Goal: Task Accomplishment & Management: Manage account settings

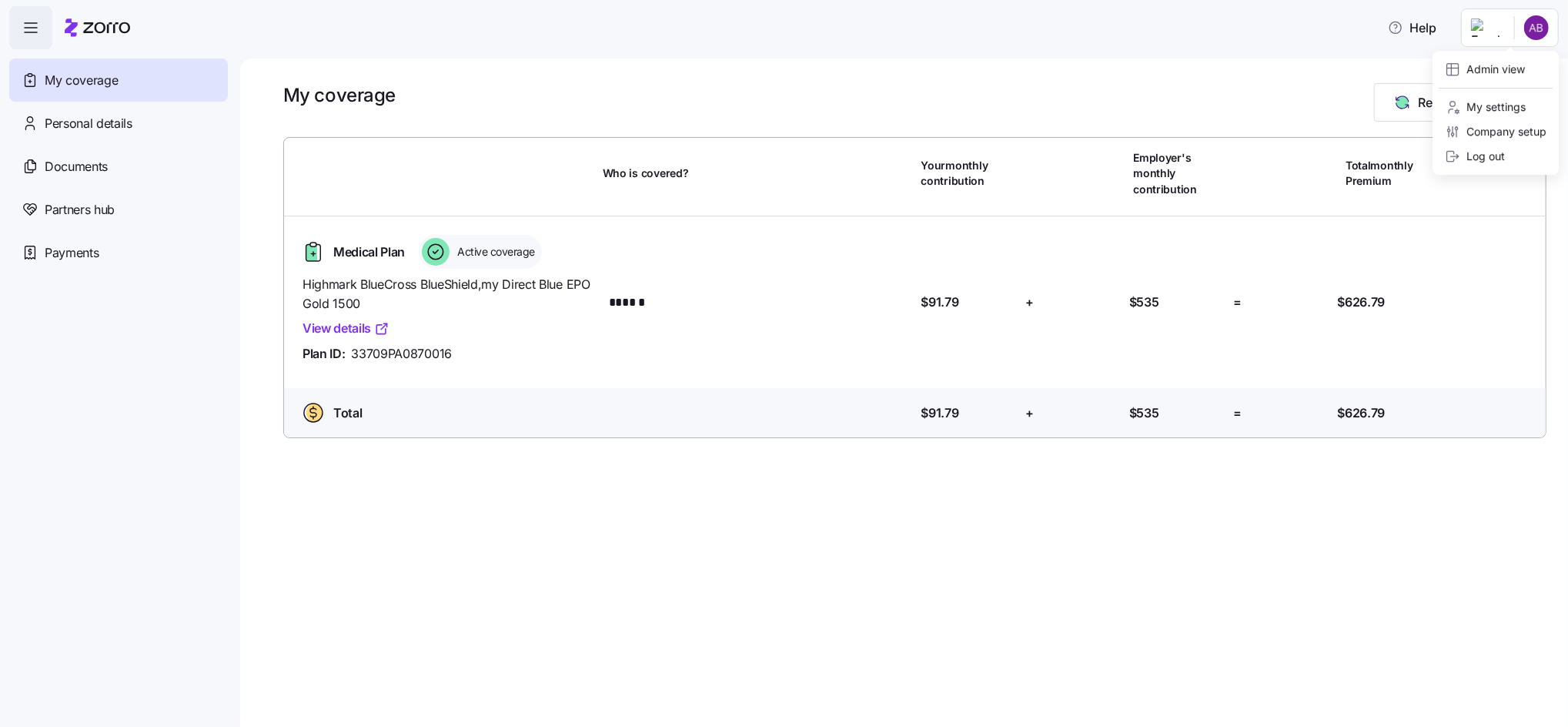
click at [1473, 32] on html "Help My coverage Personal details Documents Partners hub Payments My coverage R…" at bounding box center [784, 358] width 1568 height 718
click at [1502, 69] on div "Admin view" at bounding box center [1484, 70] width 80 height 17
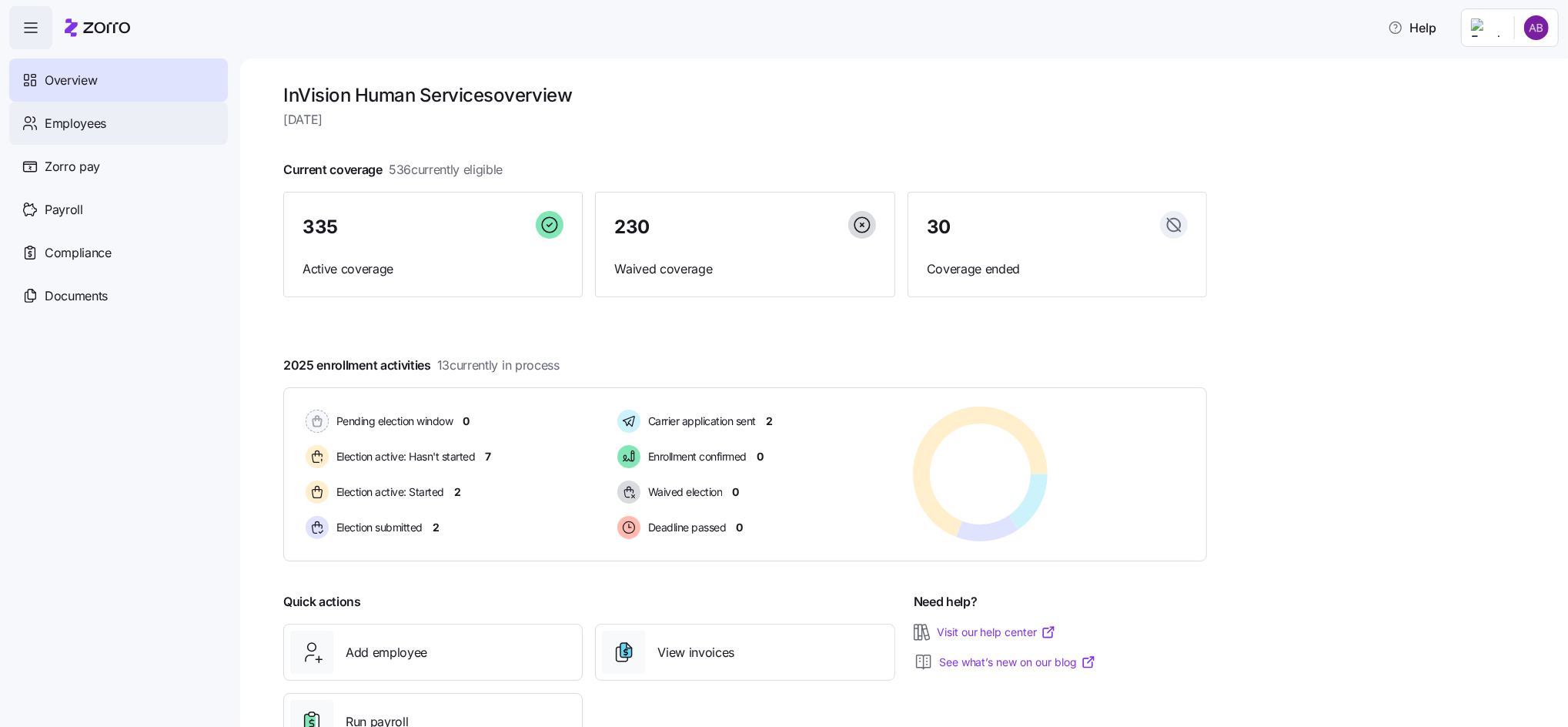
click at [62, 116] on span "Employees" at bounding box center [75, 124] width 62 height 20
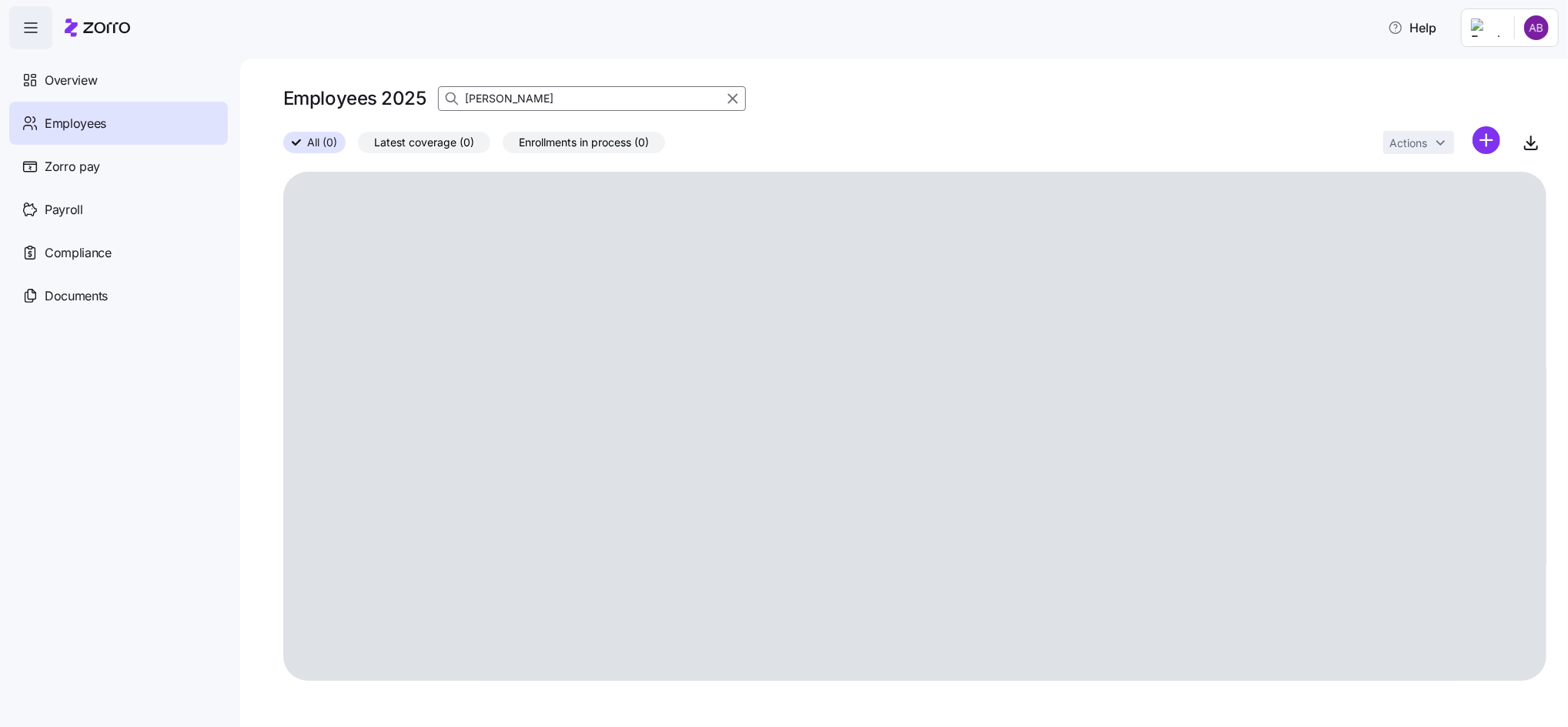
click at [438, 103] on div "[PERSON_NAME]" at bounding box center [592, 98] width 307 height 24
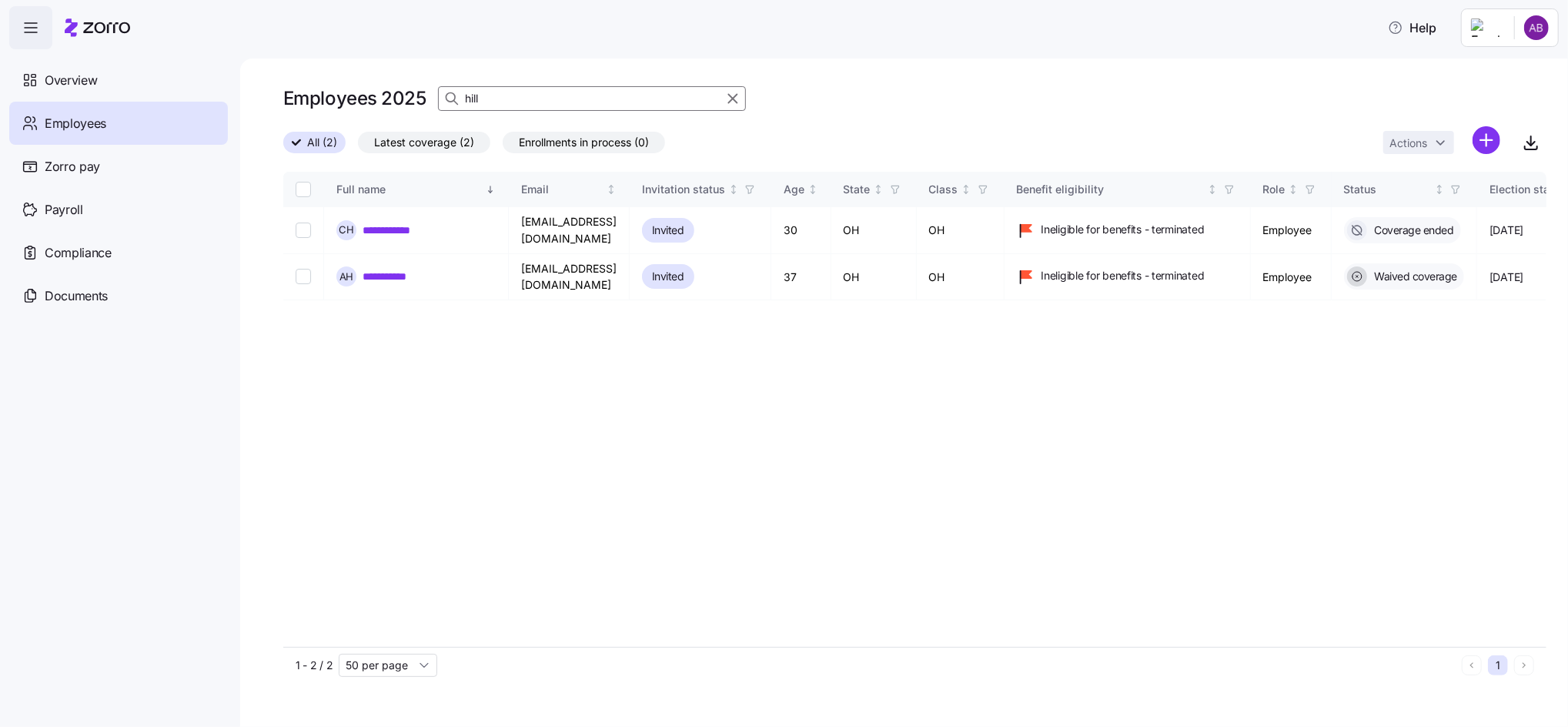
drag, startPoint x: 486, startPoint y: 95, endPoint x: 439, endPoint y: 99, distance: 47.2
click at [439, 99] on div "hill" at bounding box center [592, 98] width 307 height 24
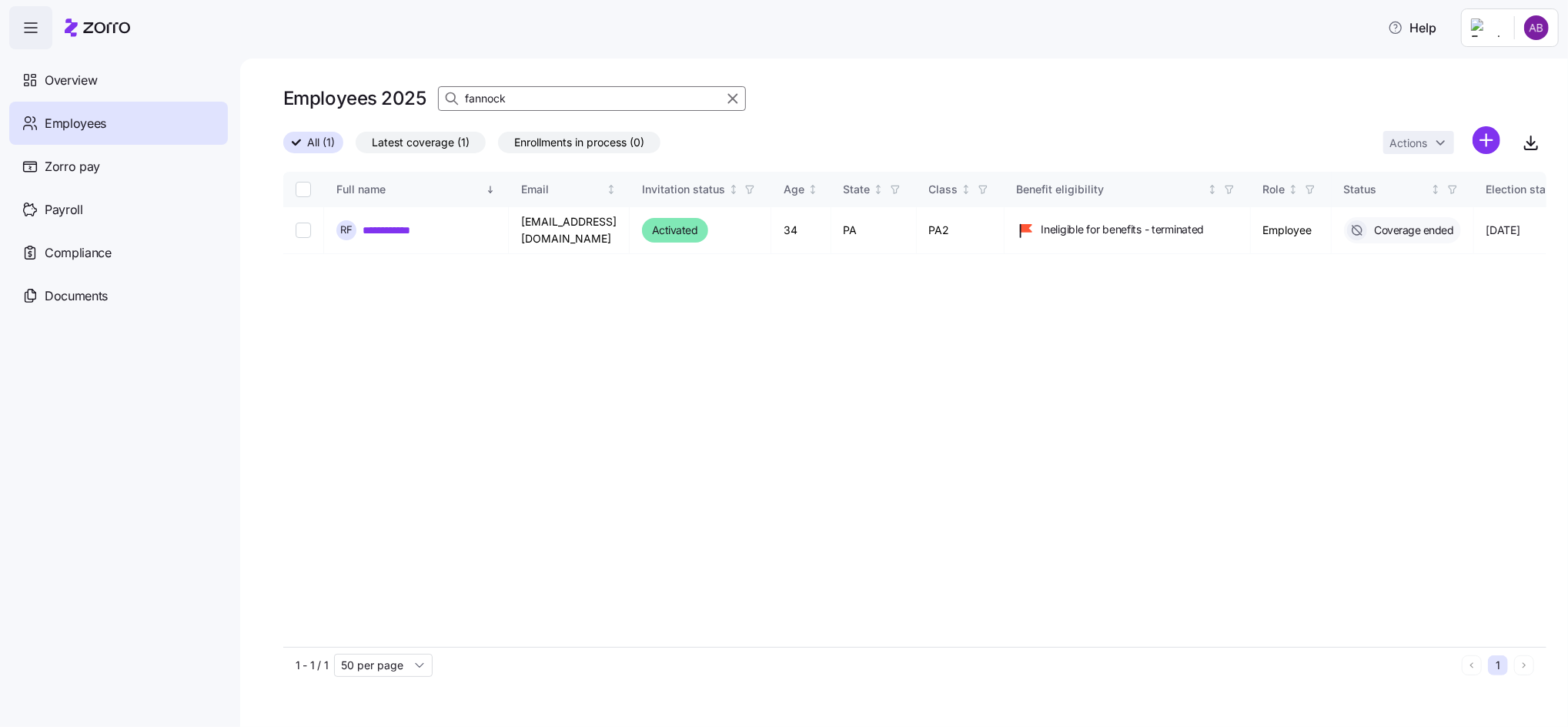
drag, startPoint x: 509, startPoint y: 99, endPoint x: 413, endPoint y: 123, distance: 99.0
click at [413, 123] on div "Employees 2025 fannock" at bounding box center [915, 104] width 1263 height 43
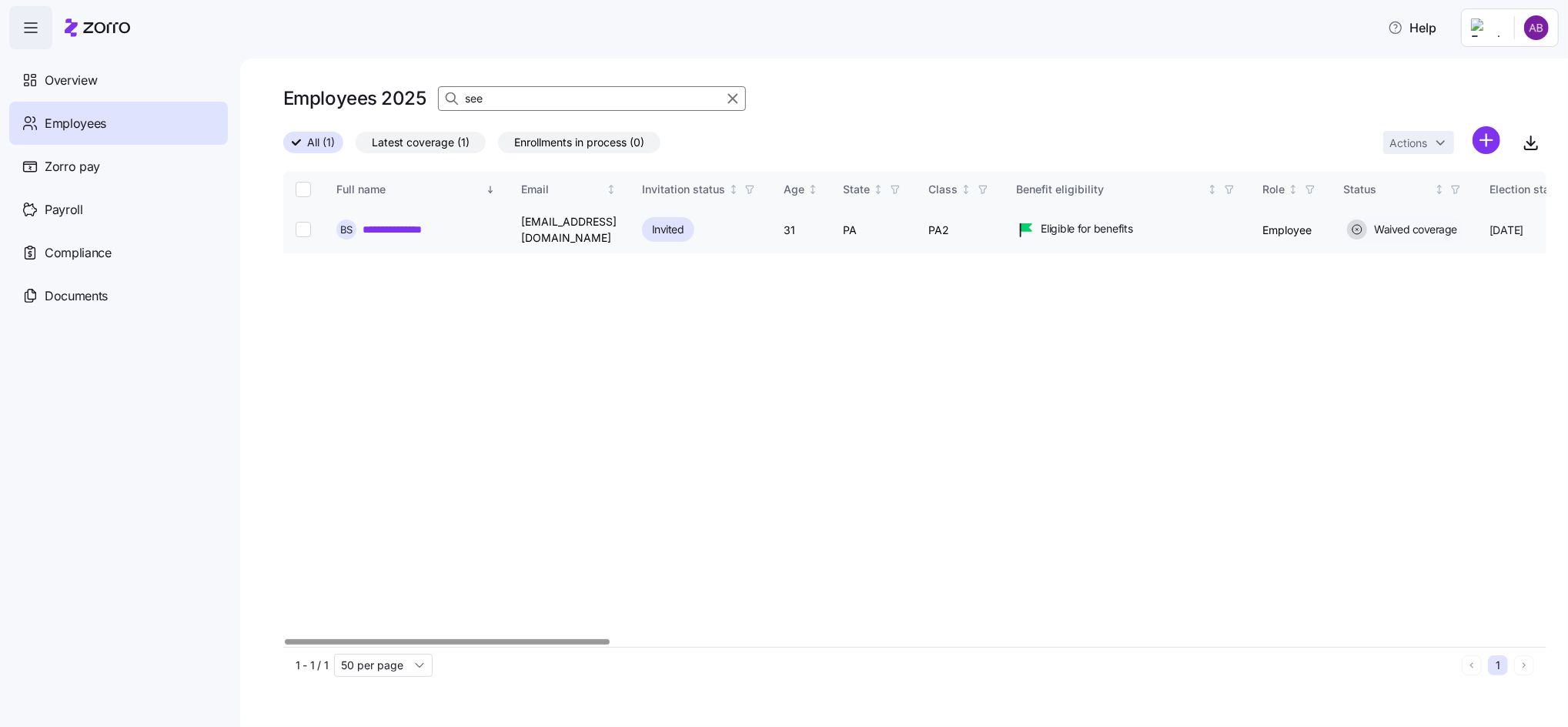
type input "see"
click at [391, 225] on link "**********" at bounding box center [410, 229] width 96 height 16
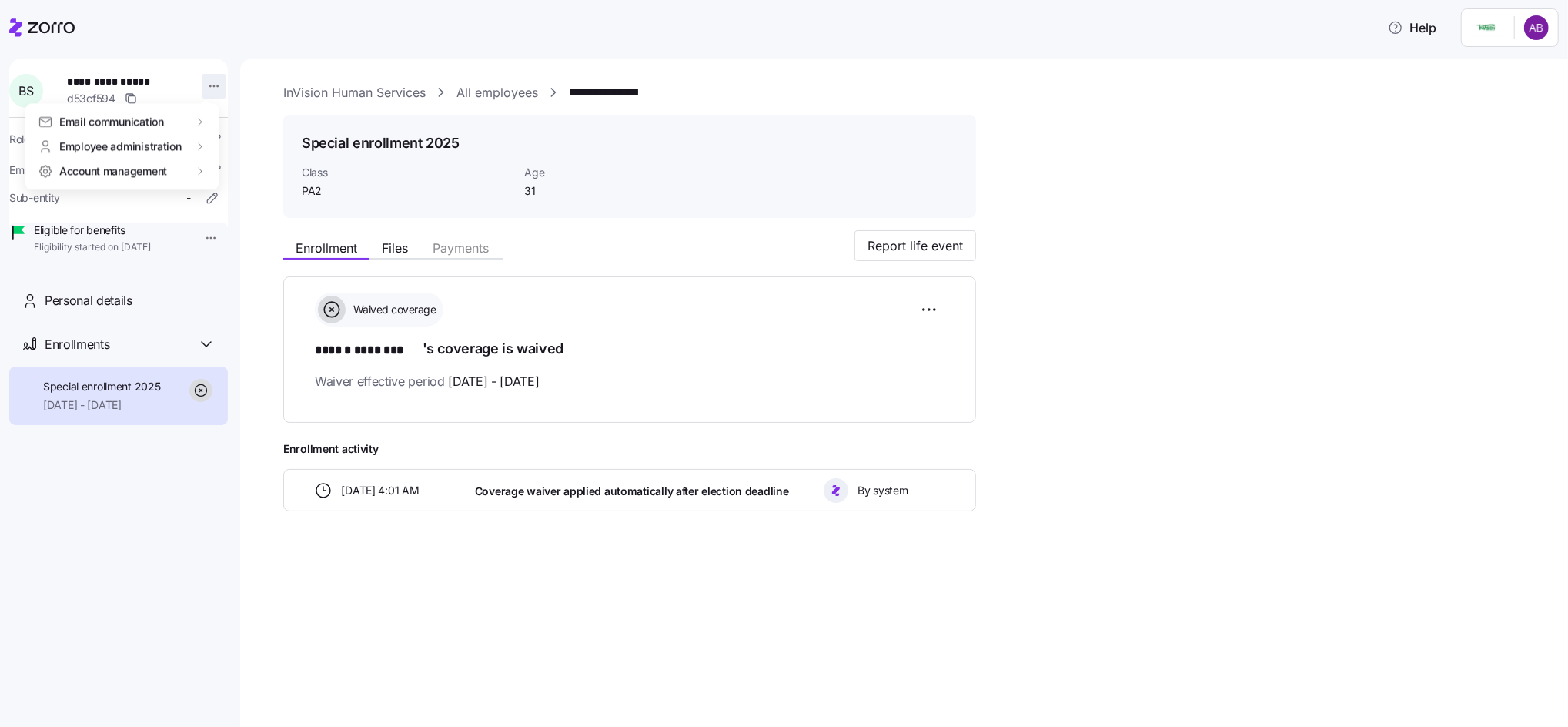
click at [201, 83] on html "**********" at bounding box center [784, 358] width 1568 height 718
click at [251, 163] on html "**********" at bounding box center [784, 358] width 1568 height 718
click at [208, 138] on icon "button" at bounding box center [216, 139] width 16 height 16
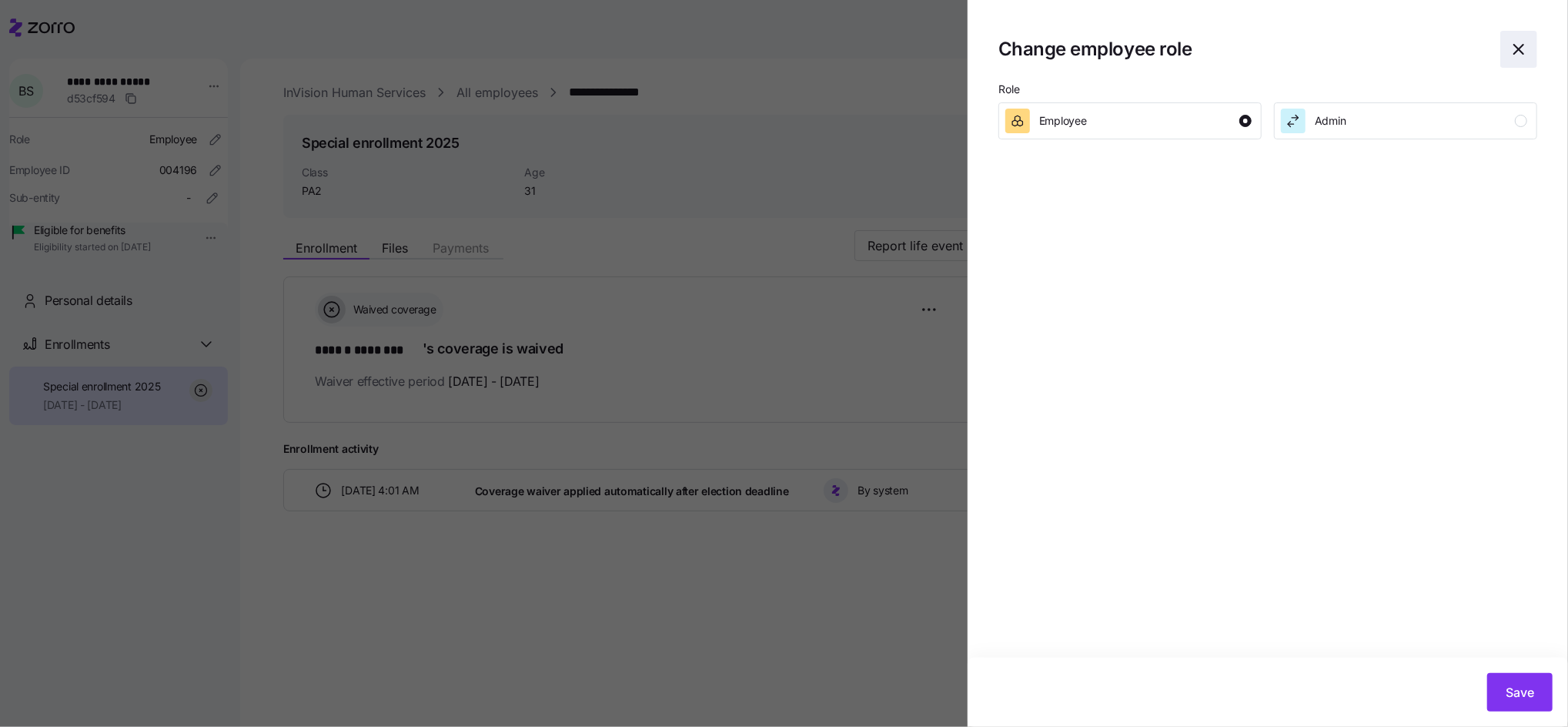
click at [1521, 49] on icon "button" at bounding box center [1519, 49] width 19 height 19
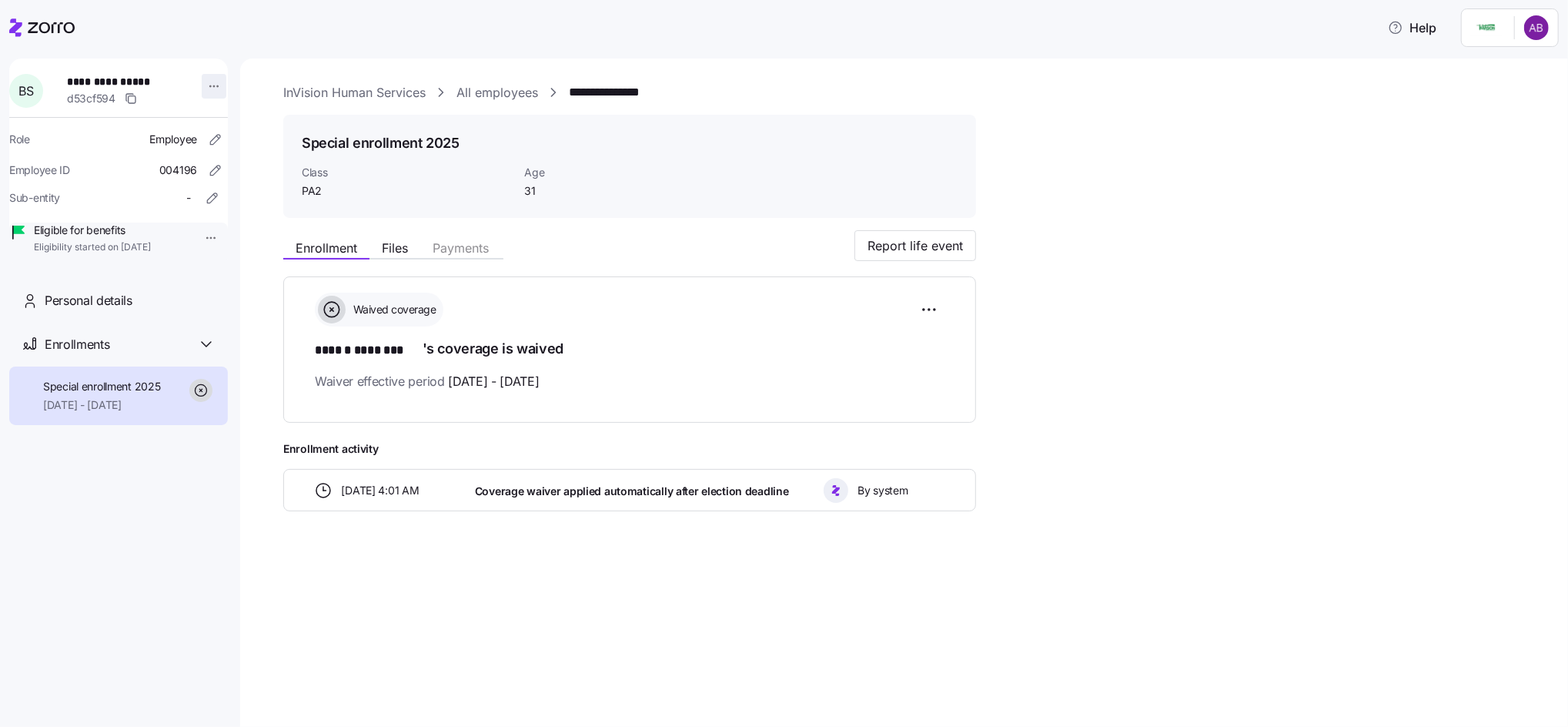
click at [210, 90] on html "**********" at bounding box center [784, 358] width 1568 height 718
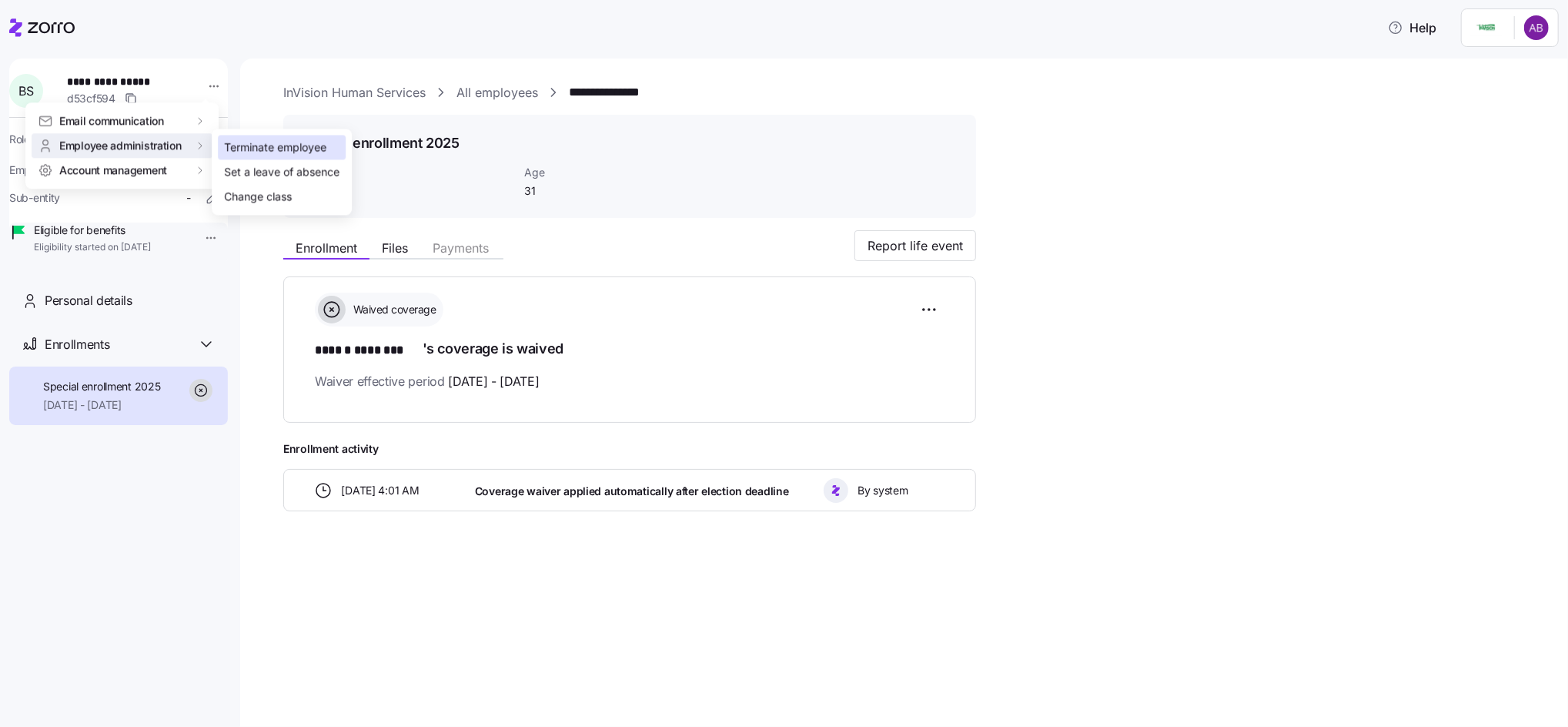
click at [279, 156] on div "Terminate employee" at bounding box center [281, 146] width 128 height 24
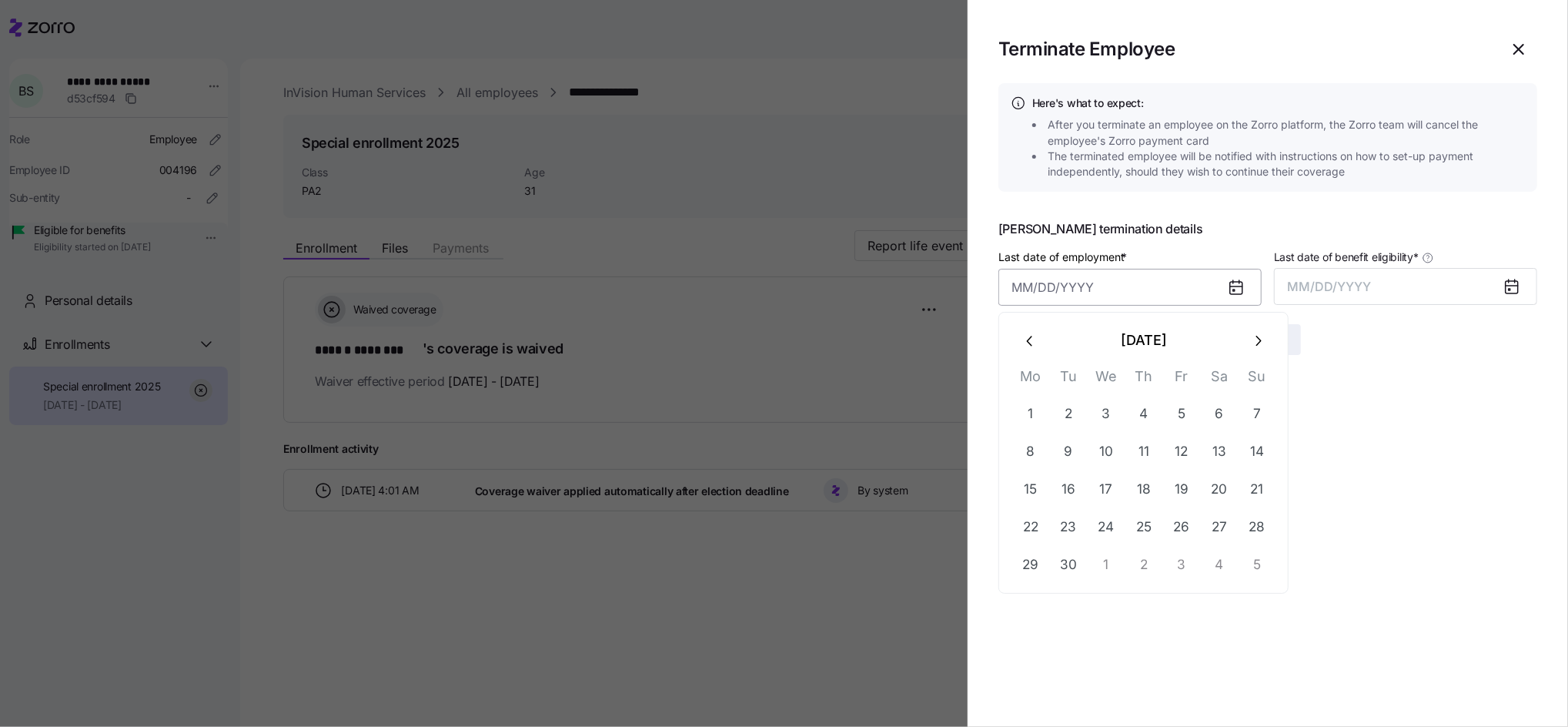
click at [1131, 297] on input "Last date of employment *" at bounding box center [1130, 286] width 263 height 37
click at [1027, 349] on icon "button" at bounding box center [1030, 341] width 17 height 17
click at [1148, 568] on button "28" at bounding box center [1143, 564] width 37 height 37
type input "[DATE]"
click at [1442, 292] on button "MM/DD/YYYY" at bounding box center [1405, 286] width 263 height 37
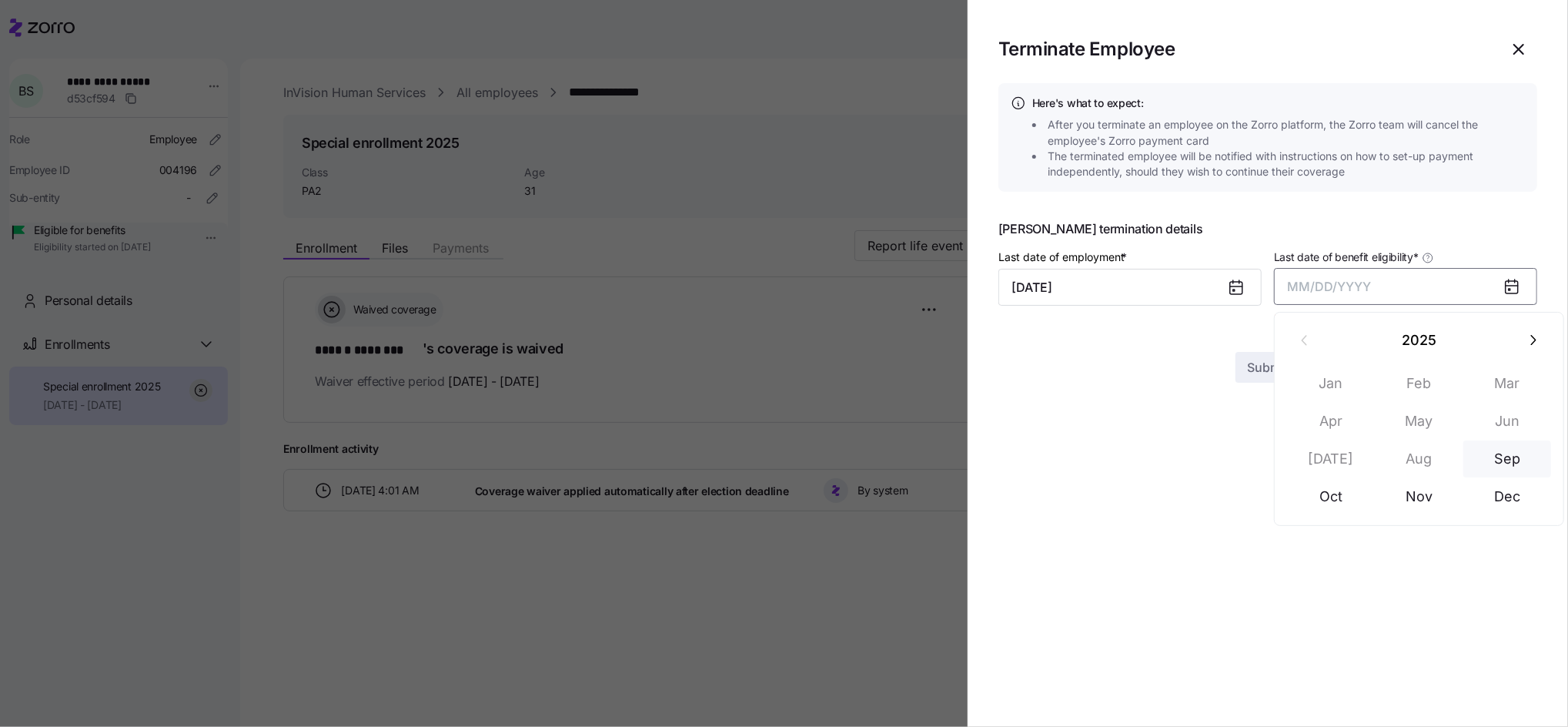
click at [1513, 463] on button "Sep" at bounding box center [1507, 459] width 88 height 37
click at [1235, 333] on button "Submit" at bounding box center [1268, 339] width 66 height 31
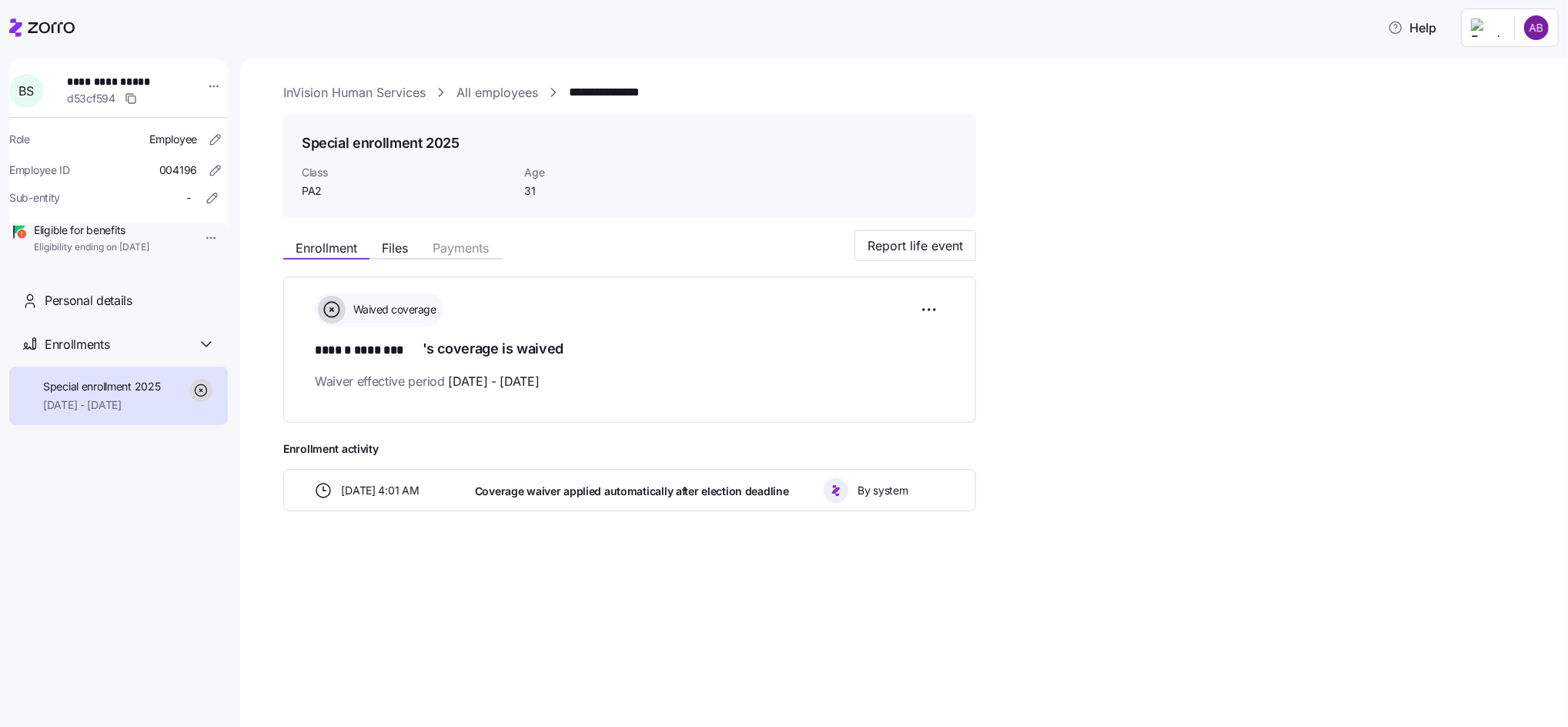
click at [502, 85] on link "All employees" at bounding box center [497, 92] width 81 height 20
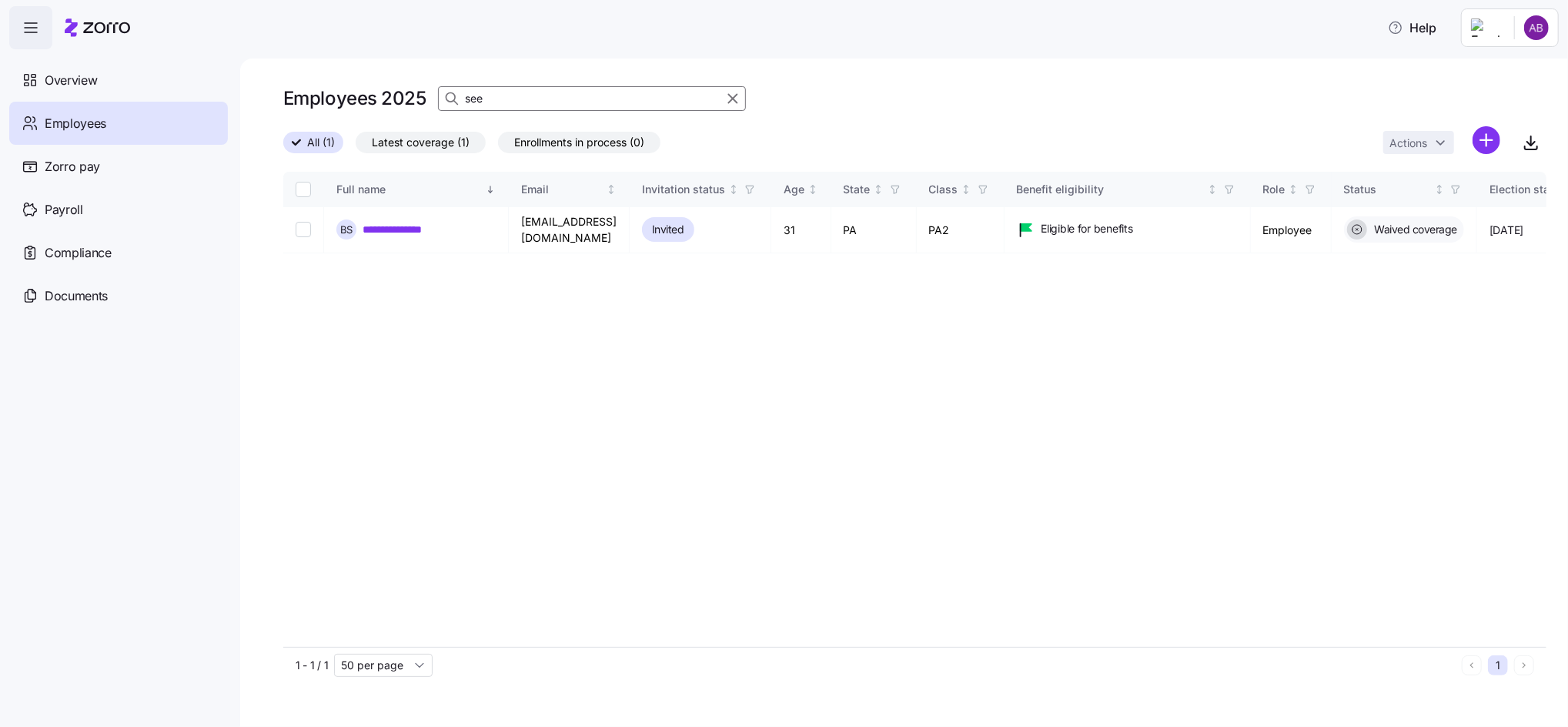
drag, startPoint x: 487, startPoint y: 94, endPoint x: 457, endPoint y: 103, distance: 31.3
click at [457, 103] on div "see" at bounding box center [592, 98] width 307 height 24
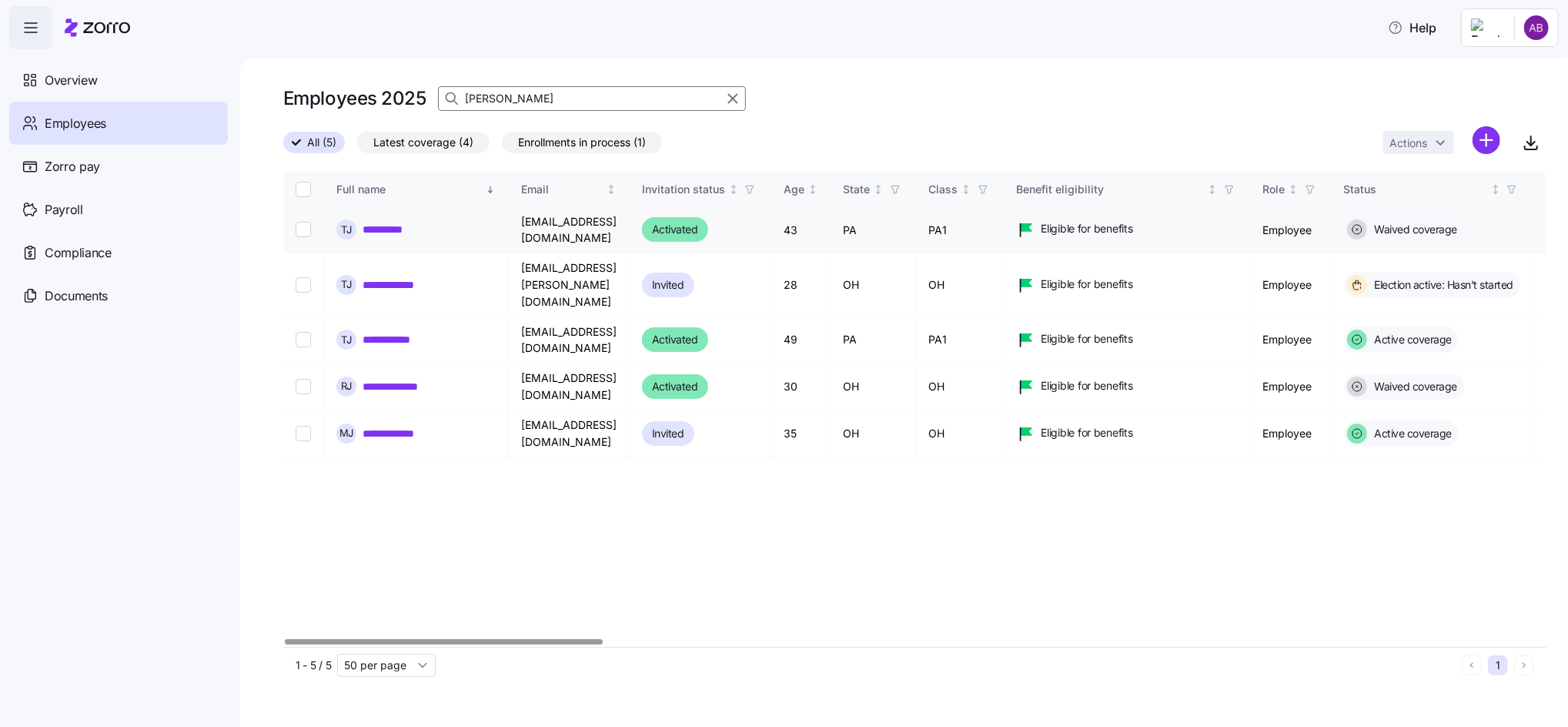
type input "[PERSON_NAME]"
click at [397, 228] on link "**********" at bounding box center [390, 229] width 56 height 16
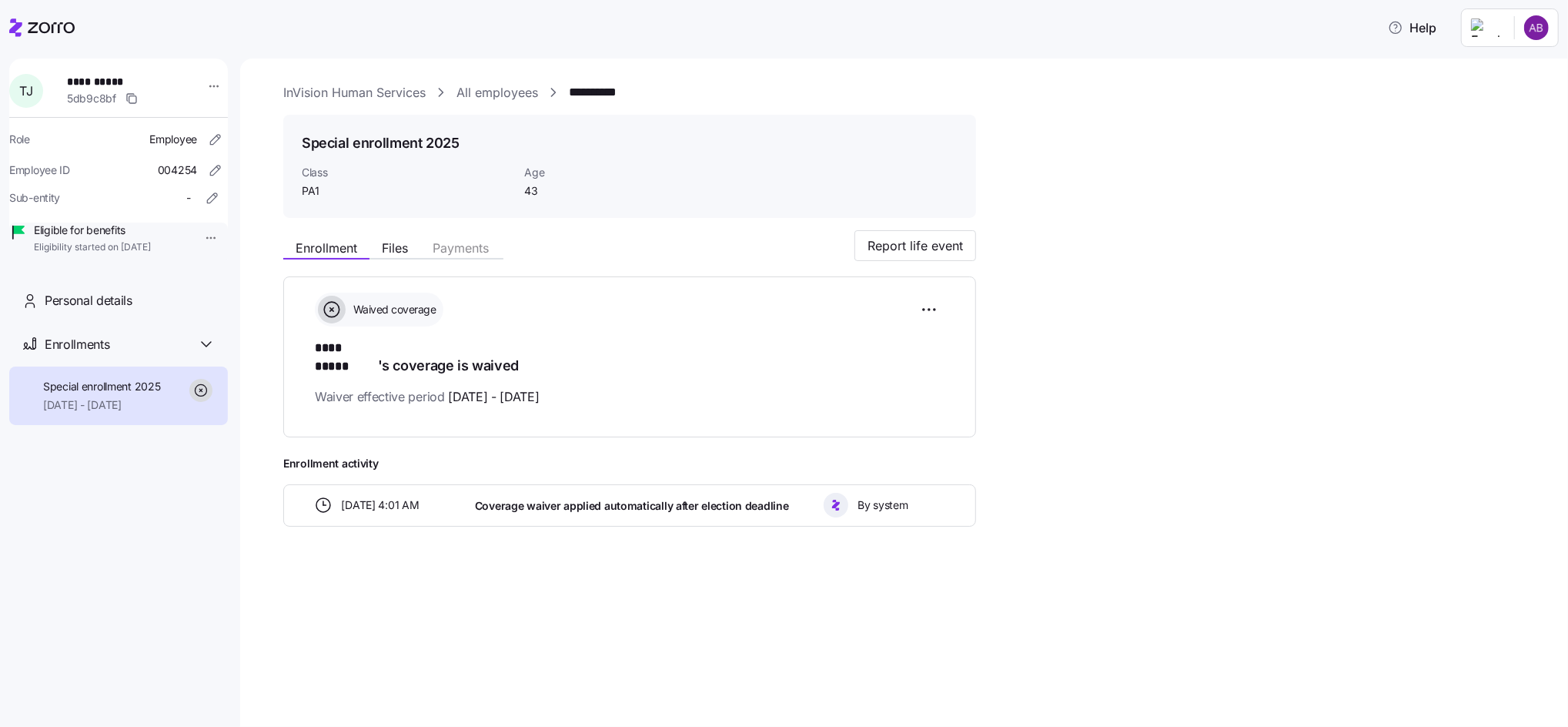
click at [192, 242] on html "**********" at bounding box center [784, 358] width 1568 height 718
click at [204, 275] on div "Terminate employee" at bounding box center [250, 273] width 102 height 17
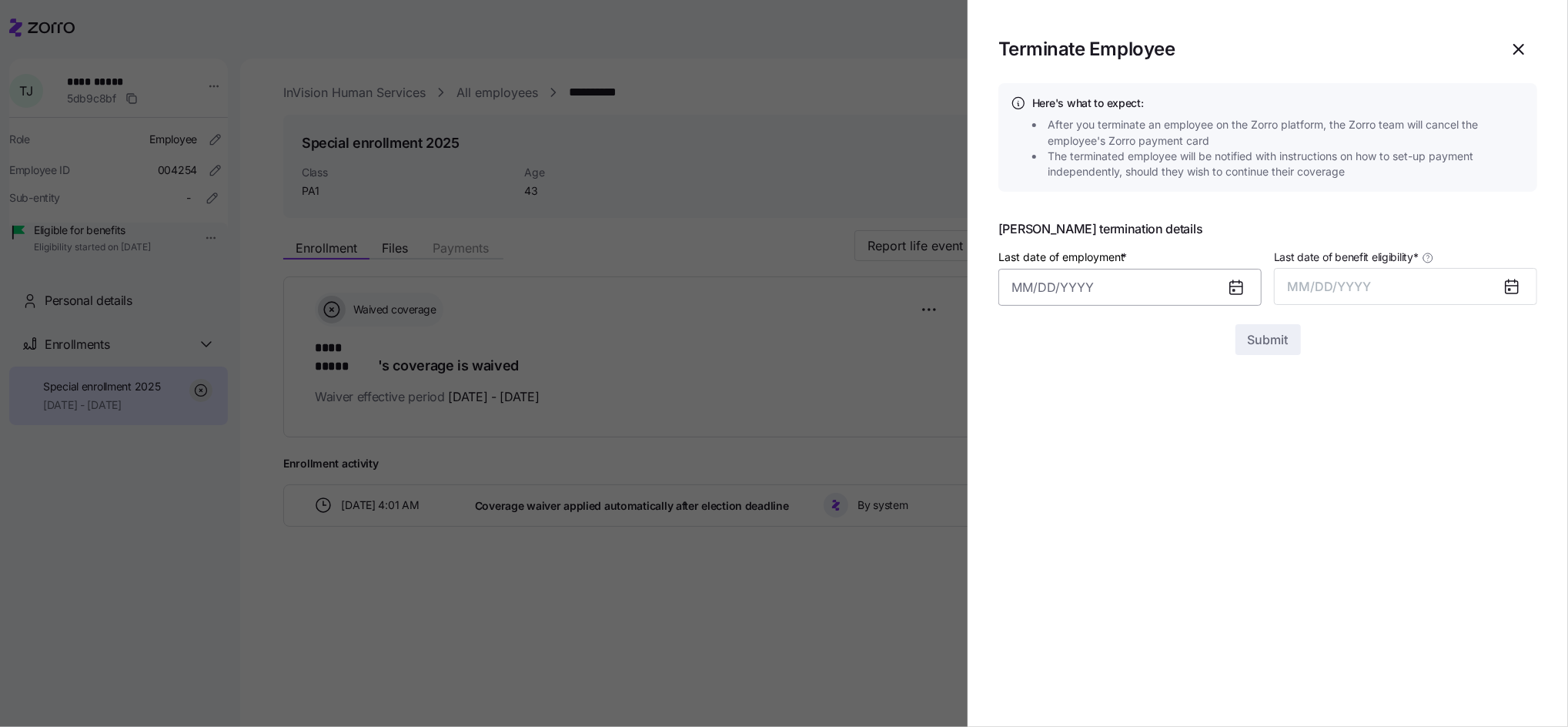
click at [1100, 280] on input "Last date of employment *" at bounding box center [1130, 286] width 263 height 37
click at [1022, 340] on icon "button" at bounding box center [1030, 341] width 17 height 17
click at [1142, 569] on button "28" at bounding box center [1143, 564] width 37 height 37
type input "[DATE]"
click at [1437, 279] on button "MM/DD/YYYY" at bounding box center [1405, 286] width 263 height 37
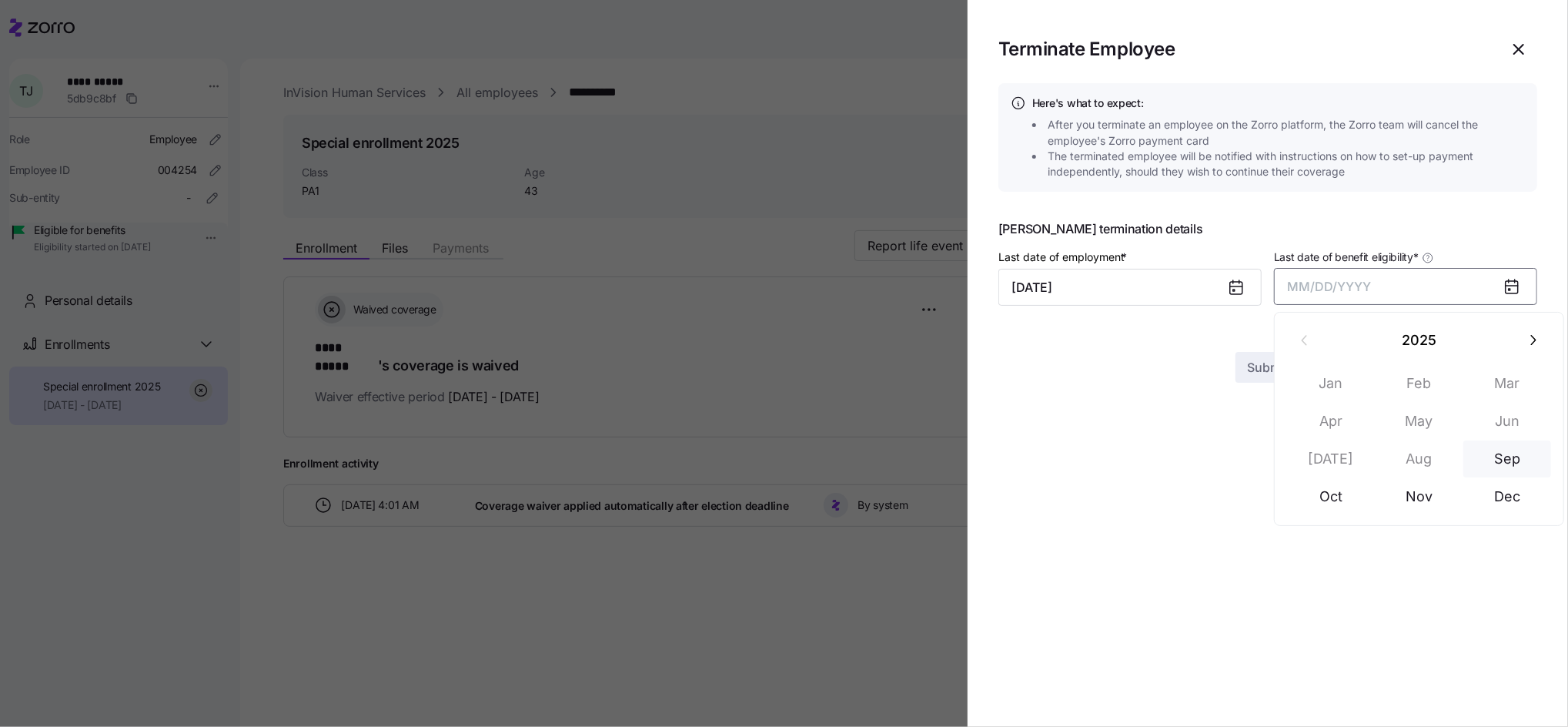
click at [1516, 462] on button "Sep" at bounding box center [1507, 459] width 88 height 37
click at [1271, 348] on span "Submit" at bounding box center [1268, 340] width 41 height 19
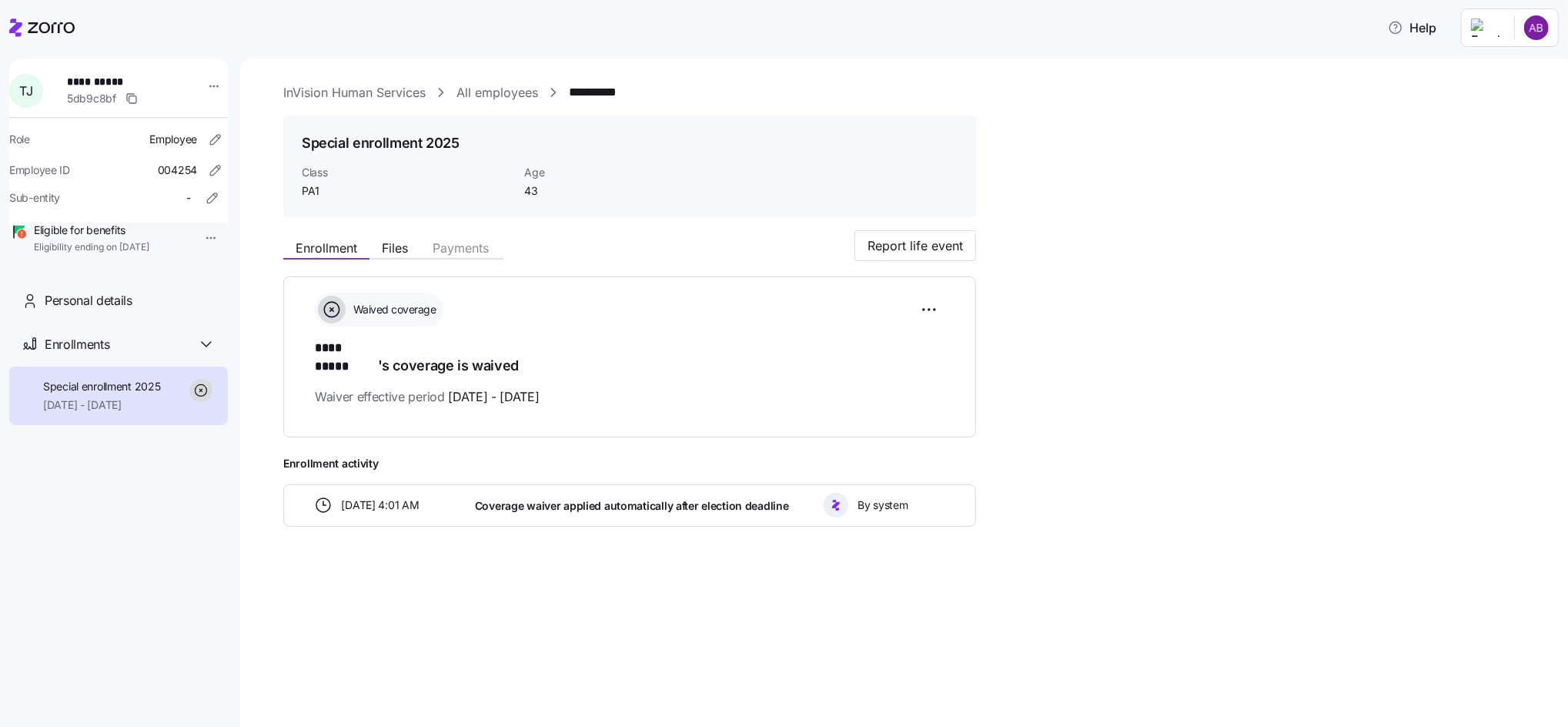
click at [488, 97] on link "All employees" at bounding box center [497, 92] width 81 height 20
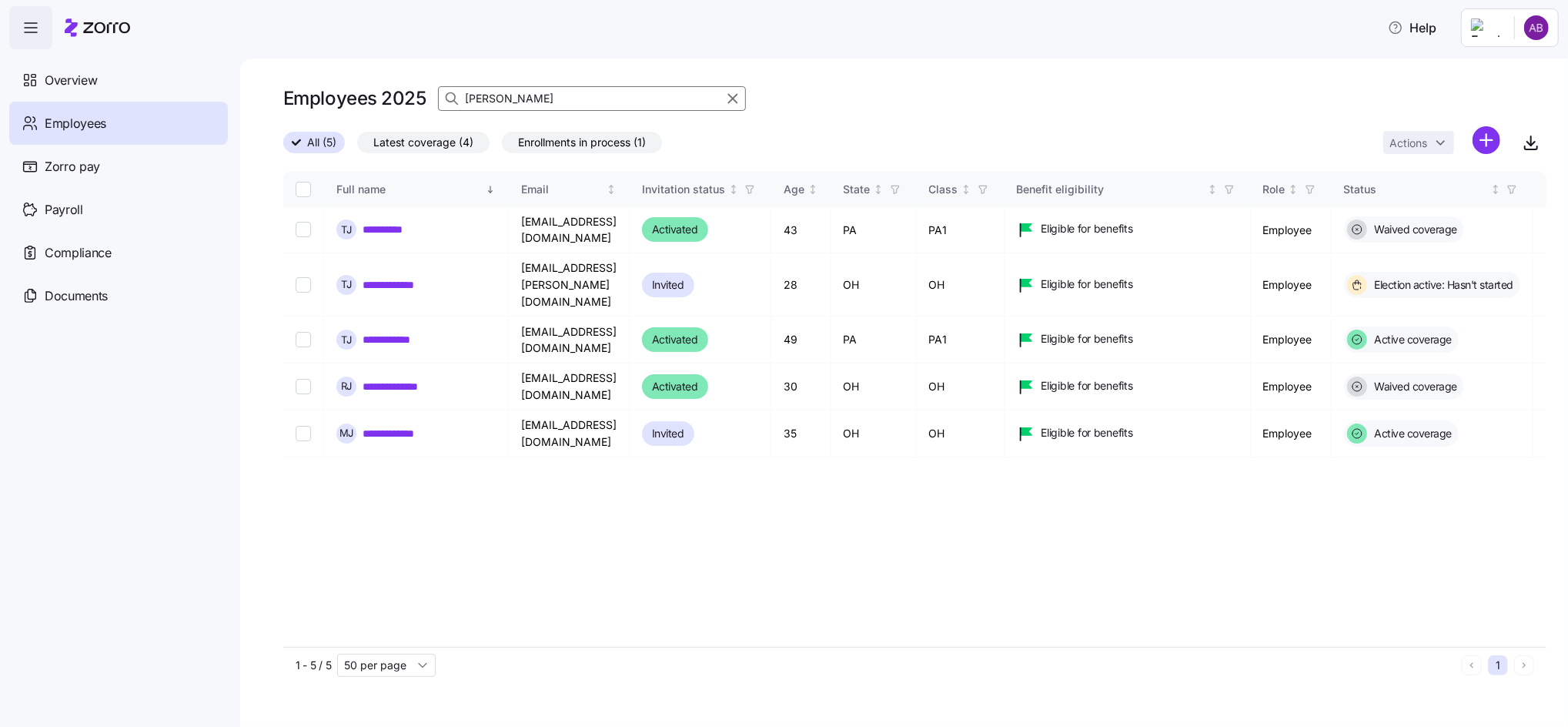
drag, startPoint x: 522, startPoint y: 97, endPoint x: 413, endPoint y: 102, distance: 109.1
click at [413, 102] on div "Employees 2025 [PERSON_NAME]" at bounding box center [915, 98] width 1263 height 31
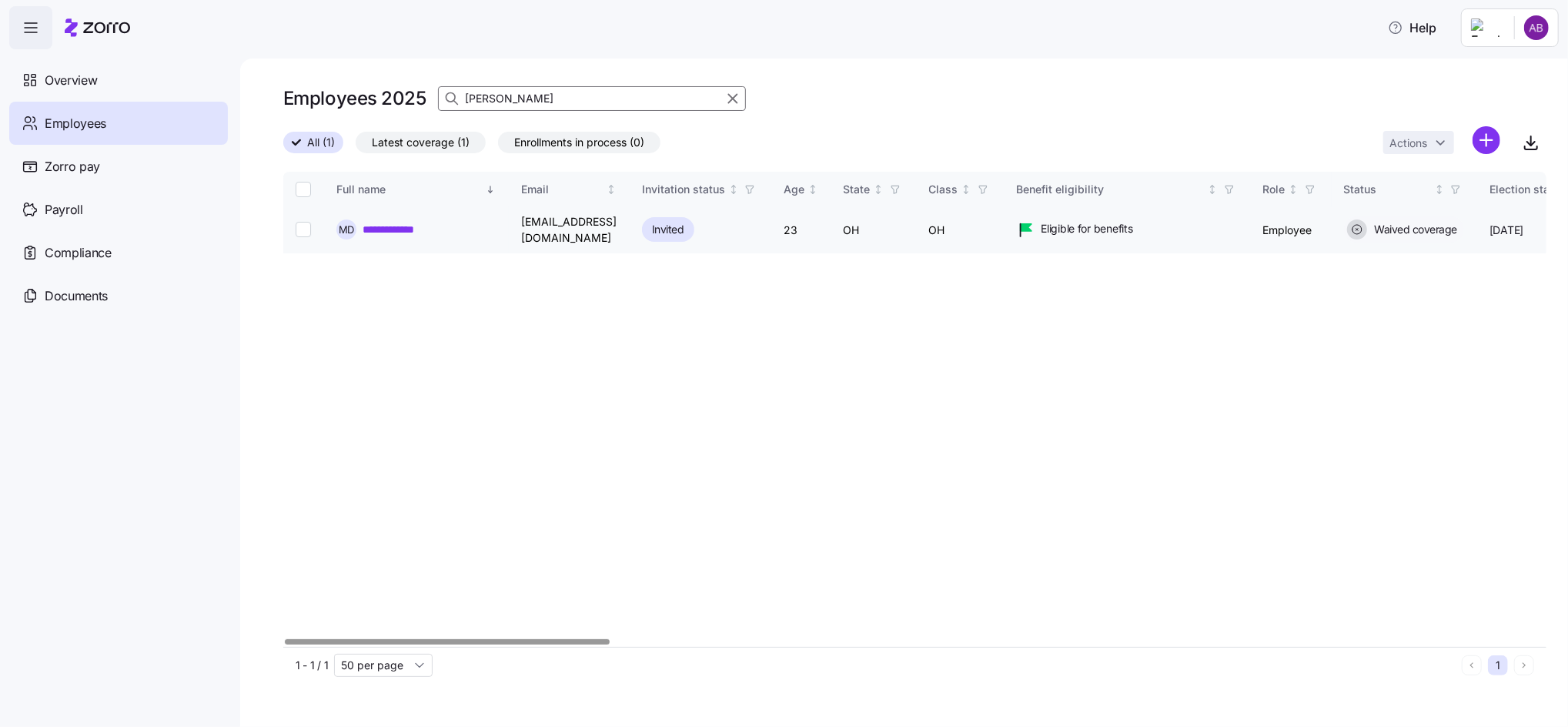
type input "[PERSON_NAME]"
click at [422, 224] on link "**********" at bounding box center [408, 229] width 93 height 16
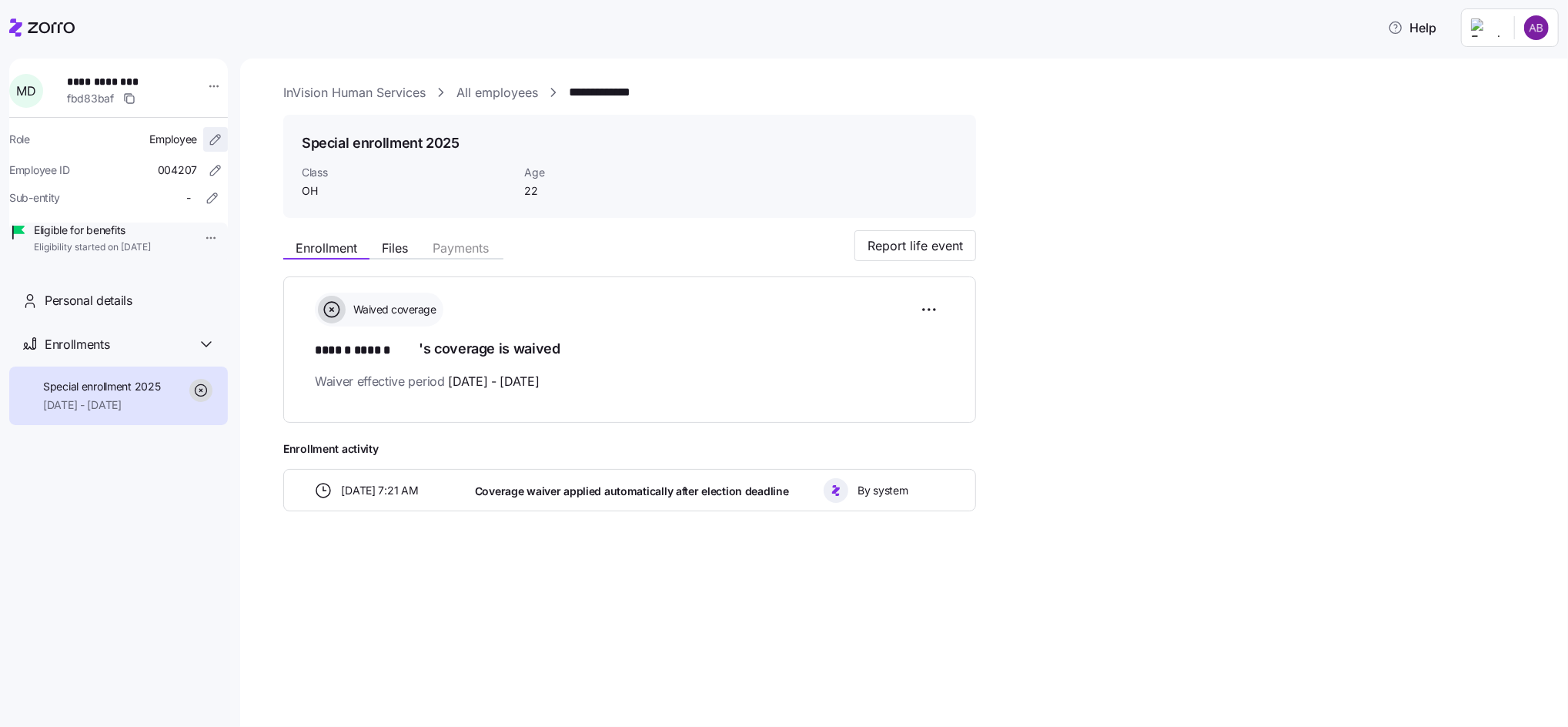
click at [208, 143] on icon "button" at bounding box center [216, 139] width 16 height 16
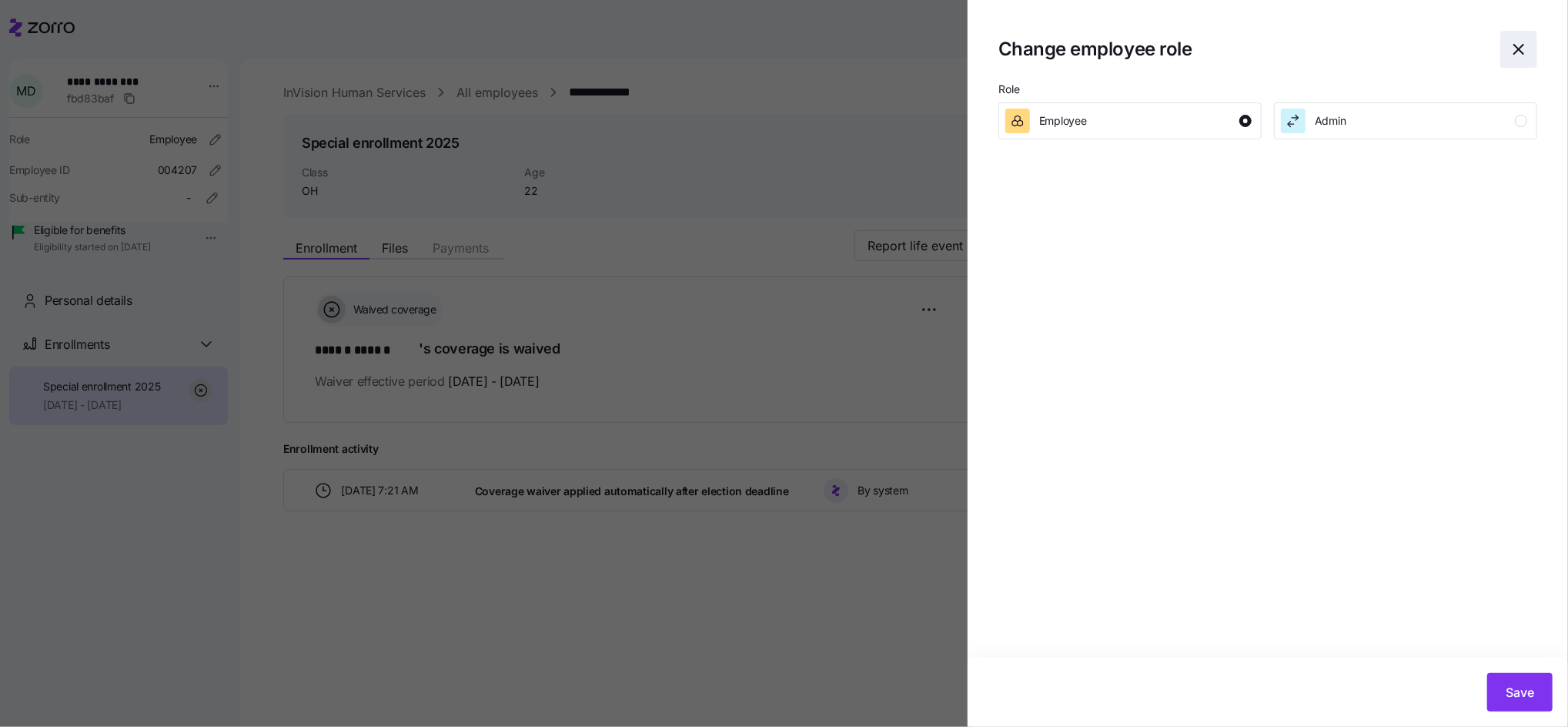
click at [1516, 52] on icon "button" at bounding box center [1519, 49] width 19 height 19
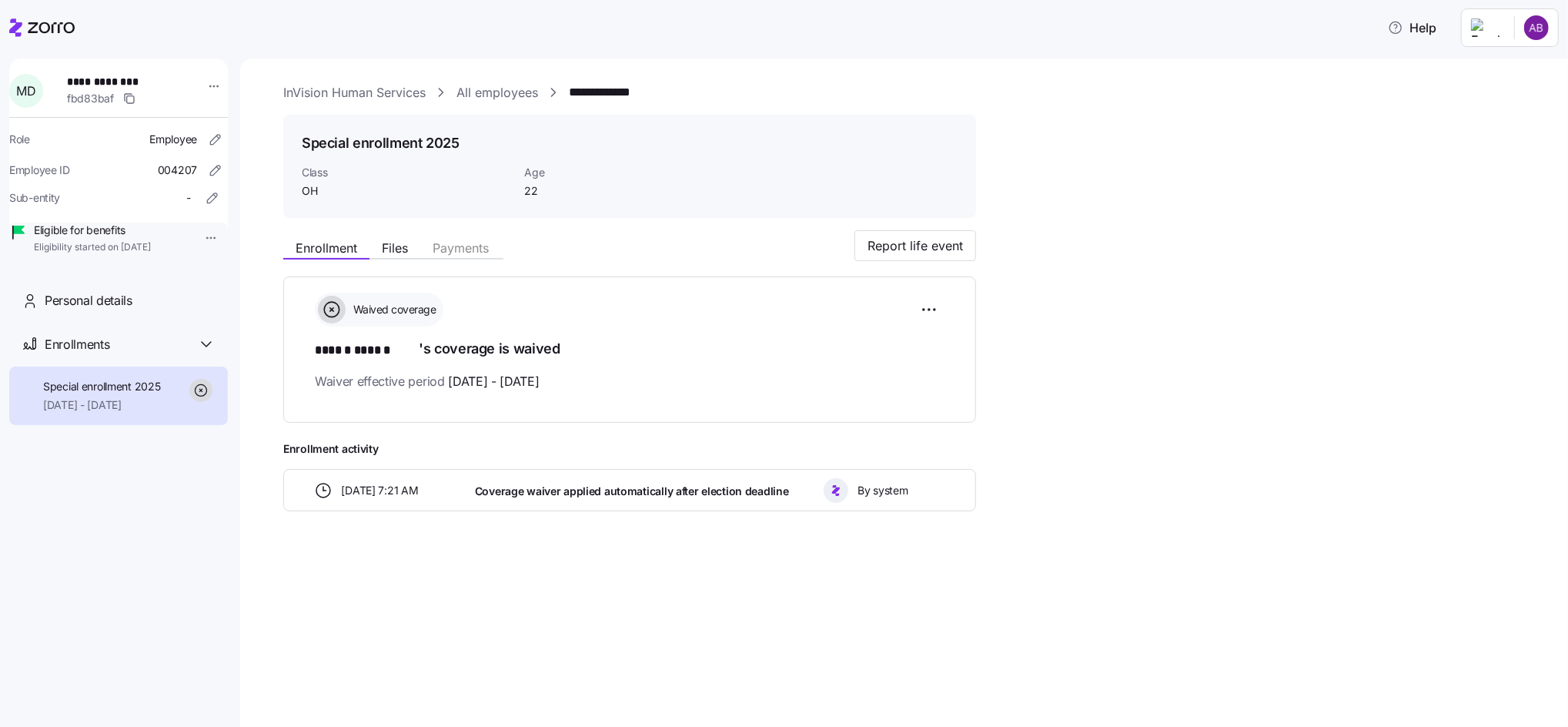
click at [212, 232] on html "**********" at bounding box center [784, 358] width 1568 height 718
click at [229, 275] on div "Terminate employee" at bounding box center [250, 273] width 102 height 17
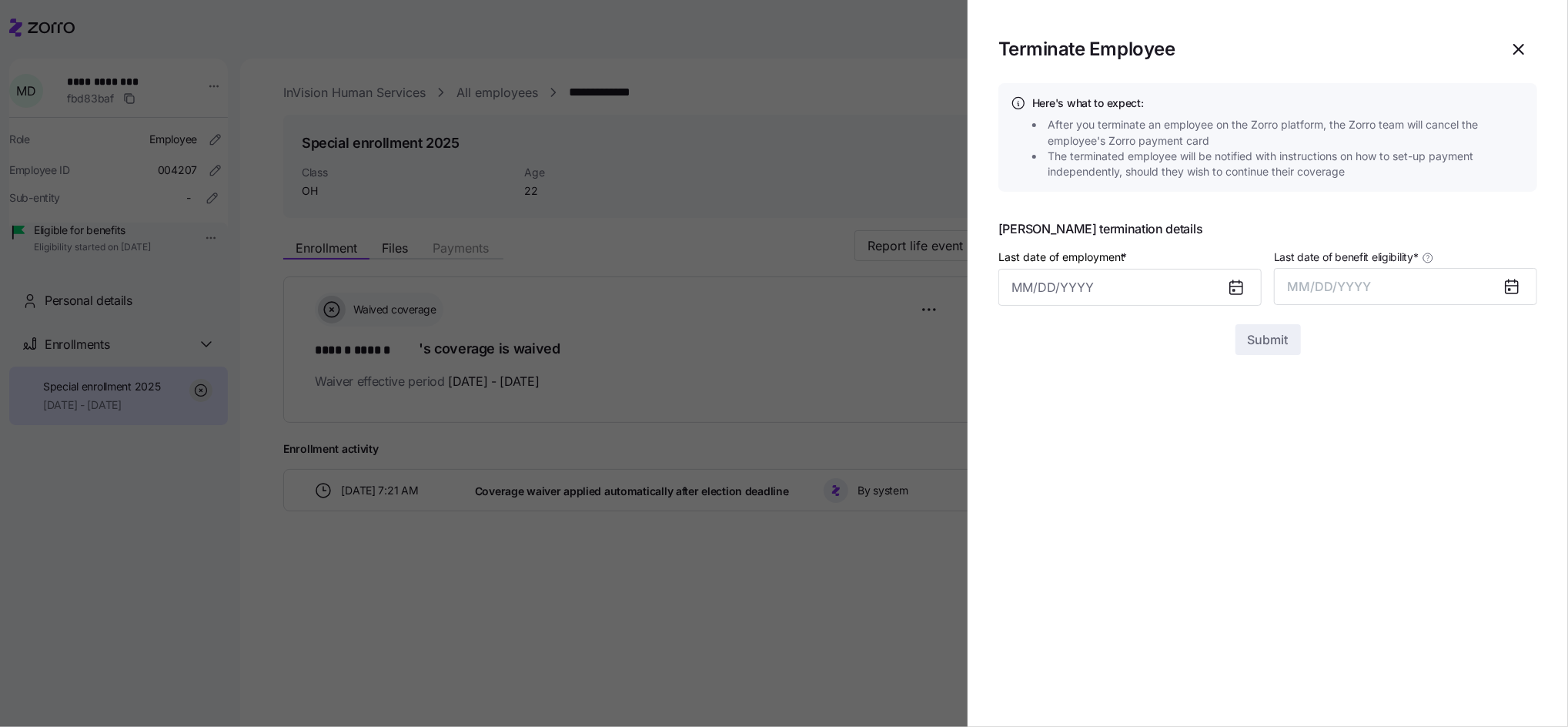
click at [1227, 290] on icon at bounding box center [1236, 287] width 19 height 19
click at [1238, 286] on icon at bounding box center [1236, 288] width 13 height 13
click at [1106, 287] on input "Last date of employment *" at bounding box center [1130, 286] width 263 height 37
click at [1026, 337] on icon "button" at bounding box center [1030, 341] width 17 height 17
click at [1138, 568] on button "28" at bounding box center [1143, 564] width 37 height 37
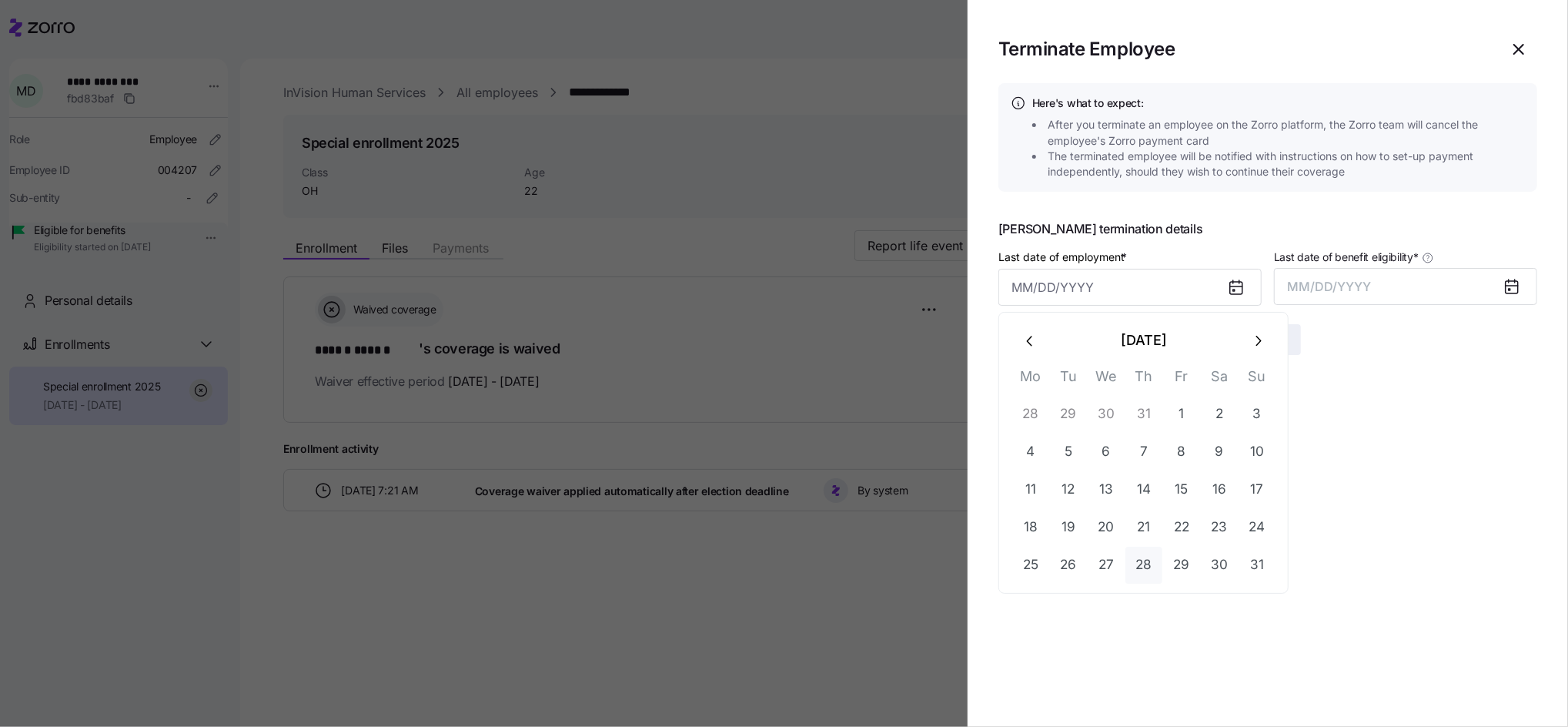
type input "[DATE]"
click at [1340, 288] on span "MM/DD/YYYY" at bounding box center [1329, 286] width 84 height 16
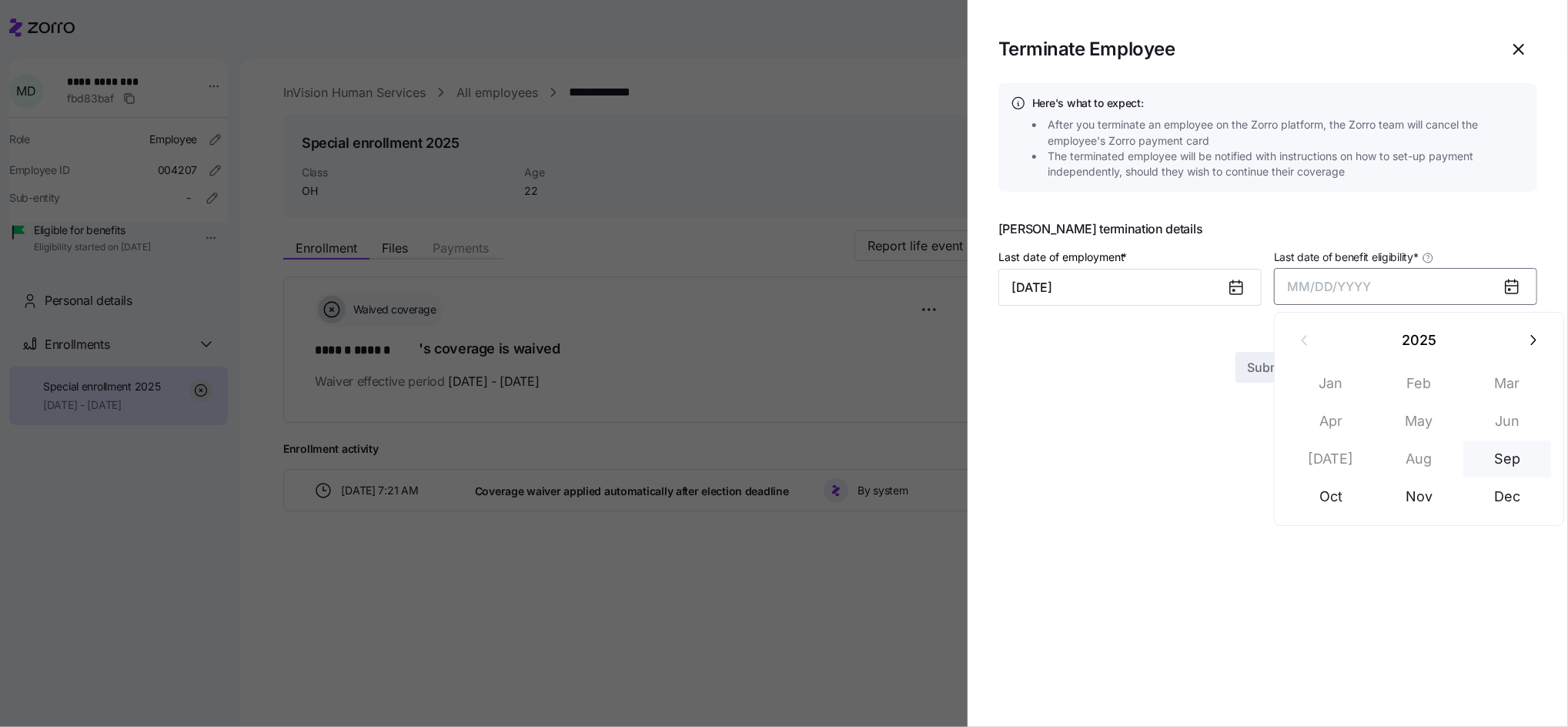
click at [1507, 463] on button "Sep" at bounding box center [1507, 459] width 88 height 37
click at [1256, 340] on span "Submit" at bounding box center [1268, 340] width 41 height 19
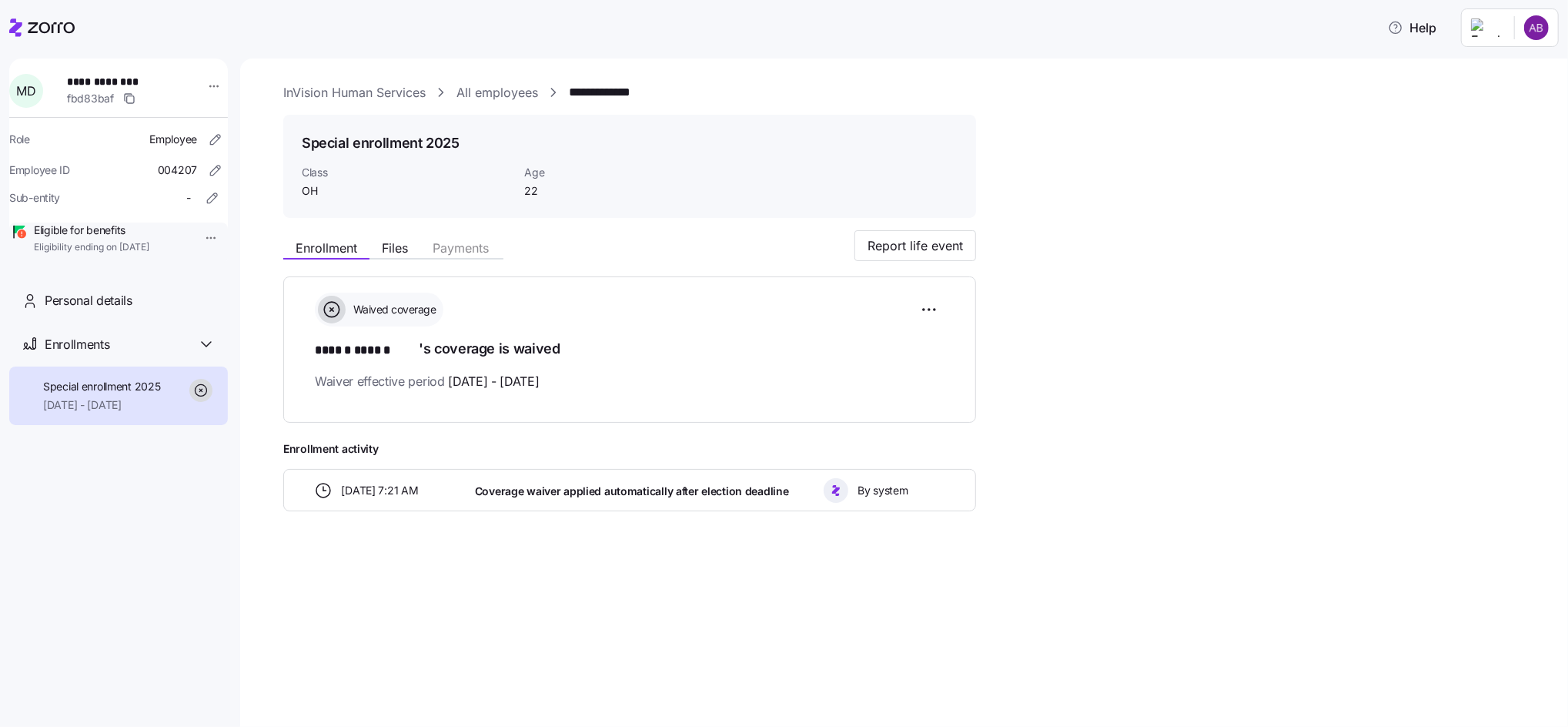
click at [503, 99] on link "All employees" at bounding box center [497, 92] width 81 height 20
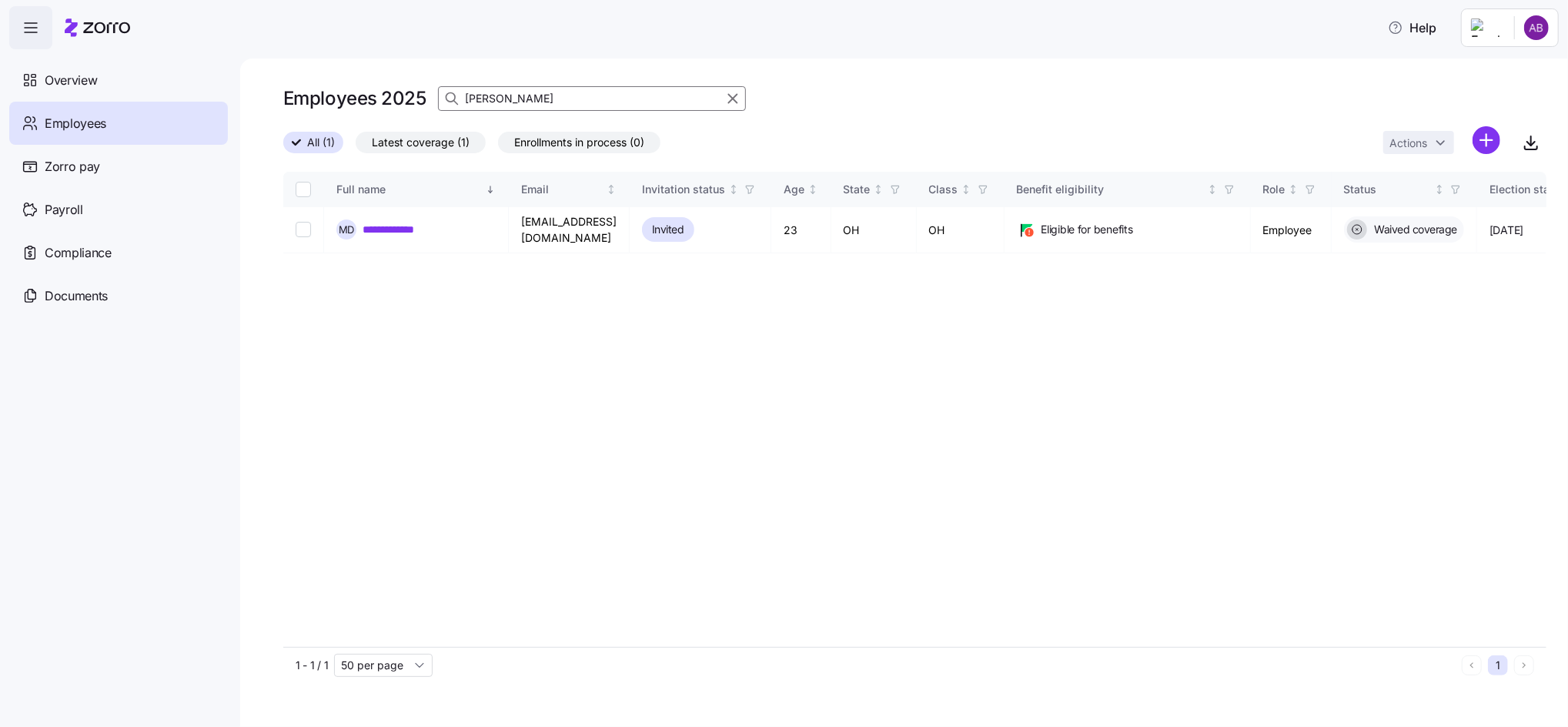
drag, startPoint x: 527, startPoint y: 97, endPoint x: 453, endPoint y: 99, distance: 74.0
click at [453, 99] on div "[PERSON_NAME]" at bounding box center [592, 98] width 307 height 24
type input "[PERSON_NAME]"
click at [397, 227] on link "**********" at bounding box center [401, 229] width 78 height 16
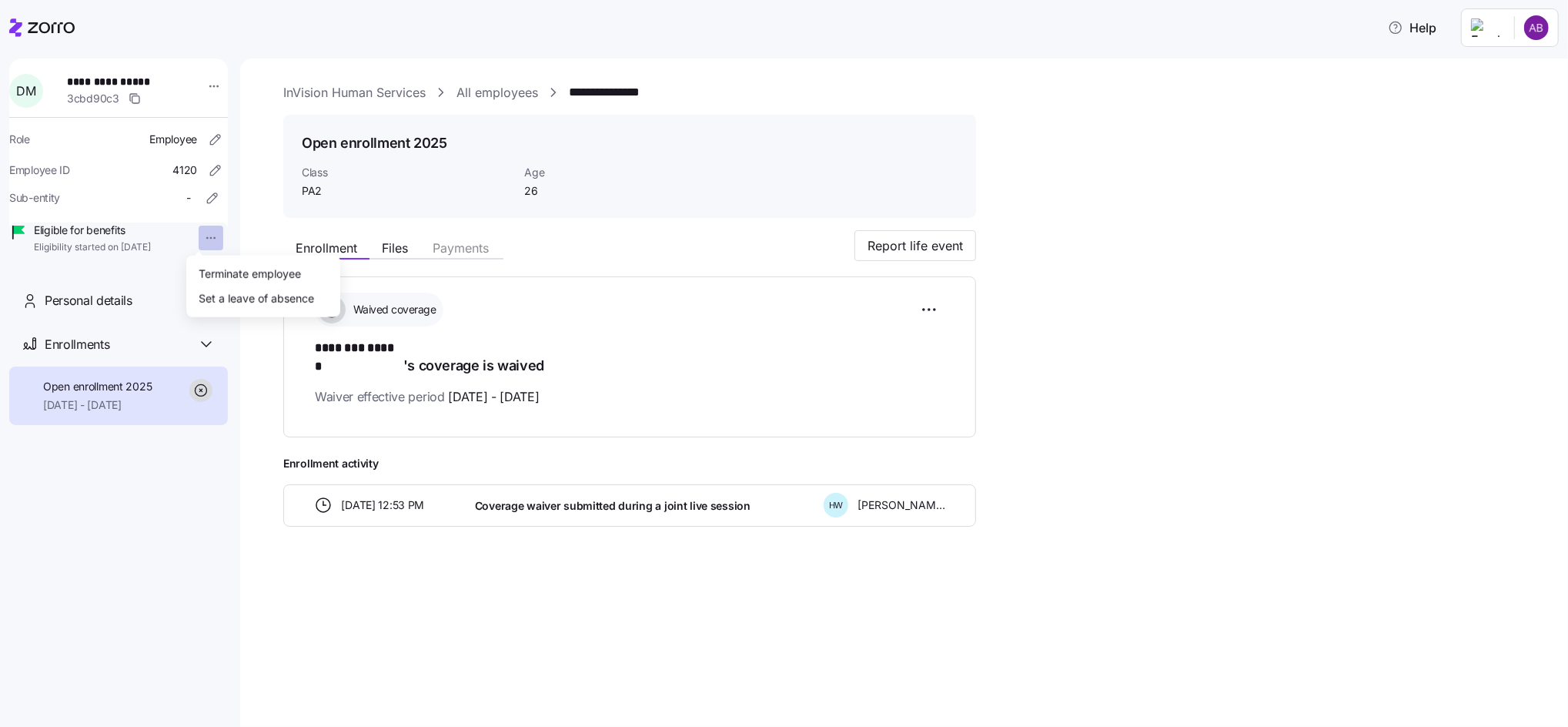
click at [200, 236] on html "**********" at bounding box center [784, 358] width 1568 height 718
click at [221, 273] on div "Terminate employee" at bounding box center [250, 273] width 102 height 17
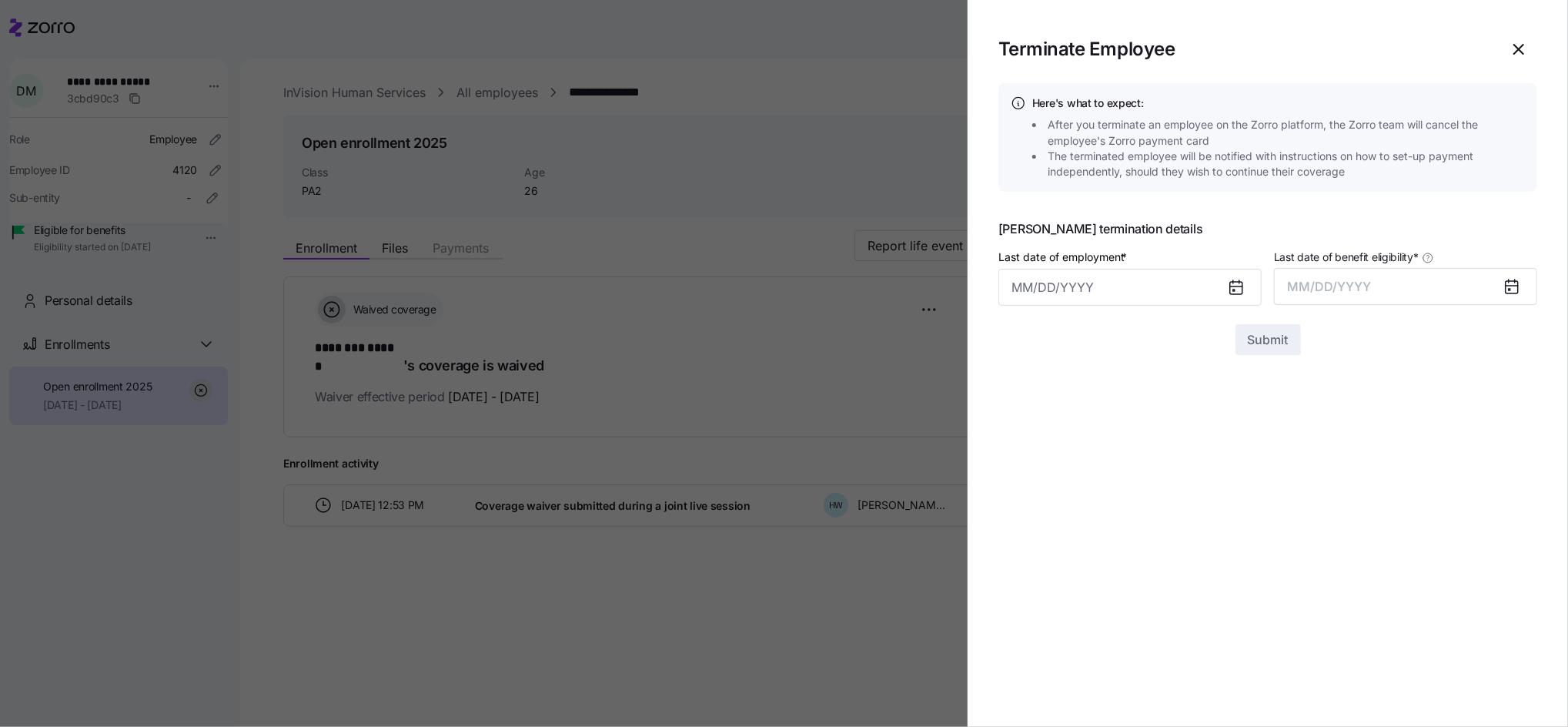
click at [1233, 287] on icon at bounding box center [1236, 288] width 13 height 13
click at [1084, 297] on input "Last date of employment *" at bounding box center [1130, 286] width 263 height 37
click at [1020, 337] on button "button" at bounding box center [1030, 340] width 37 height 37
drag, startPoint x: 1148, startPoint y: 559, endPoint x: 1155, endPoint y: 556, distance: 7.6
click at [1148, 560] on button "28" at bounding box center [1143, 564] width 37 height 37
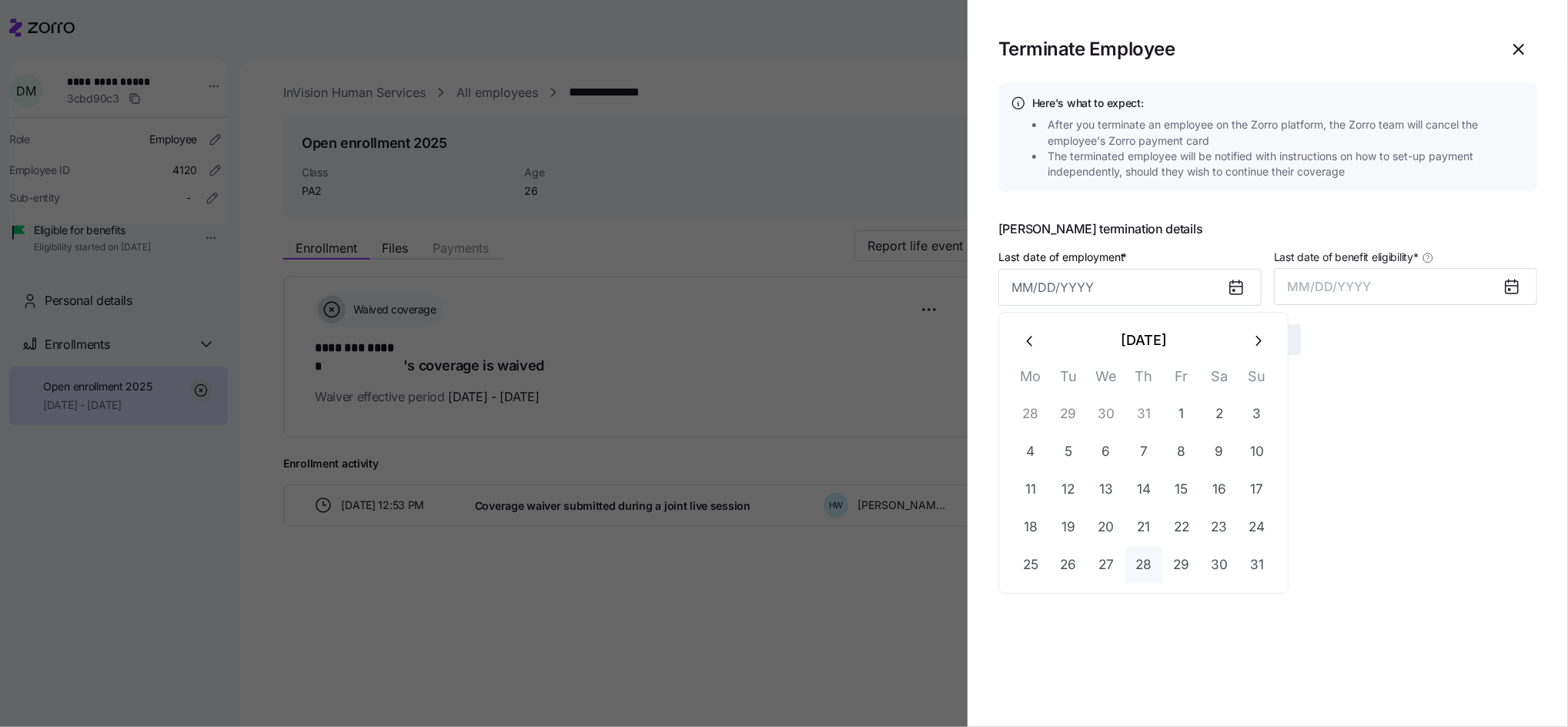
type input "[DATE]"
click at [1507, 287] on icon at bounding box center [1512, 287] width 13 height 13
click at [1351, 290] on span "MM/DD/YYYY" at bounding box center [1329, 286] width 84 height 16
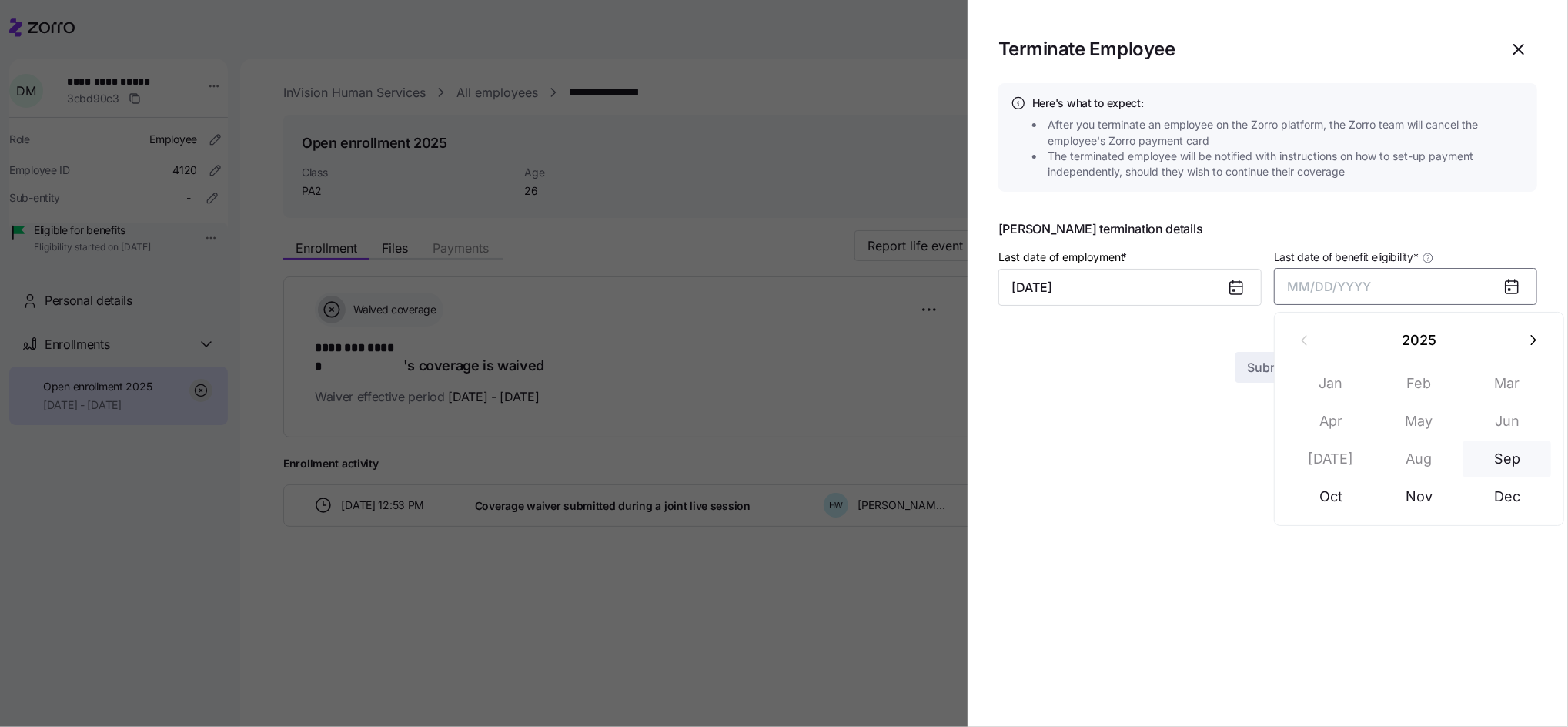
click at [1505, 462] on button "Sep" at bounding box center [1507, 459] width 88 height 37
click at [1262, 340] on span "Submit" at bounding box center [1268, 340] width 41 height 19
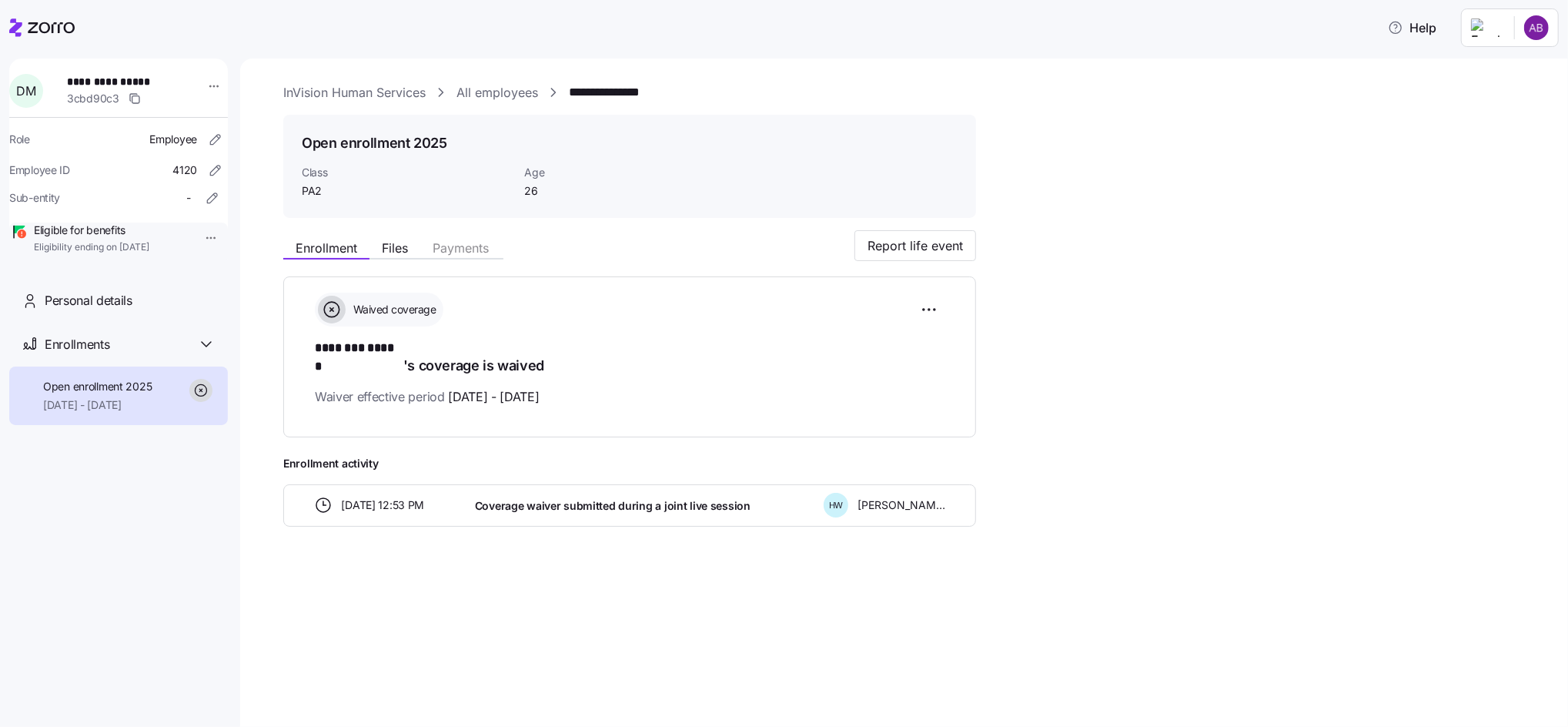
click at [496, 83] on link "All employees" at bounding box center [497, 92] width 81 height 20
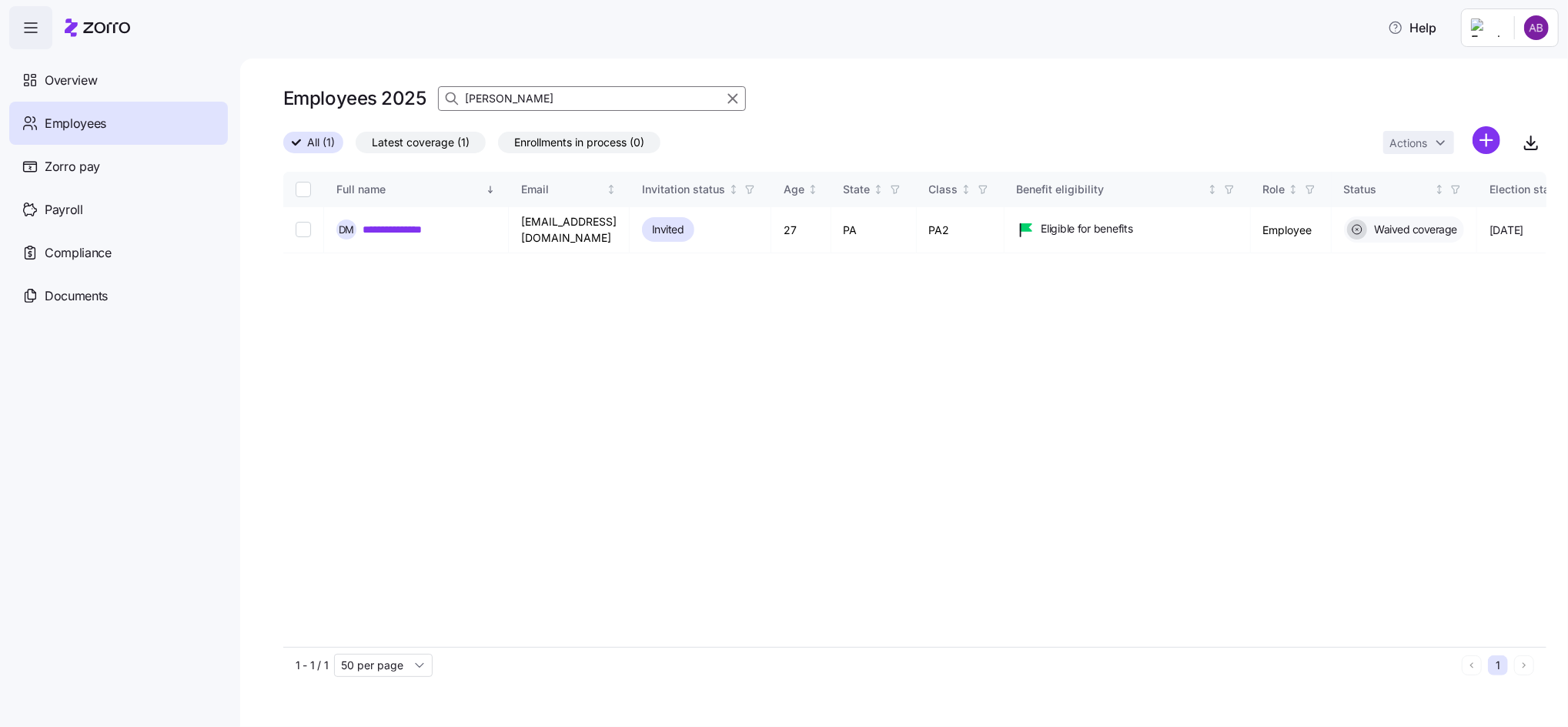
drag, startPoint x: 526, startPoint y: 101, endPoint x: 452, endPoint y: 101, distance: 74.0
click at [453, 101] on div "[PERSON_NAME]" at bounding box center [592, 98] width 307 height 24
type input "gergely"
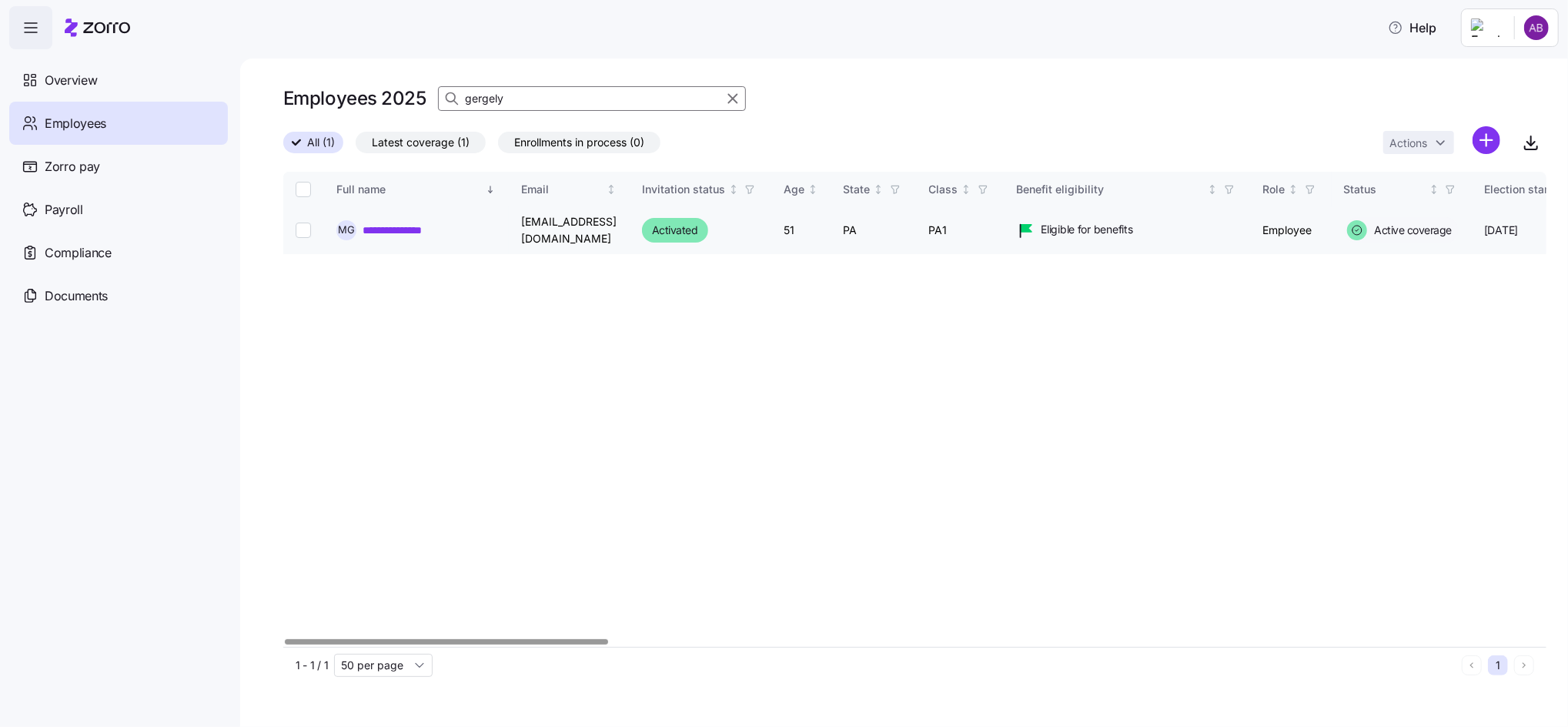
click at [391, 236] on link "**********" at bounding box center [403, 230] width 82 height 16
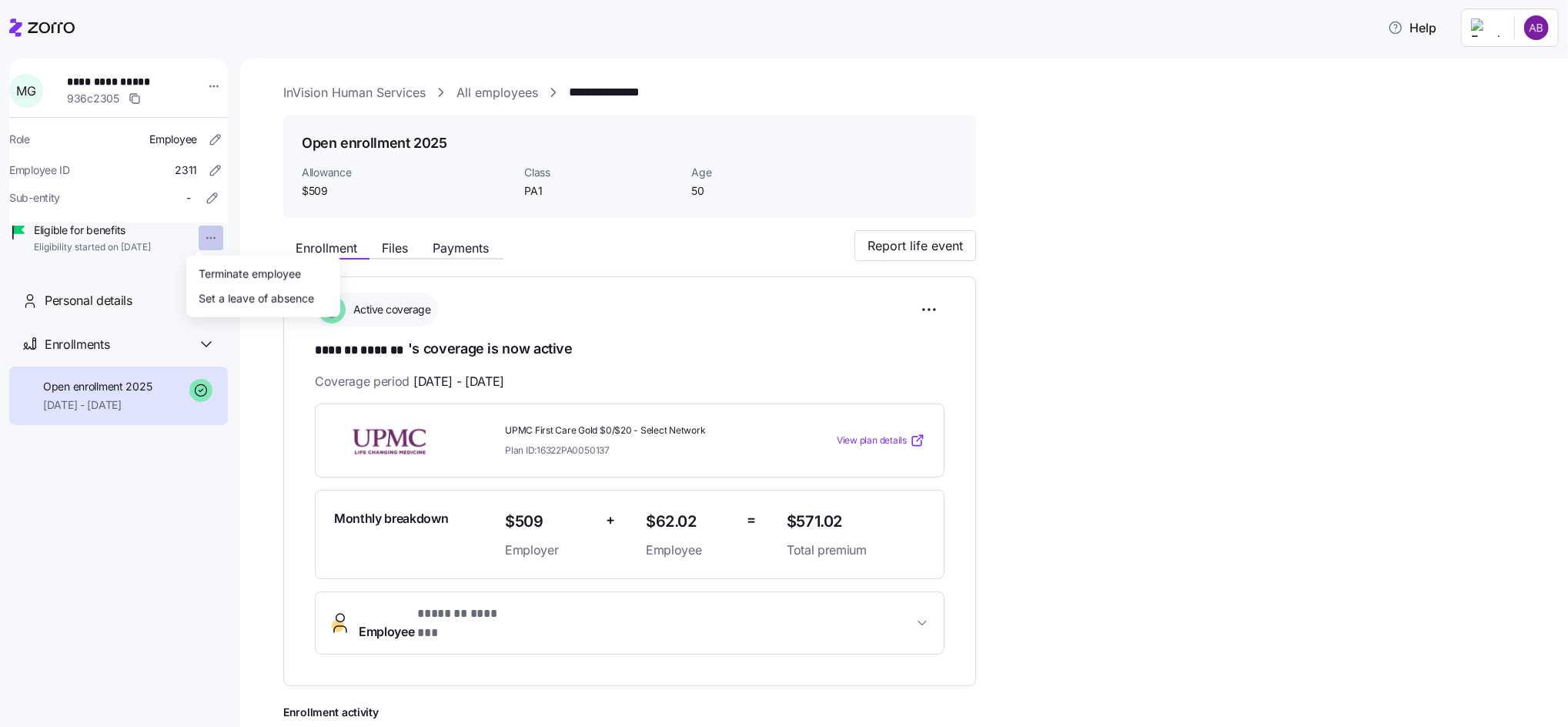
click at [194, 237] on html "**********" at bounding box center [784, 358] width 1568 height 718
click at [218, 265] on div "Terminate employee" at bounding box center [250, 273] width 102 height 17
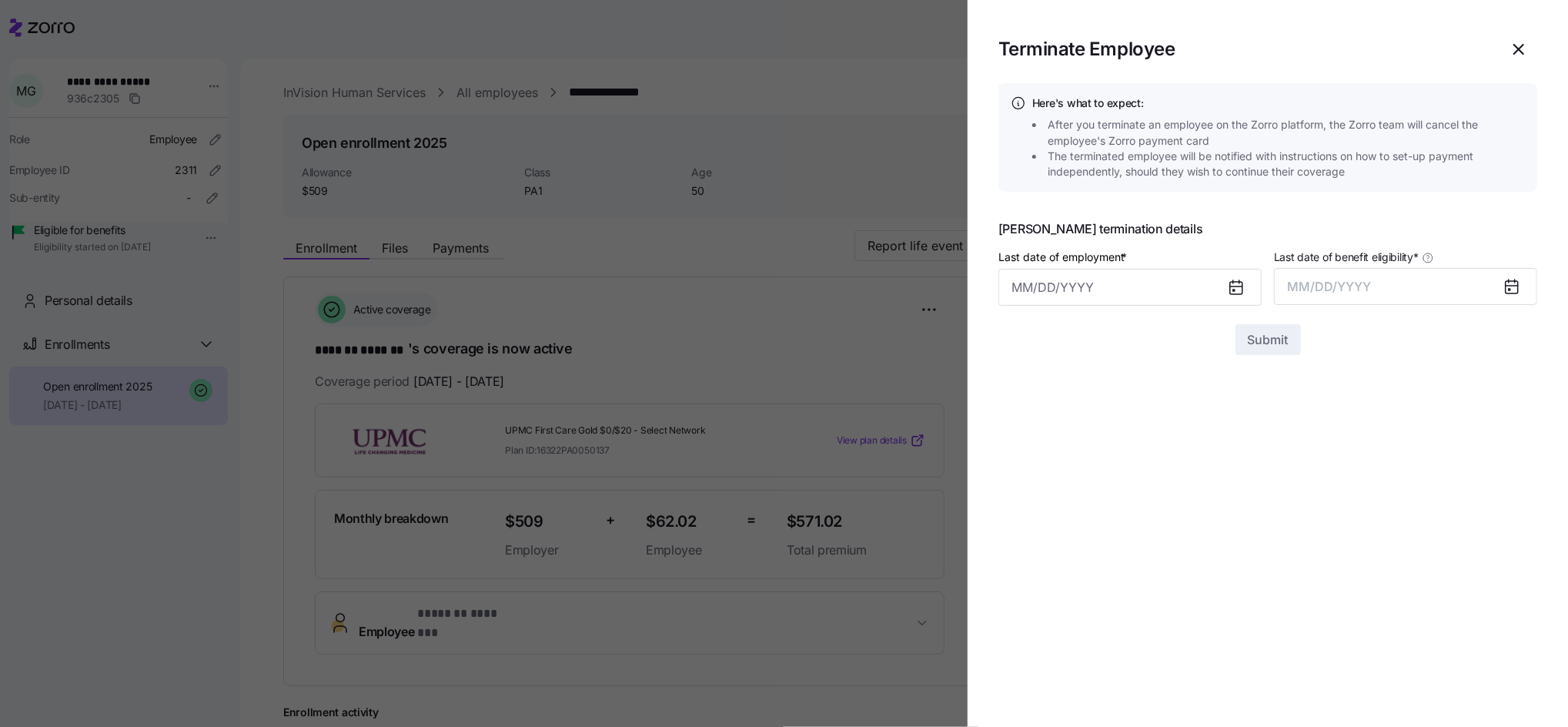
click at [1235, 292] on icon at bounding box center [1236, 288] width 13 height 13
click at [1088, 293] on input "Last date of employment *" at bounding box center [1130, 286] width 263 height 37
click at [1029, 336] on icon "button" at bounding box center [1030, 341] width 17 height 17
click at [1263, 574] on button "31" at bounding box center [1257, 564] width 37 height 37
type input "[DATE]"
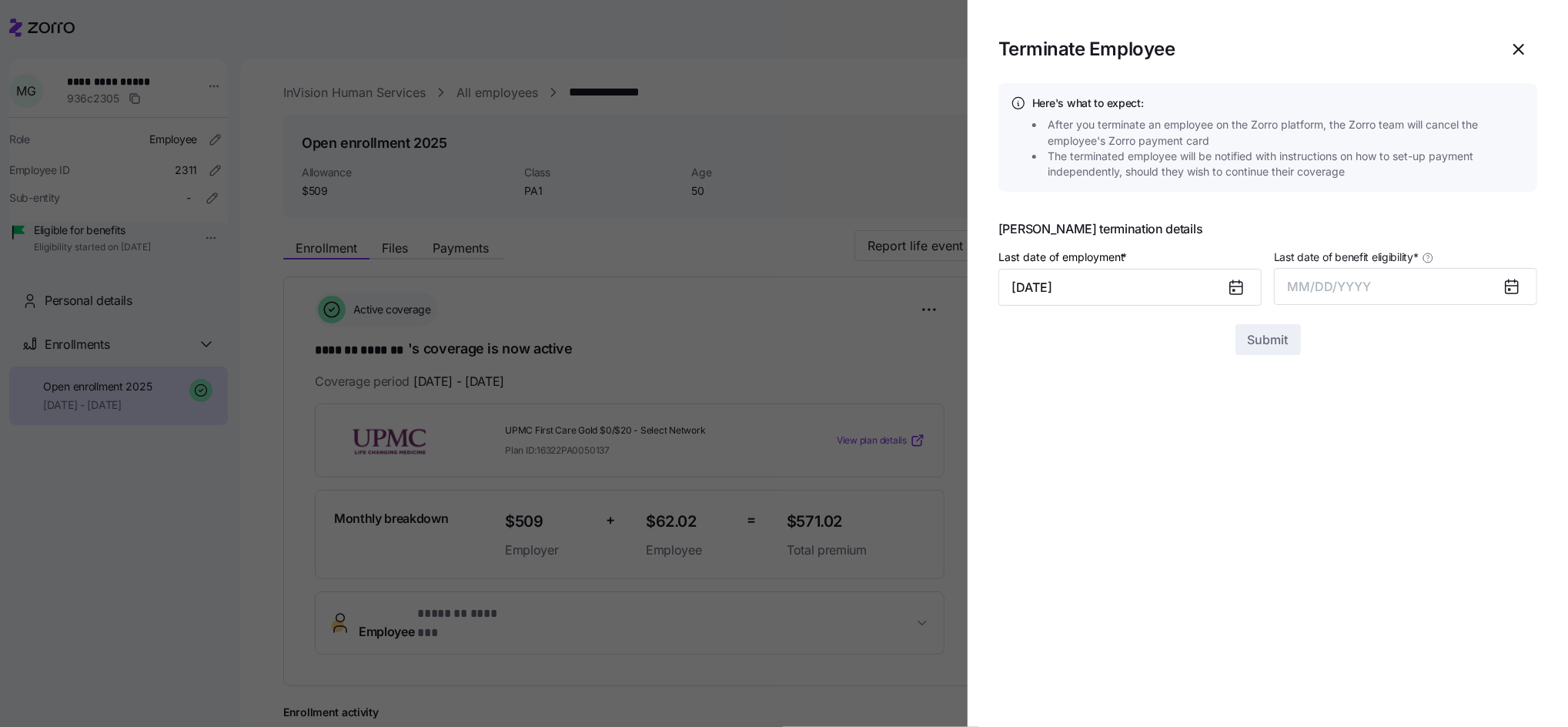
click at [1505, 293] on icon at bounding box center [1512, 287] width 13 height 13
click at [1357, 282] on span "MM/DD/YYYY" at bounding box center [1329, 286] width 84 height 16
click at [1511, 453] on button "Sep" at bounding box center [1507, 459] width 88 height 37
click at [1264, 343] on span "Submit" at bounding box center [1268, 340] width 41 height 19
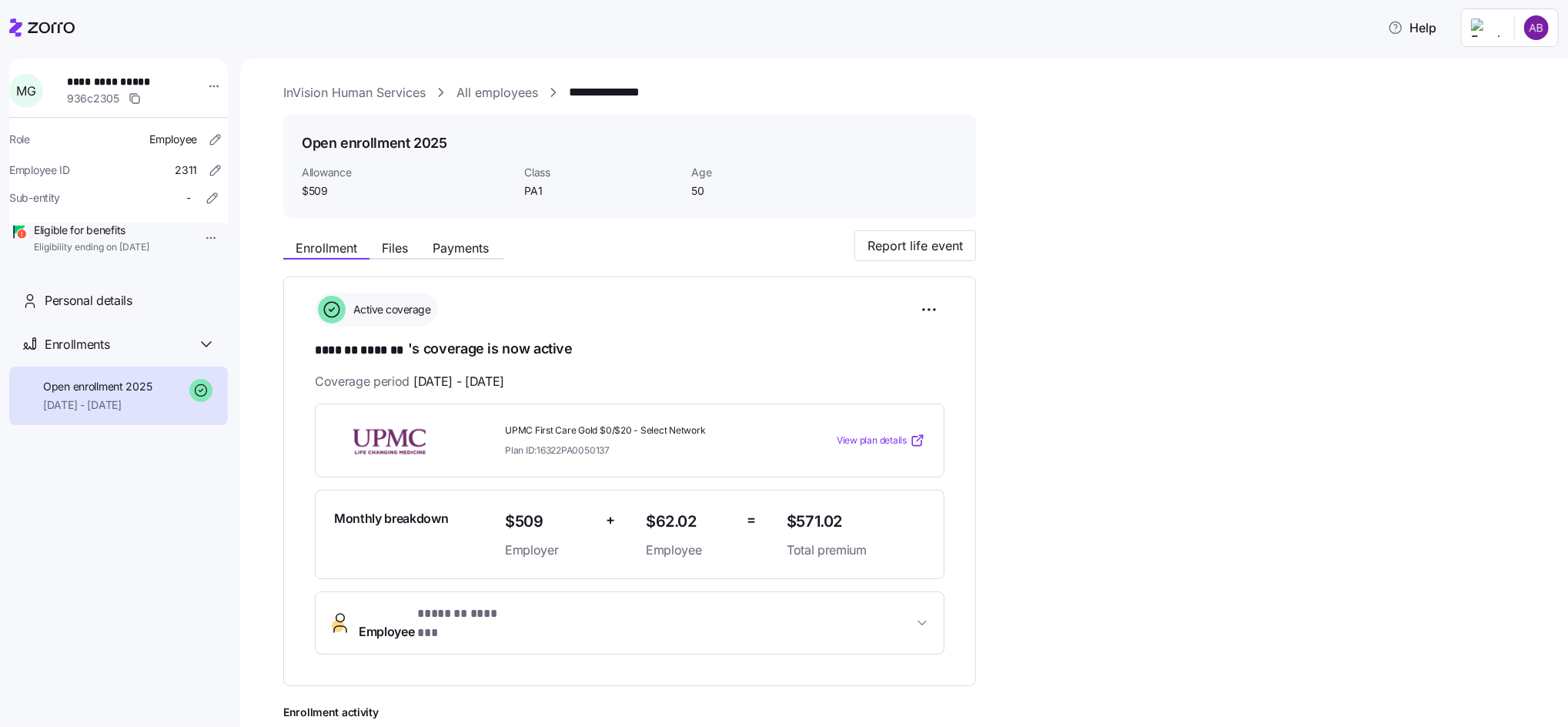
click at [512, 102] on link "All employees" at bounding box center [497, 92] width 81 height 20
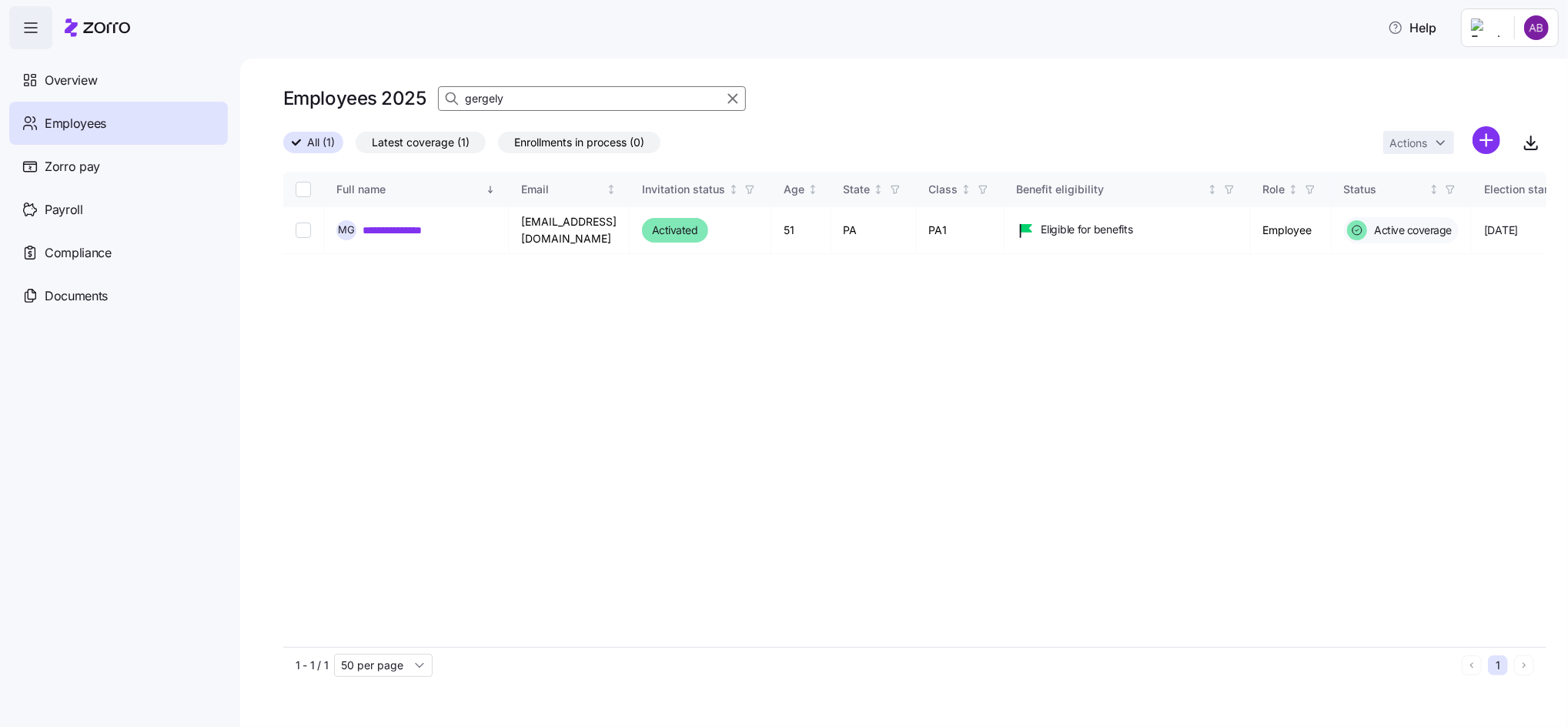
drag, startPoint x: 518, startPoint y: 99, endPoint x: 458, endPoint y: 88, distance: 61.0
click at [458, 88] on div "gergely" at bounding box center [592, 98] width 307 height 24
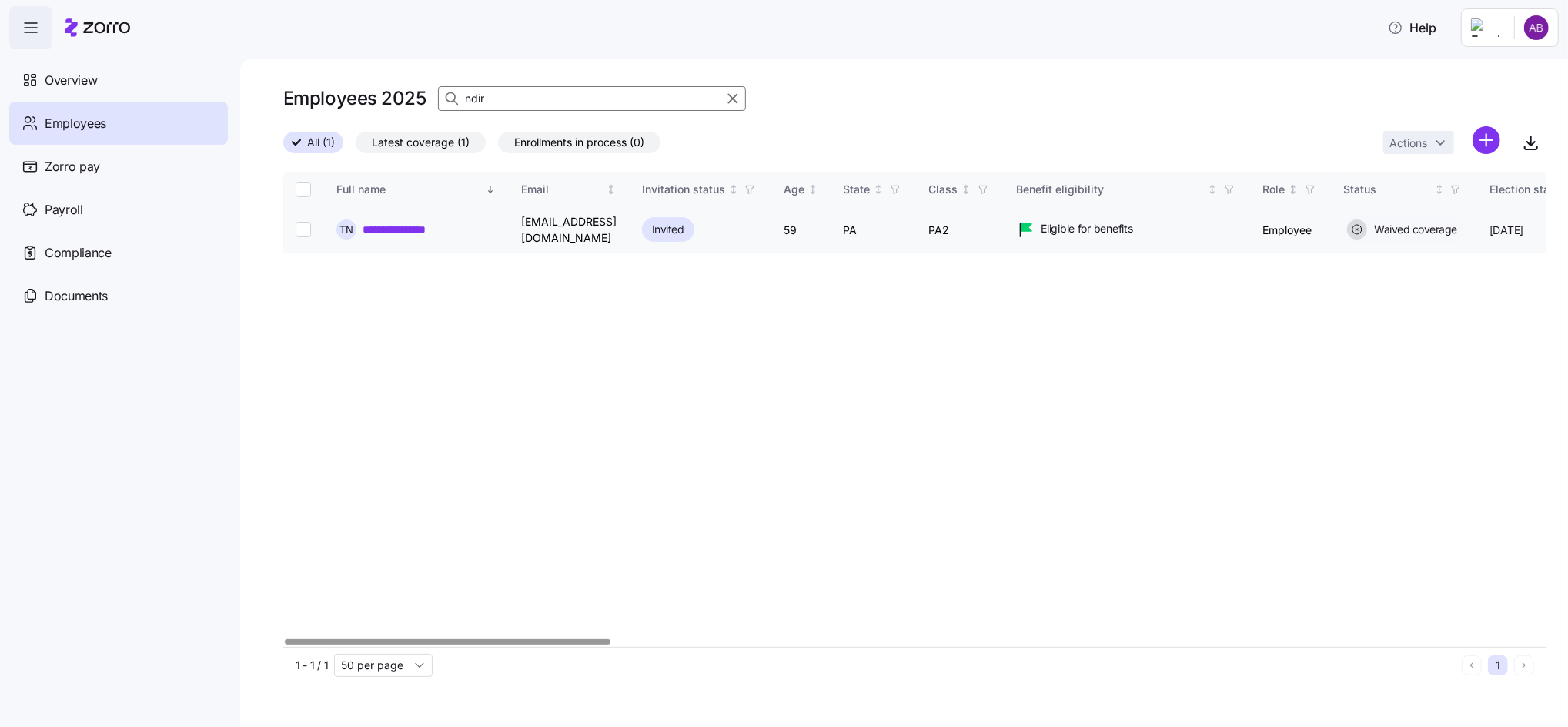
type input "ndir"
click at [396, 225] on link "**********" at bounding box center [413, 229] width 102 height 16
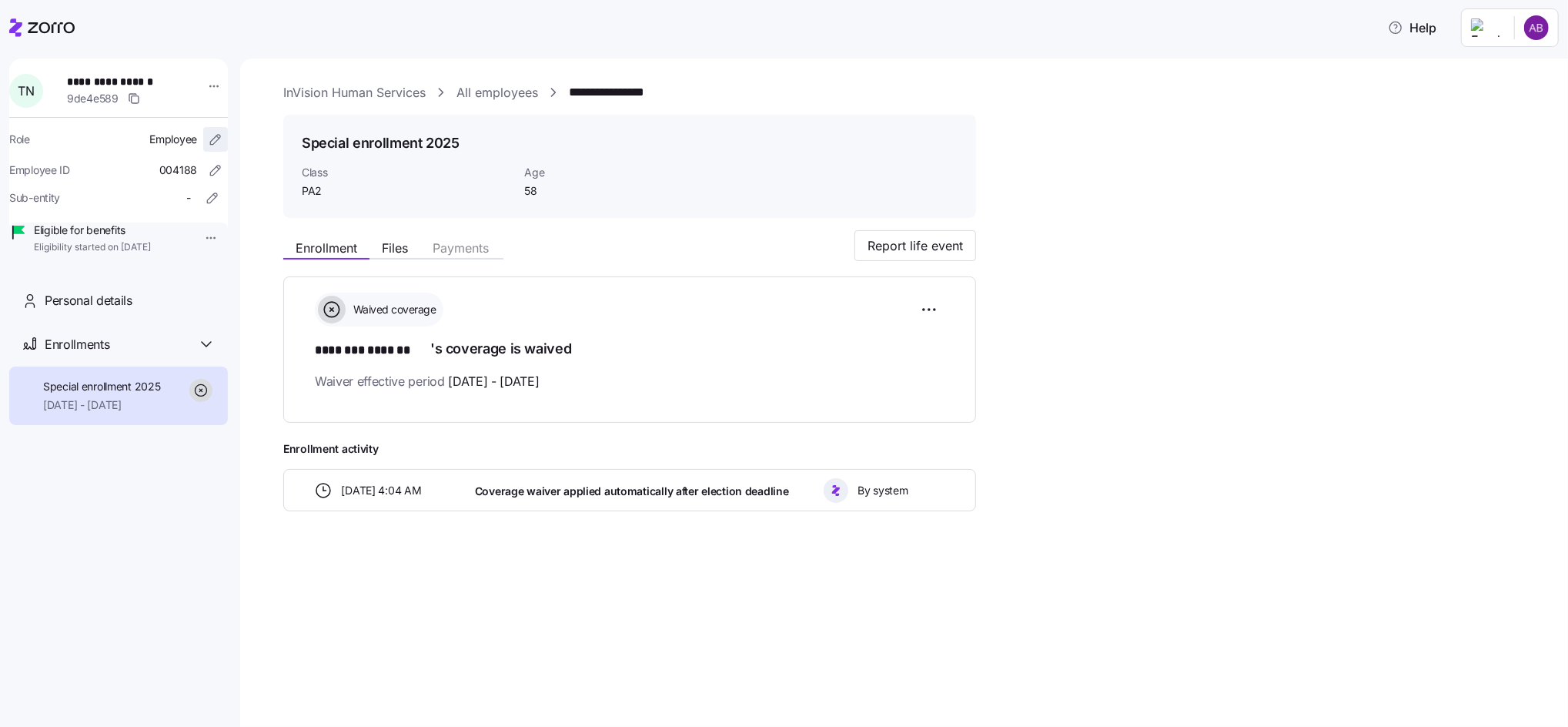
click at [210, 140] on icon "button" at bounding box center [215, 139] width 10 height 10
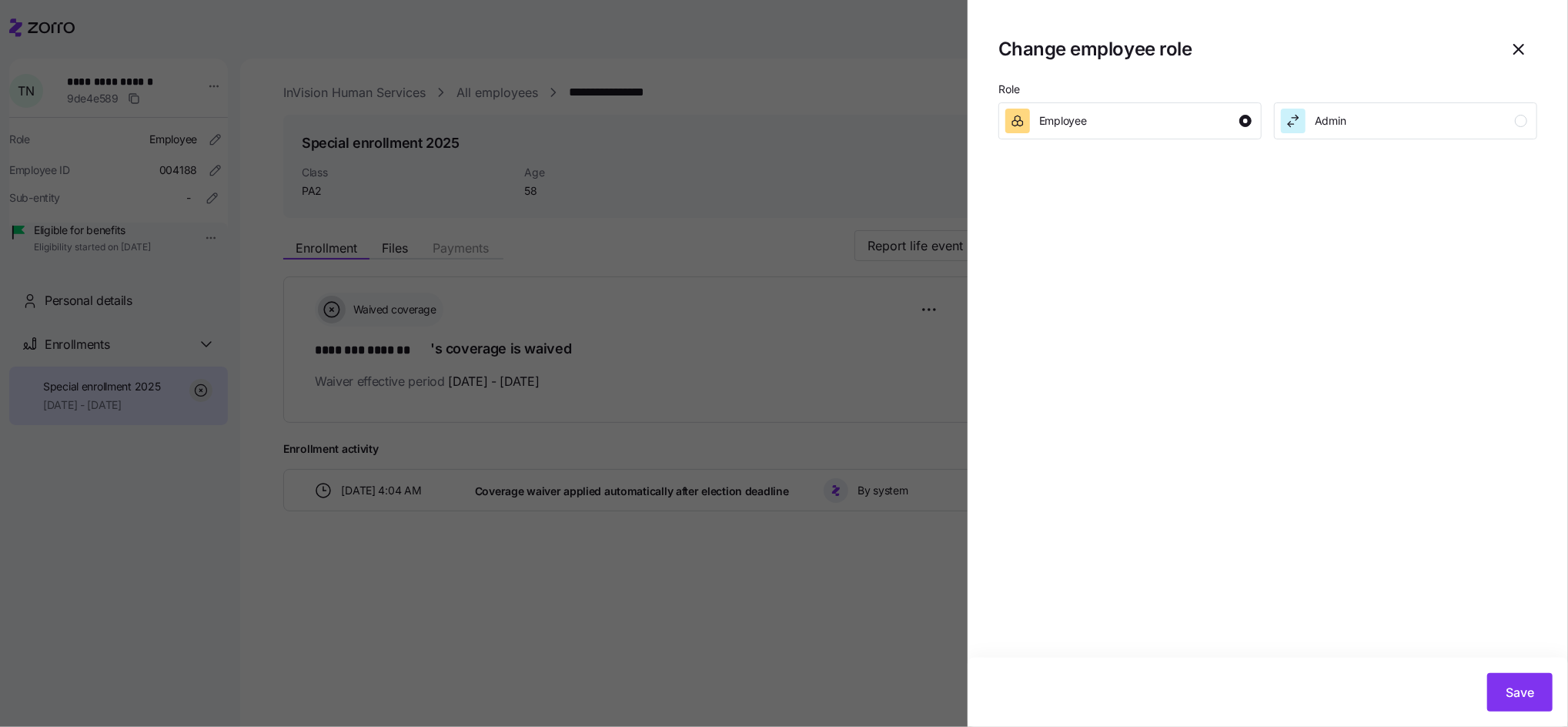
click at [200, 238] on div at bounding box center [784, 363] width 1568 height 727
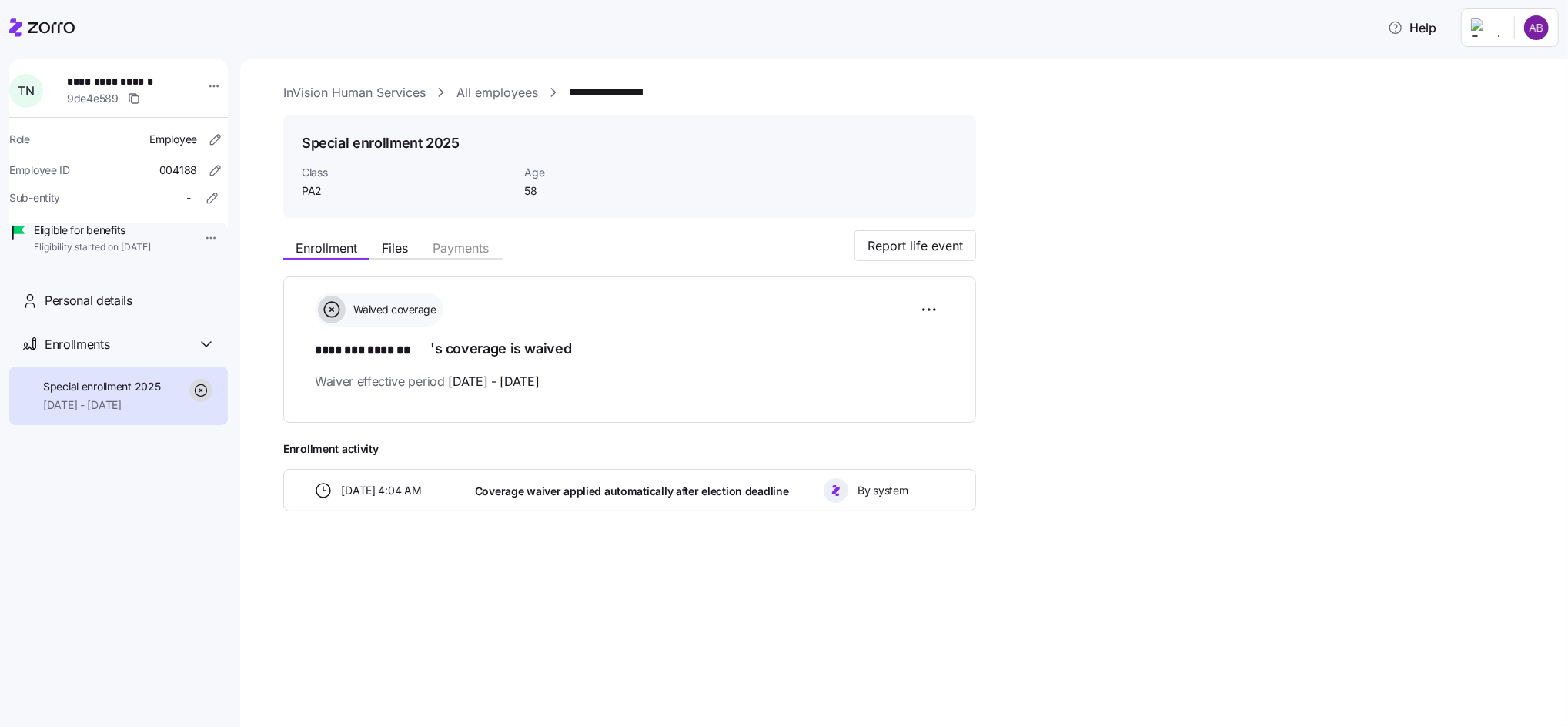
click at [191, 238] on html "**********" at bounding box center [784, 358] width 1568 height 718
click at [211, 271] on div "Terminate employee" at bounding box center [250, 273] width 102 height 17
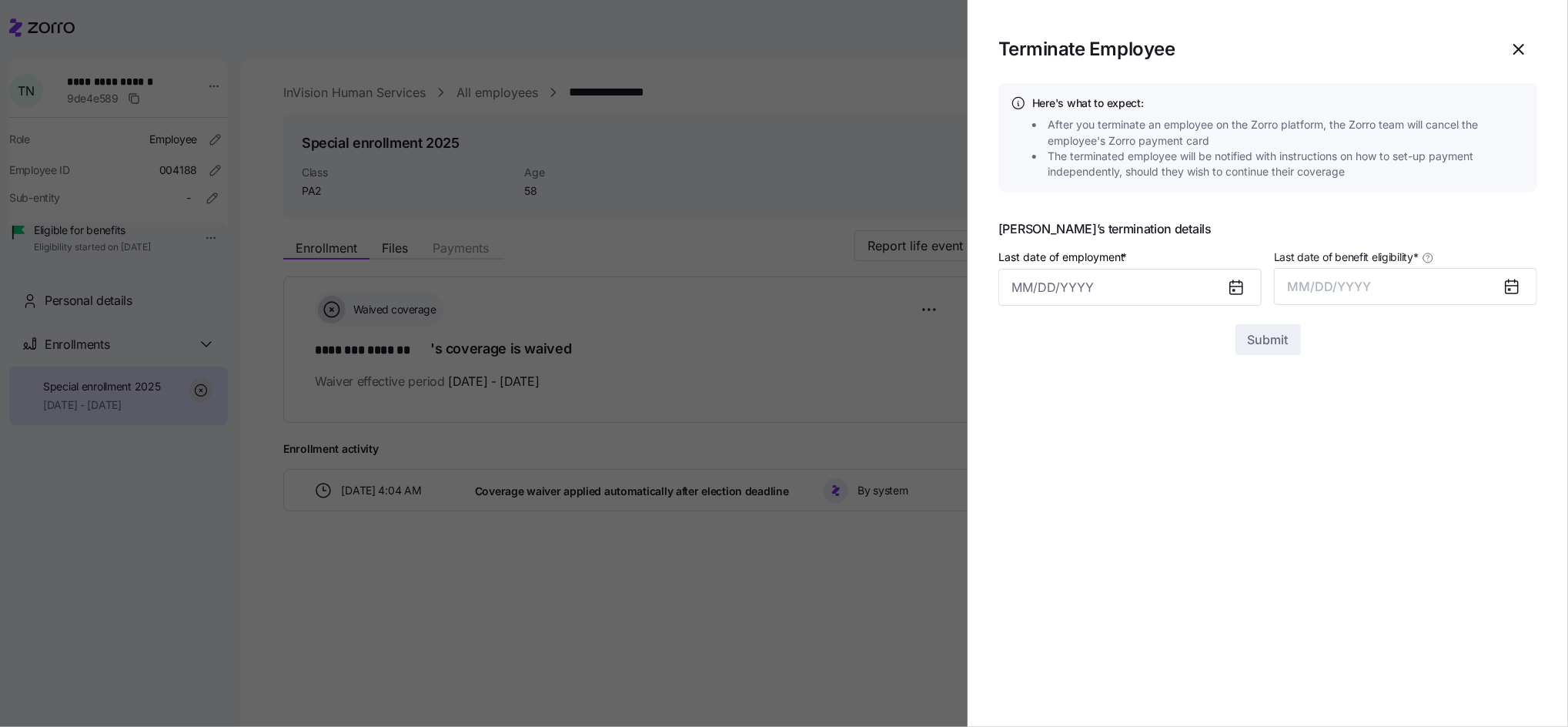
click at [1235, 293] on icon at bounding box center [1236, 288] width 13 height 13
click at [1074, 279] on input "Last date of employment *" at bounding box center [1130, 286] width 263 height 37
click at [1073, 419] on button "2" at bounding box center [1068, 414] width 37 height 37
type input "[DATE]"
click at [1519, 287] on icon at bounding box center [1512, 286] width 19 height 19
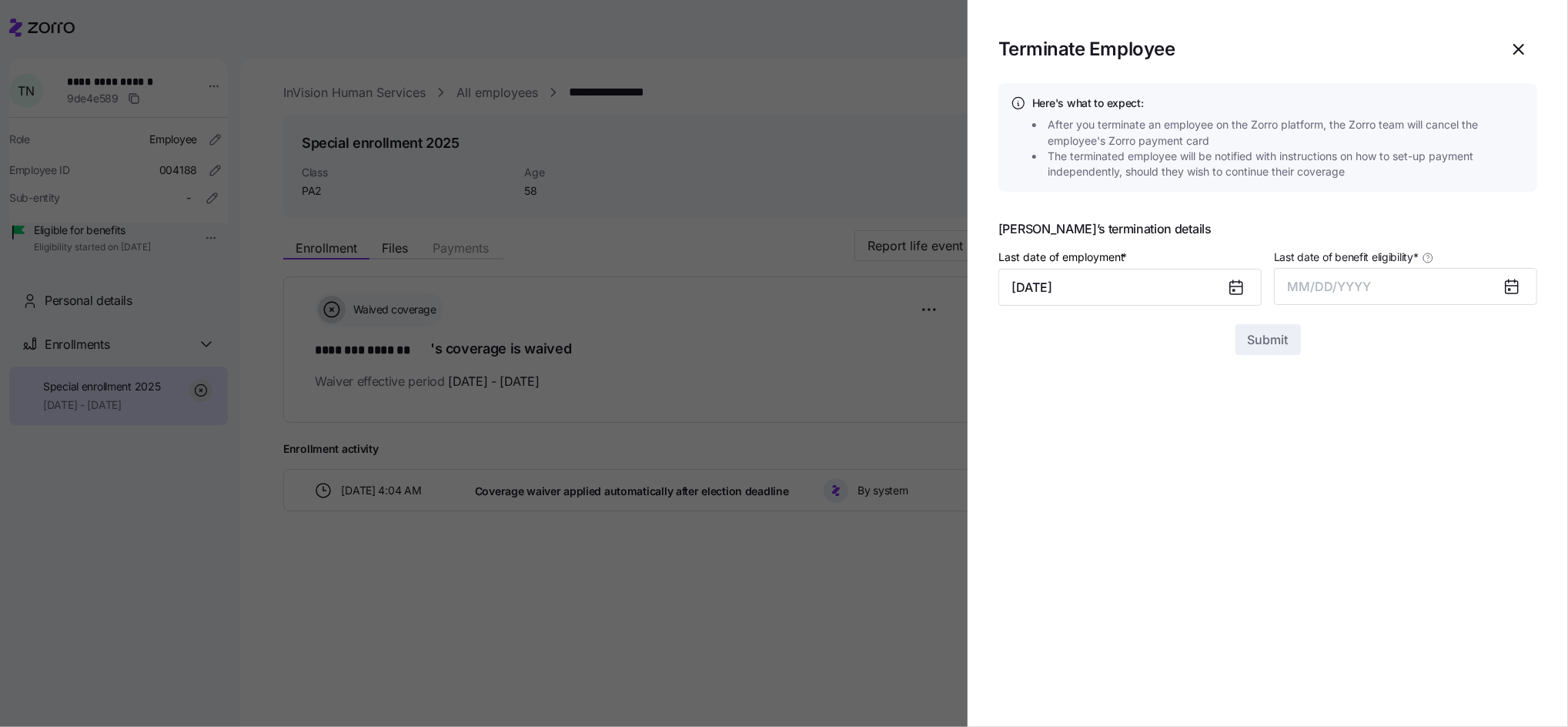
click at [1512, 286] on icon at bounding box center [1512, 286] width 13 height 0
click at [1376, 286] on button "MM/DD/YYYY" at bounding box center [1405, 286] width 263 height 37
click at [1503, 462] on button "Sep" at bounding box center [1507, 459] width 88 height 37
click at [1264, 339] on span "Submit" at bounding box center [1268, 340] width 41 height 19
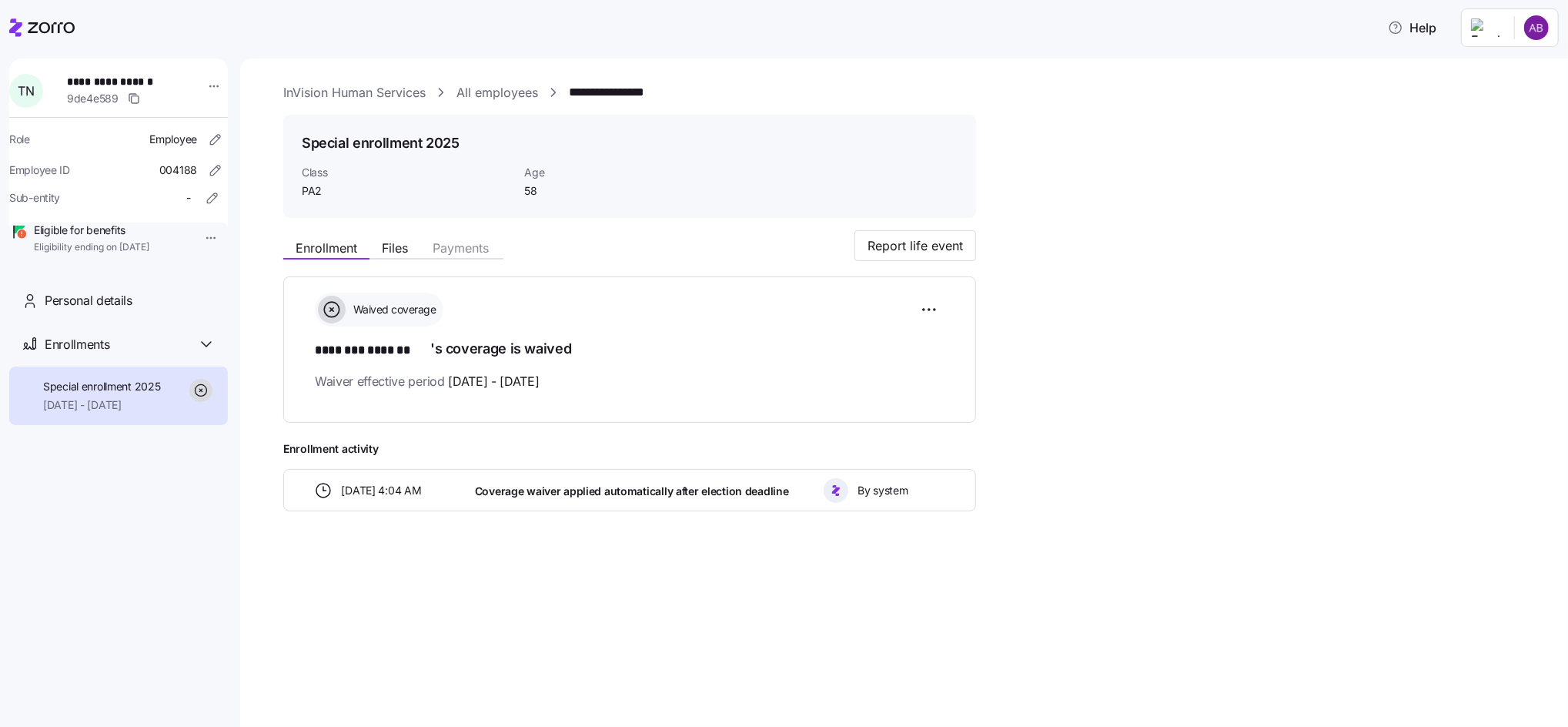
click at [524, 84] on link "All employees" at bounding box center [497, 92] width 81 height 20
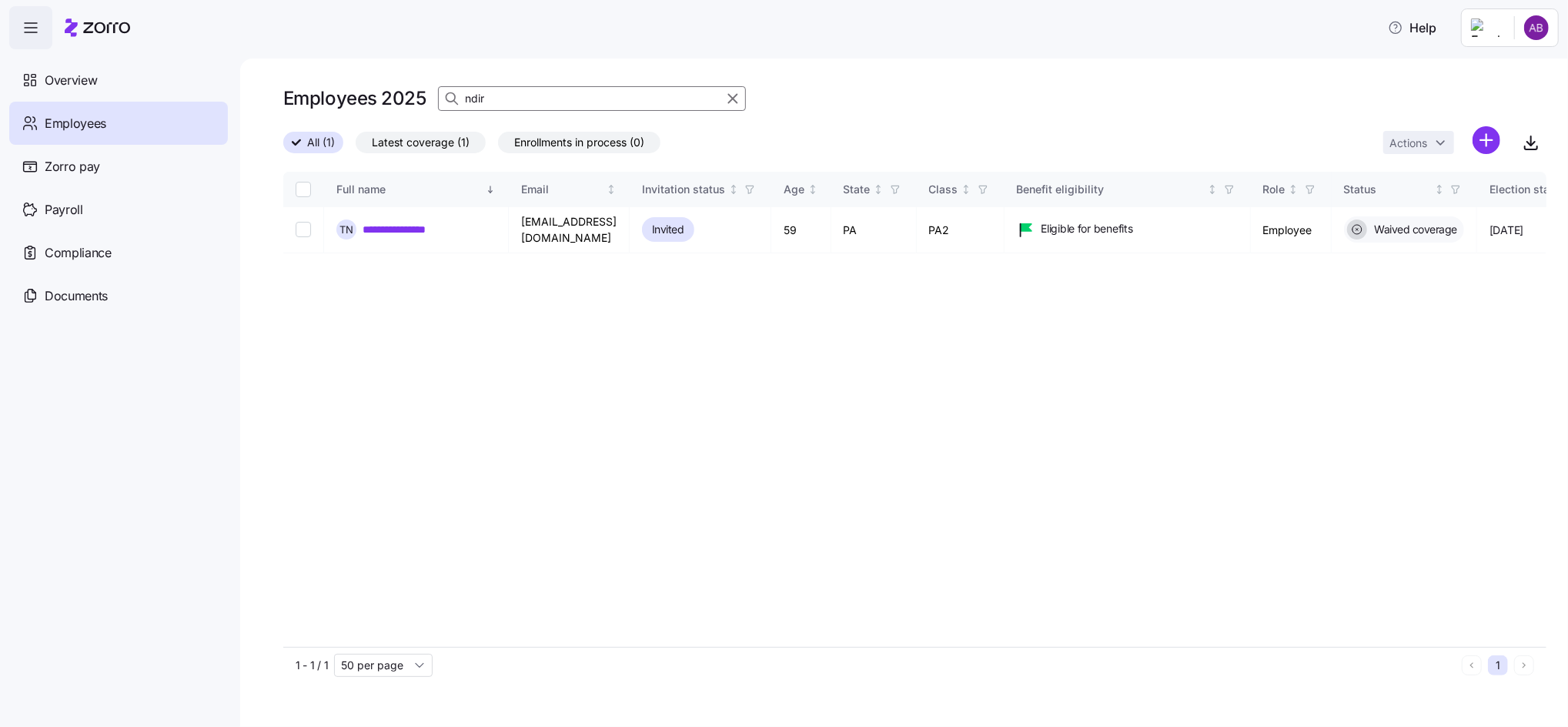
drag, startPoint x: 509, startPoint y: 103, endPoint x: 448, endPoint y: 108, distance: 61.2
click at [448, 108] on div "ndir" at bounding box center [592, 98] width 307 height 24
type input "[PERSON_NAME]"
click at [401, 223] on link "**********" at bounding box center [407, 229] width 90 height 16
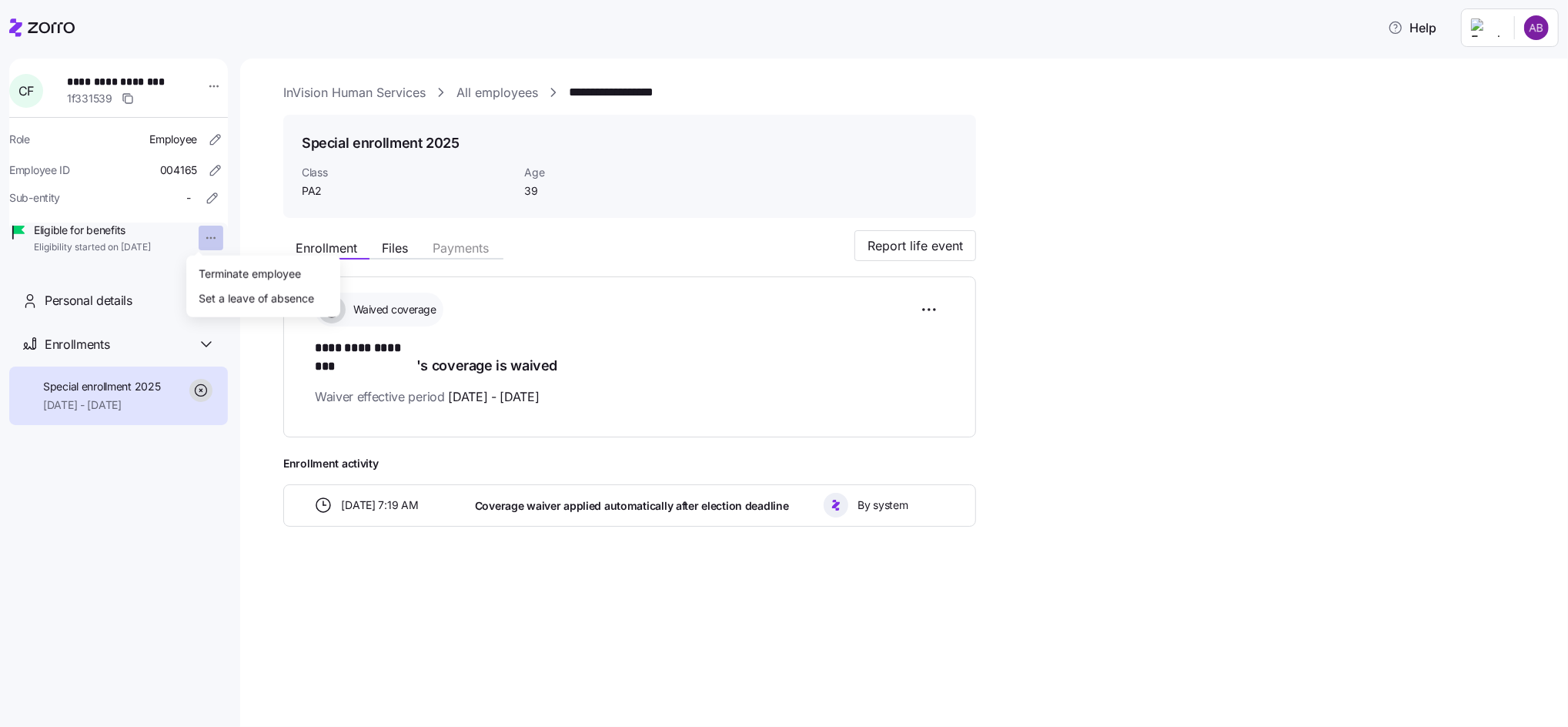
click at [192, 240] on html "**********" at bounding box center [784, 358] width 1568 height 718
click at [234, 286] on div "Set a leave of absence" at bounding box center [263, 297] width 142 height 24
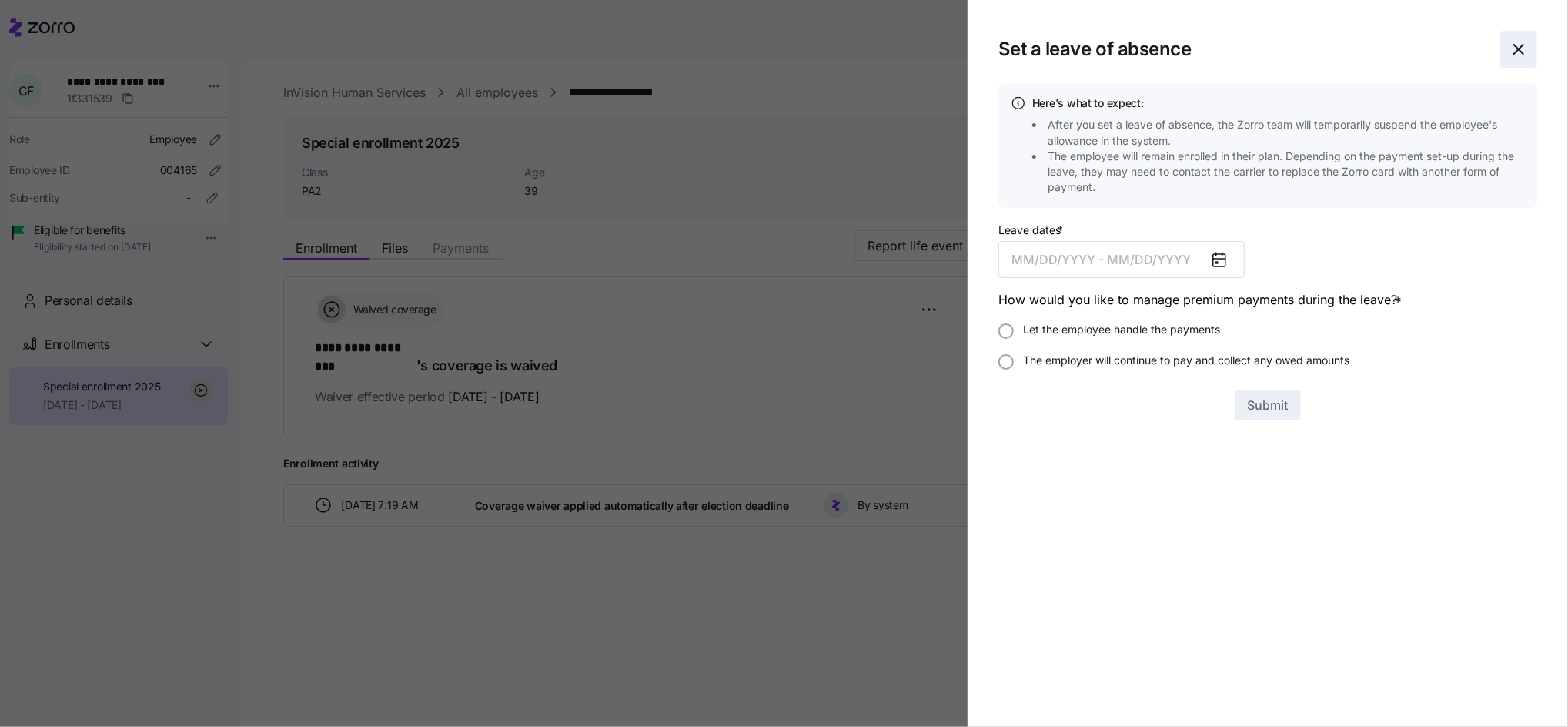
click at [1521, 46] on icon "button" at bounding box center [1519, 49] width 9 height 9
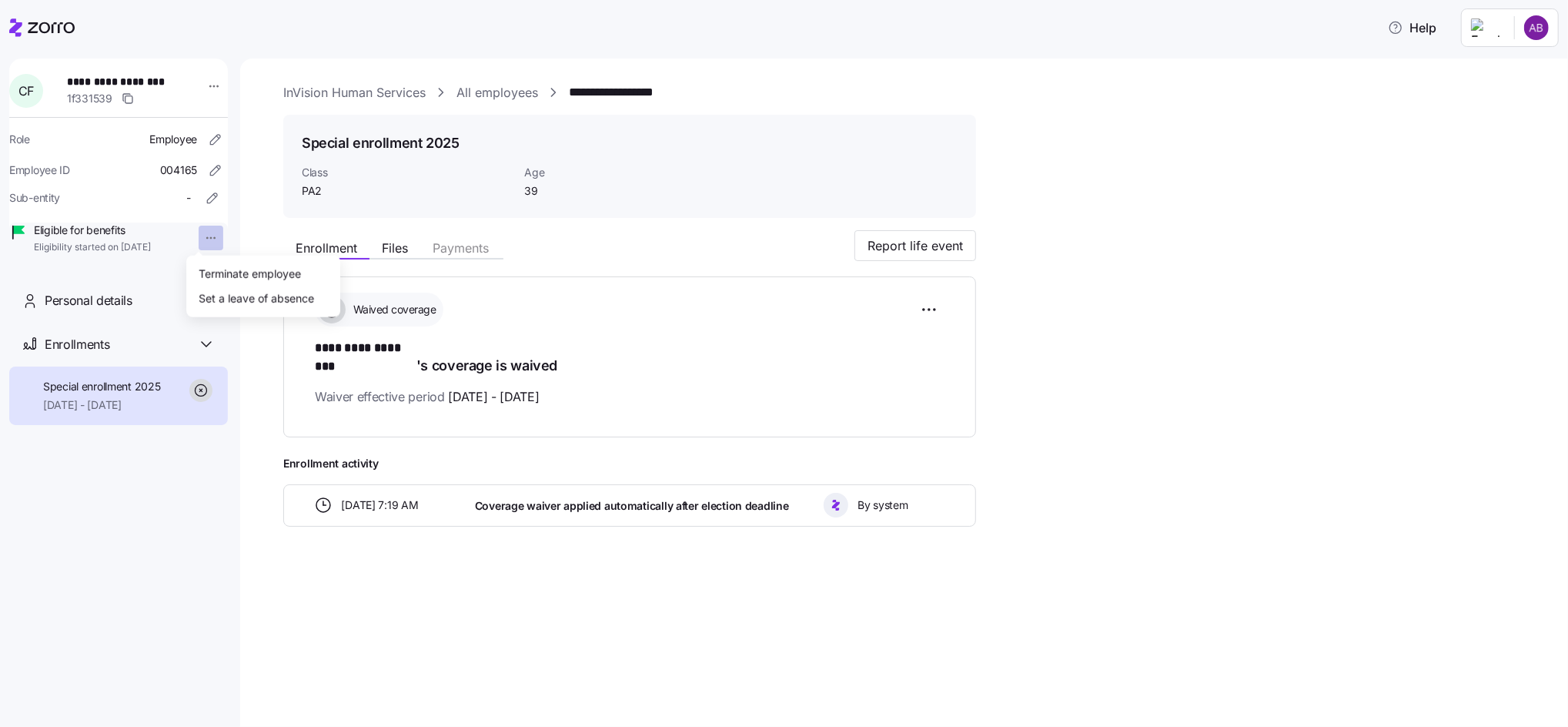
click at [198, 236] on html "**********" at bounding box center [784, 358] width 1568 height 718
click at [230, 268] on div "Terminate employee" at bounding box center [250, 273] width 102 height 17
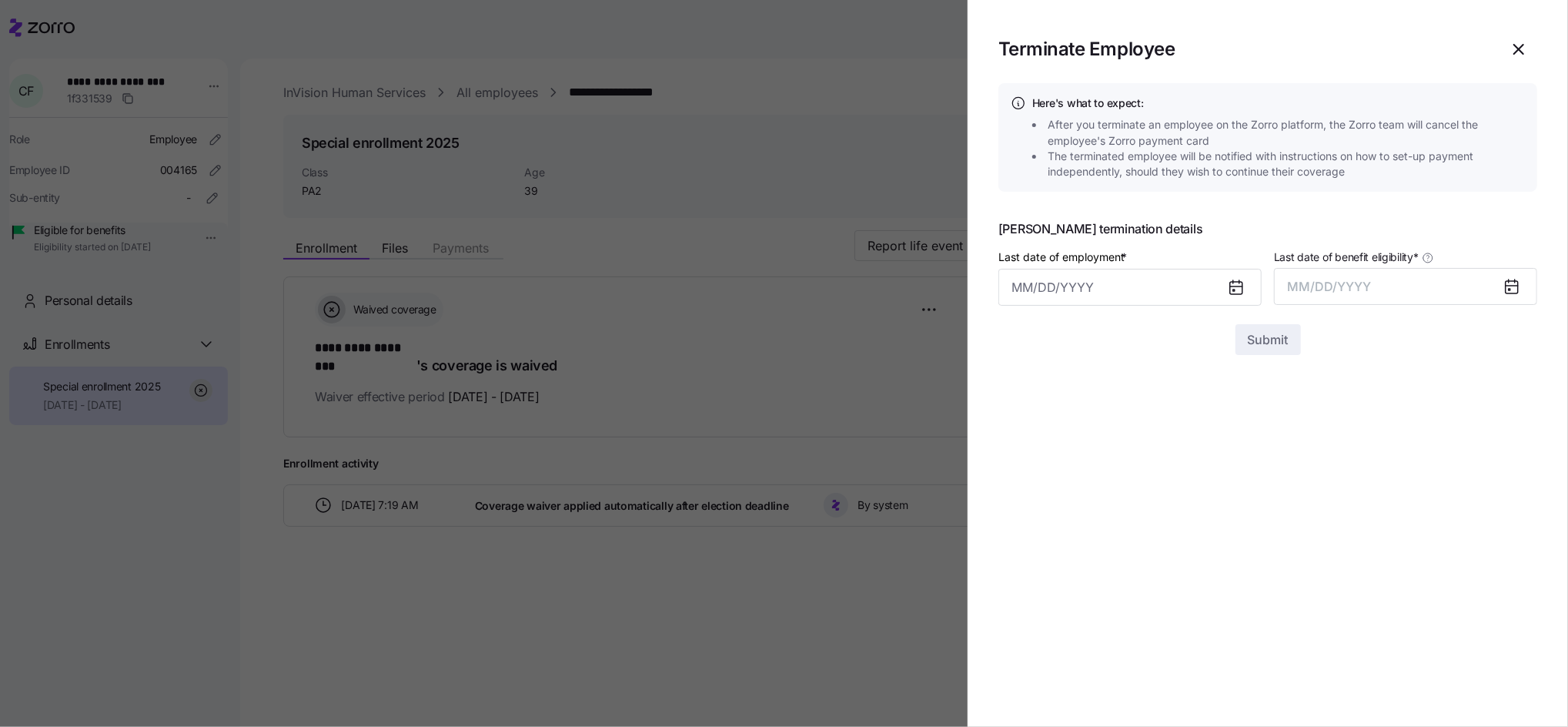
click at [1234, 290] on icon at bounding box center [1234, 290] width 2 height 2
click at [1112, 287] on input "Last date of employment *" at bounding box center [1130, 286] width 263 height 37
click at [1174, 423] on button "5" at bounding box center [1181, 414] width 37 height 37
type input "[DATE]"
click at [1497, 290] on button "MM/DD/YYYY" at bounding box center [1405, 286] width 263 height 37
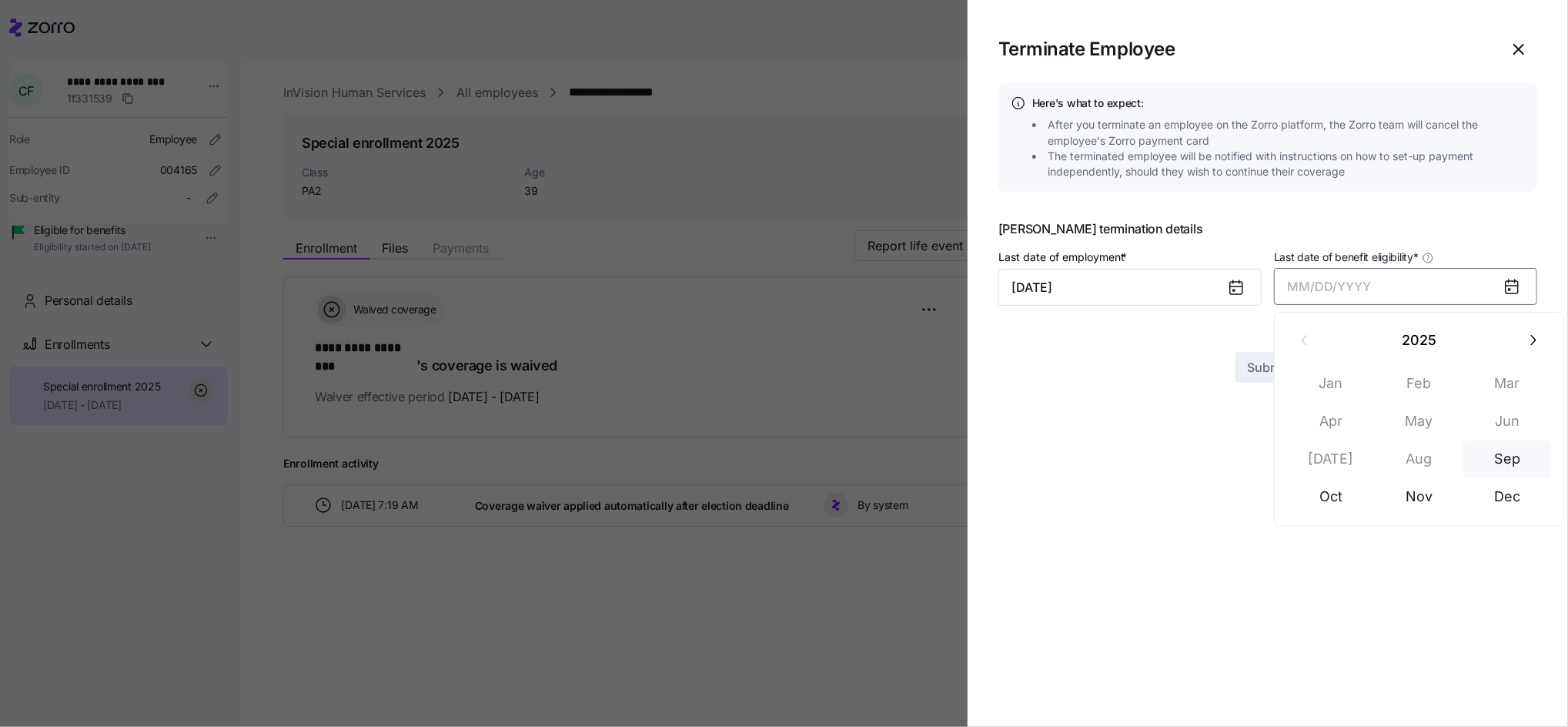
click at [1501, 455] on button "Sep" at bounding box center [1507, 459] width 88 height 37
click at [1252, 340] on span "Submit" at bounding box center [1268, 340] width 41 height 19
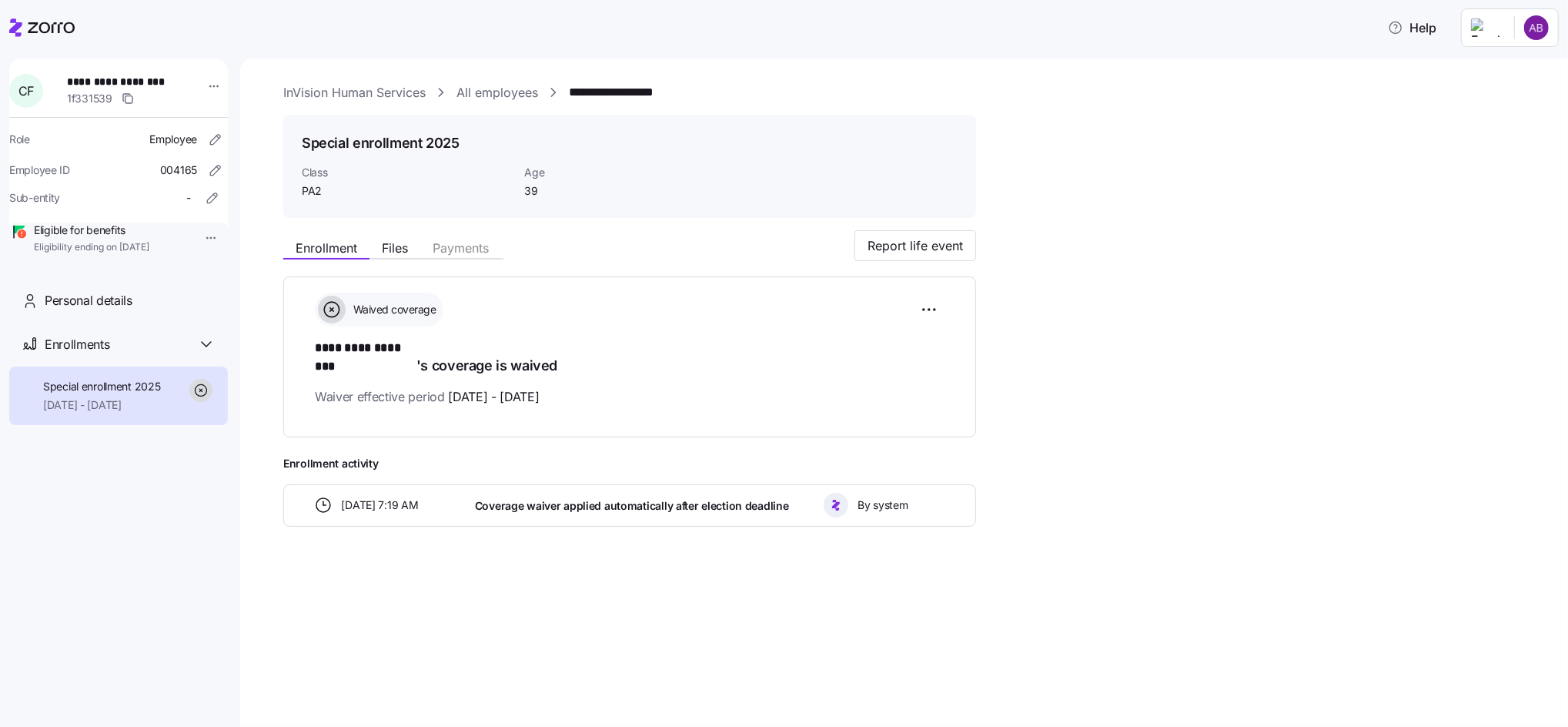
click at [512, 90] on link "All employees" at bounding box center [497, 92] width 81 height 20
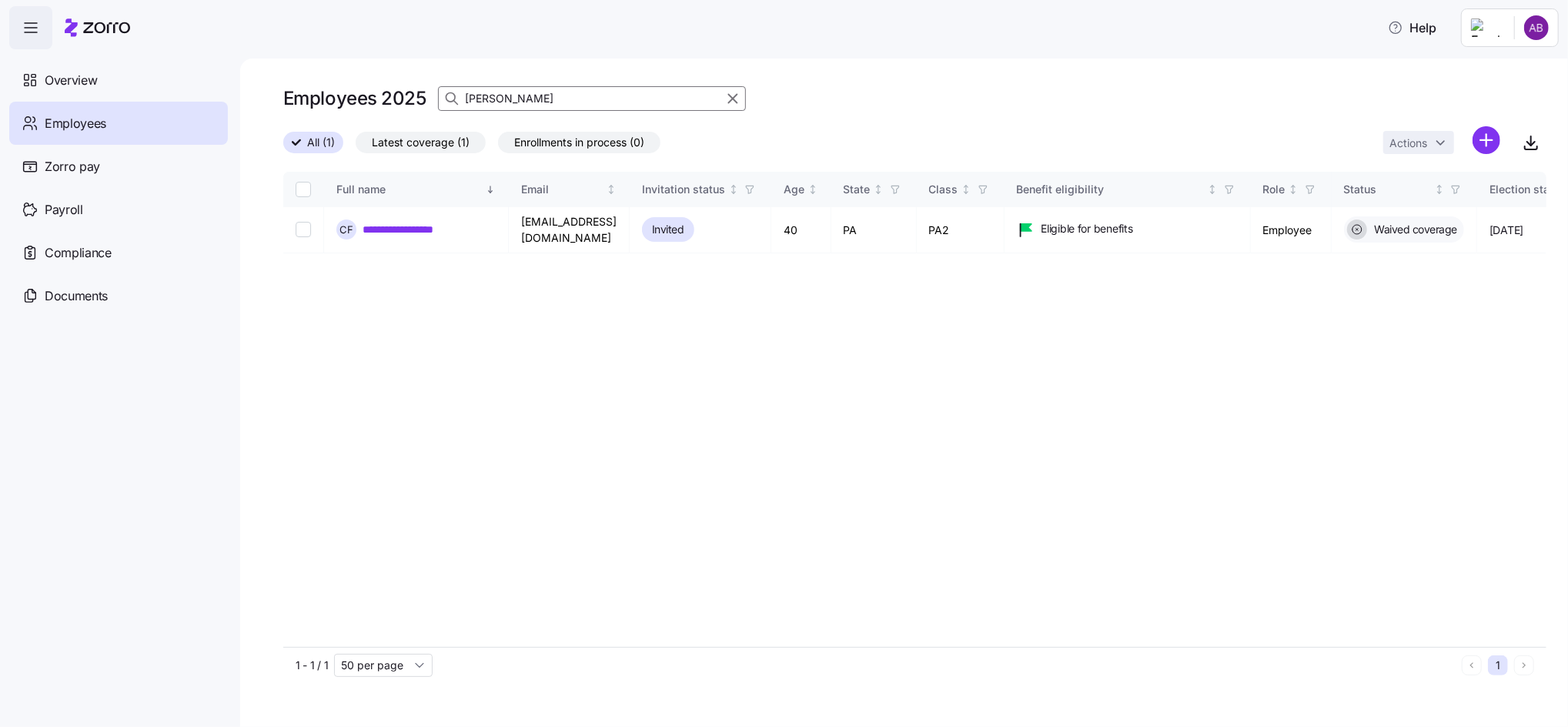
drag, startPoint x: 518, startPoint y: 101, endPoint x: 437, endPoint y: 102, distance: 81.0
click at [438, 101] on input "[PERSON_NAME]" at bounding box center [592, 98] width 307 height 24
type input "[PERSON_NAME]"
click at [389, 225] on link "**********" at bounding box center [405, 229] width 86 height 16
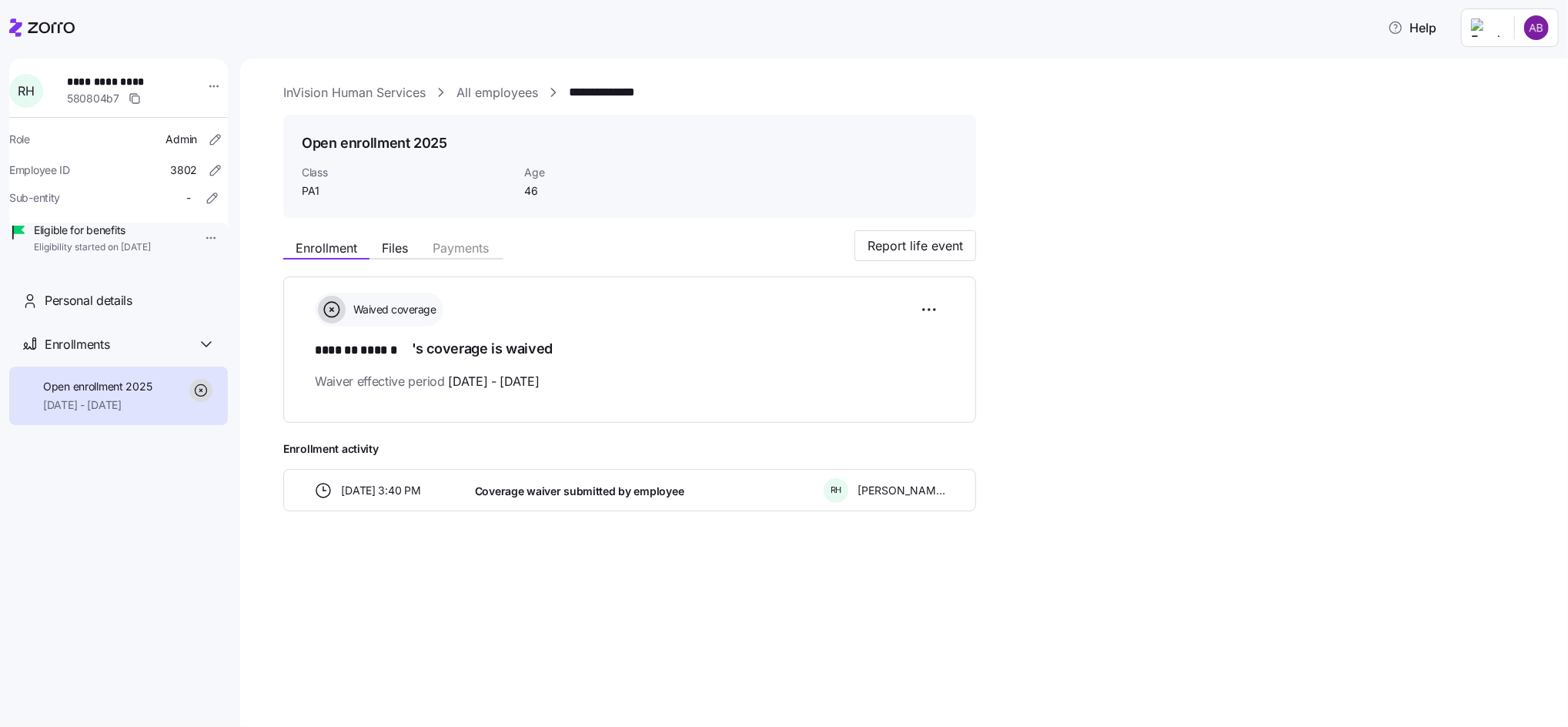
click at [201, 236] on html "**********" at bounding box center [784, 358] width 1568 height 718
click at [222, 272] on div "Terminate employee" at bounding box center [250, 273] width 102 height 17
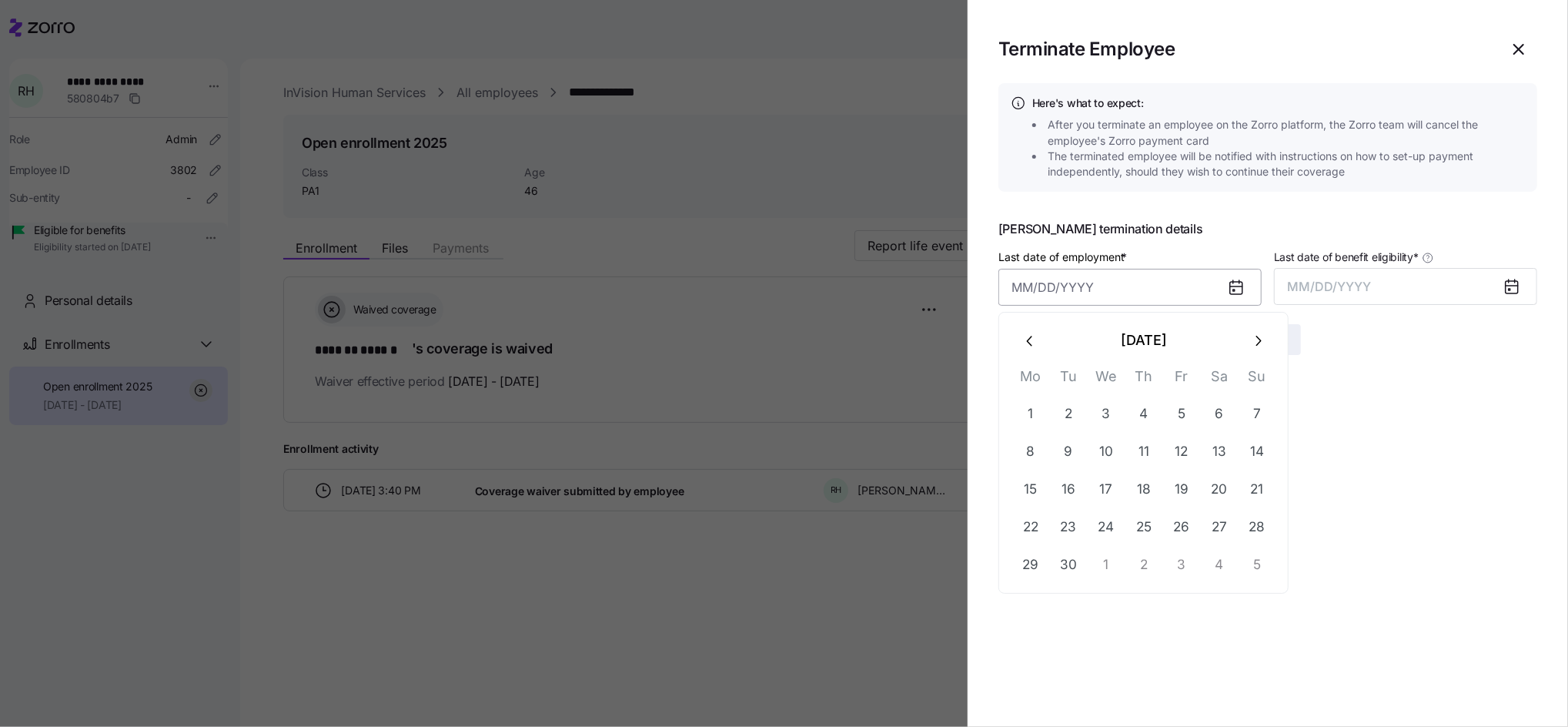
click at [1006, 294] on input "Last date of employment *" at bounding box center [1130, 286] width 263 height 37
click at [1184, 416] on button "5" at bounding box center [1181, 414] width 37 height 37
type input "[DATE]"
click at [1358, 297] on button "MM/DD/YYYY" at bounding box center [1405, 286] width 263 height 37
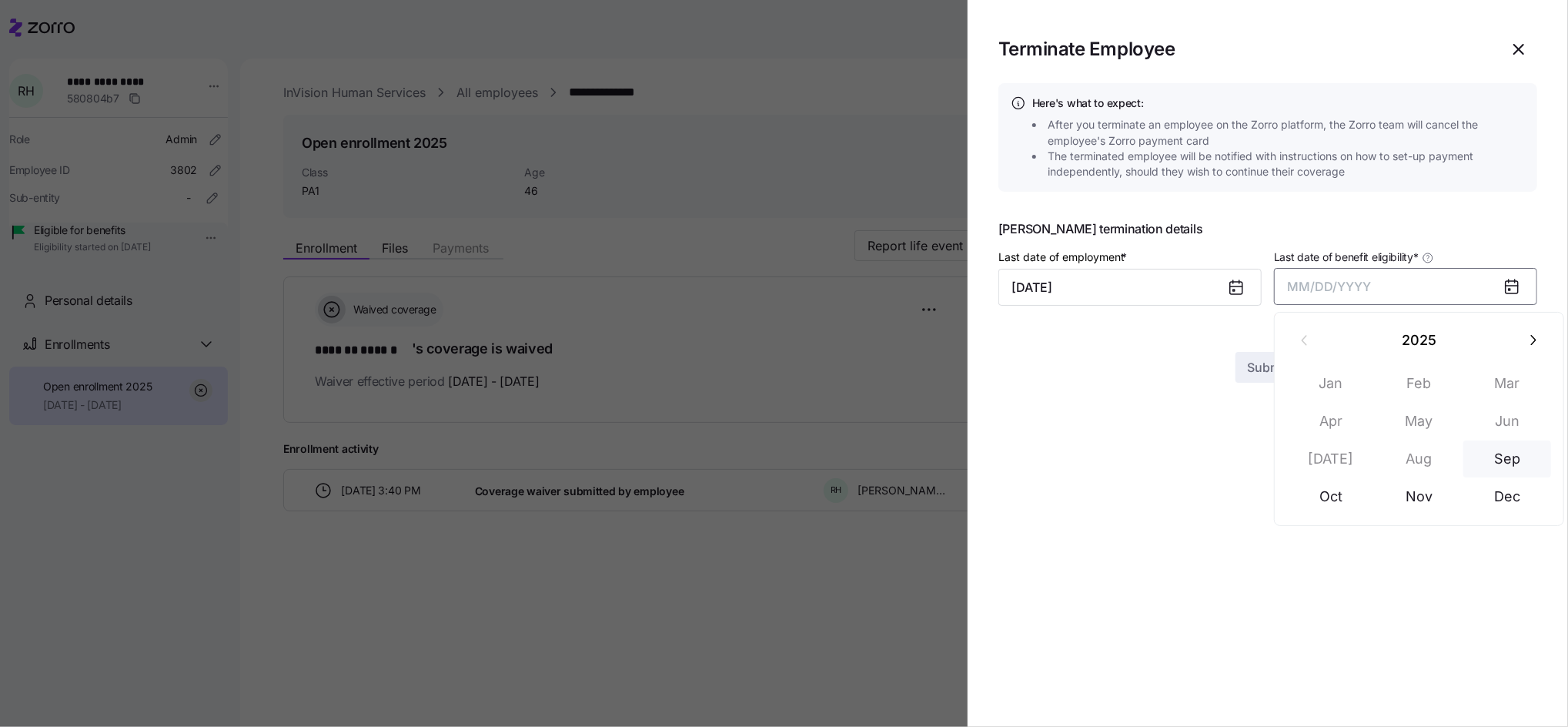
click at [1515, 462] on button "Sep" at bounding box center [1507, 459] width 88 height 37
click at [1264, 344] on span "Submit" at bounding box center [1268, 340] width 41 height 19
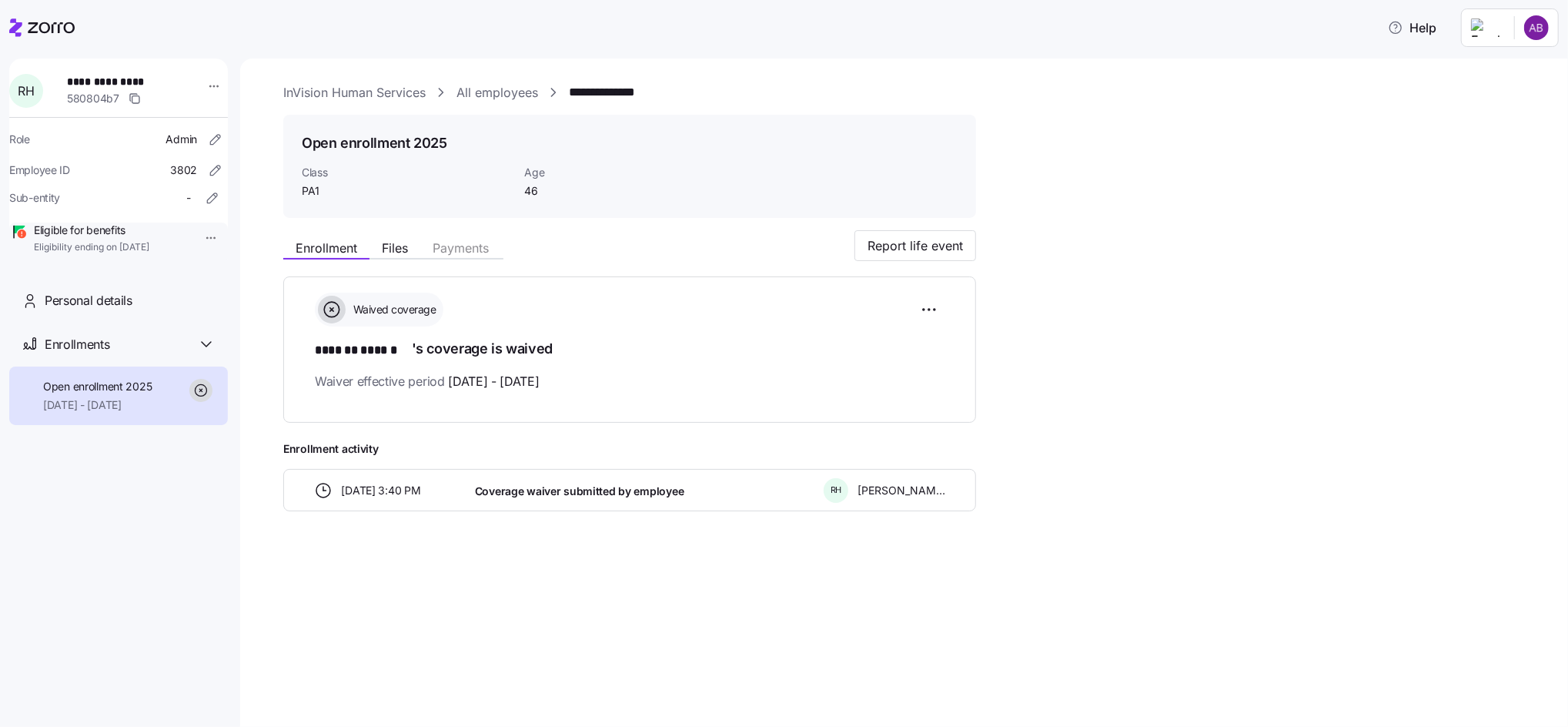
click at [497, 87] on link "All employees" at bounding box center [497, 92] width 81 height 20
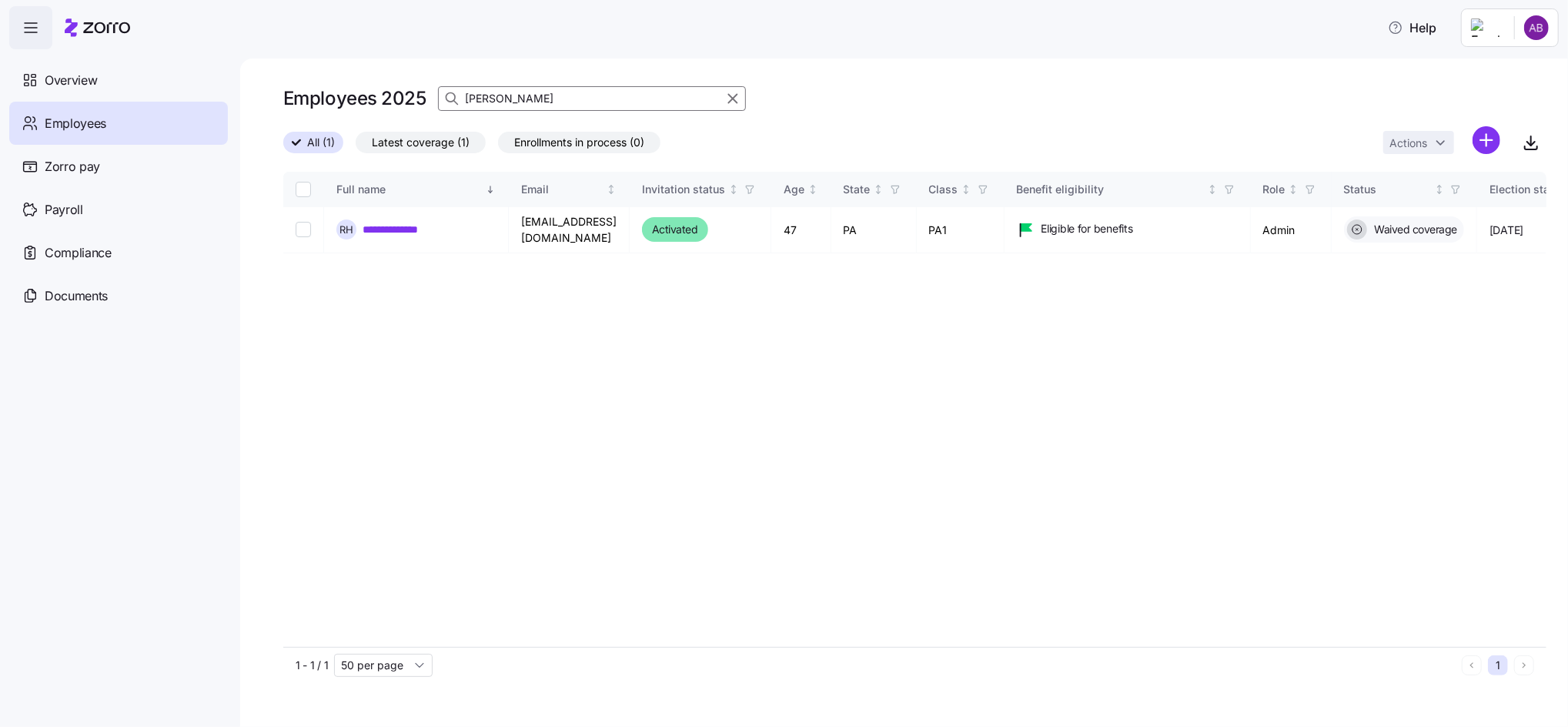
drag, startPoint x: 512, startPoint y: 99, endPoint x: 453, endPoint y: 99, distance: 59.0
click at [453, 99] on div "[PERSON_NAME]" at bounding box center [592, 98] width 307 height 24
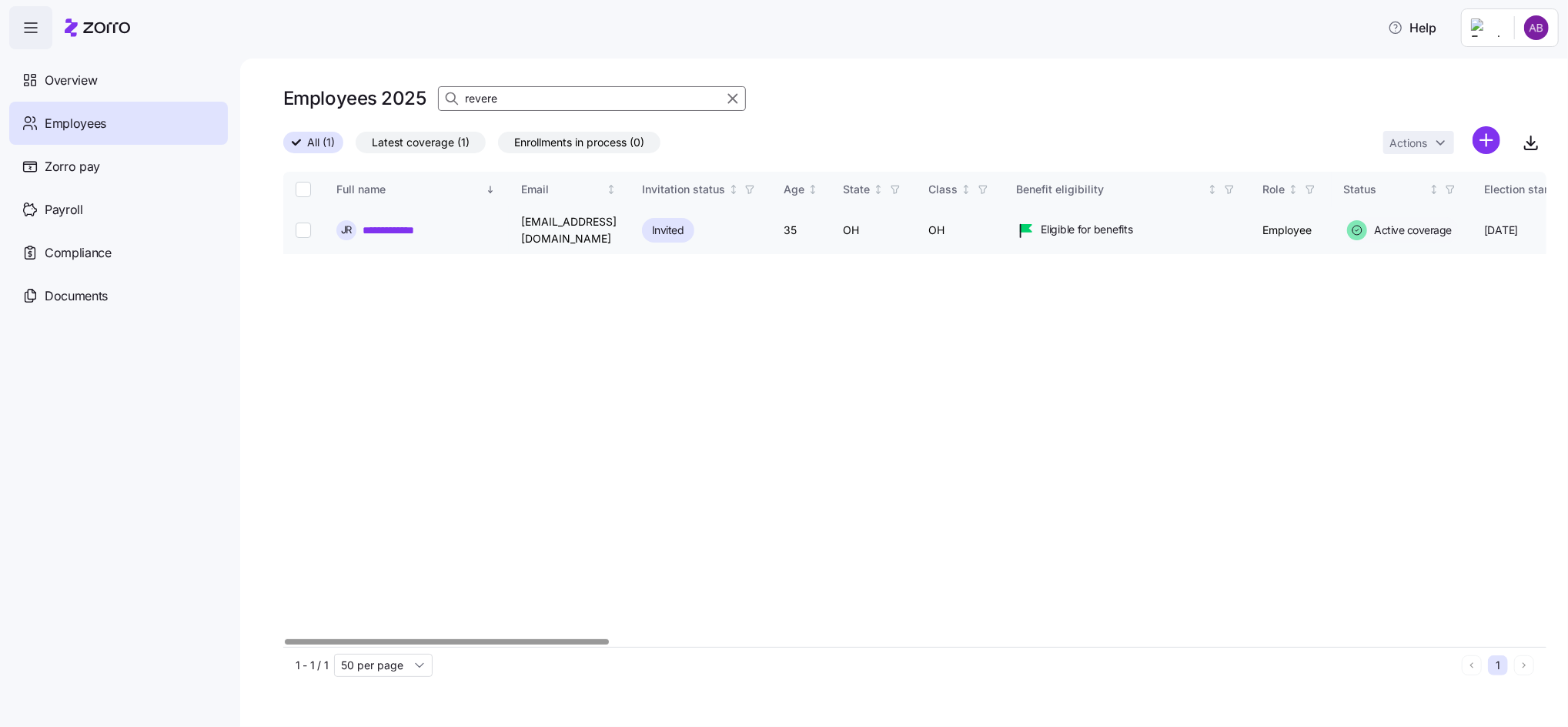
type input "revere"
click at [390, 235] on link "**********" at bounding box center [398, 230] width 73 height 16
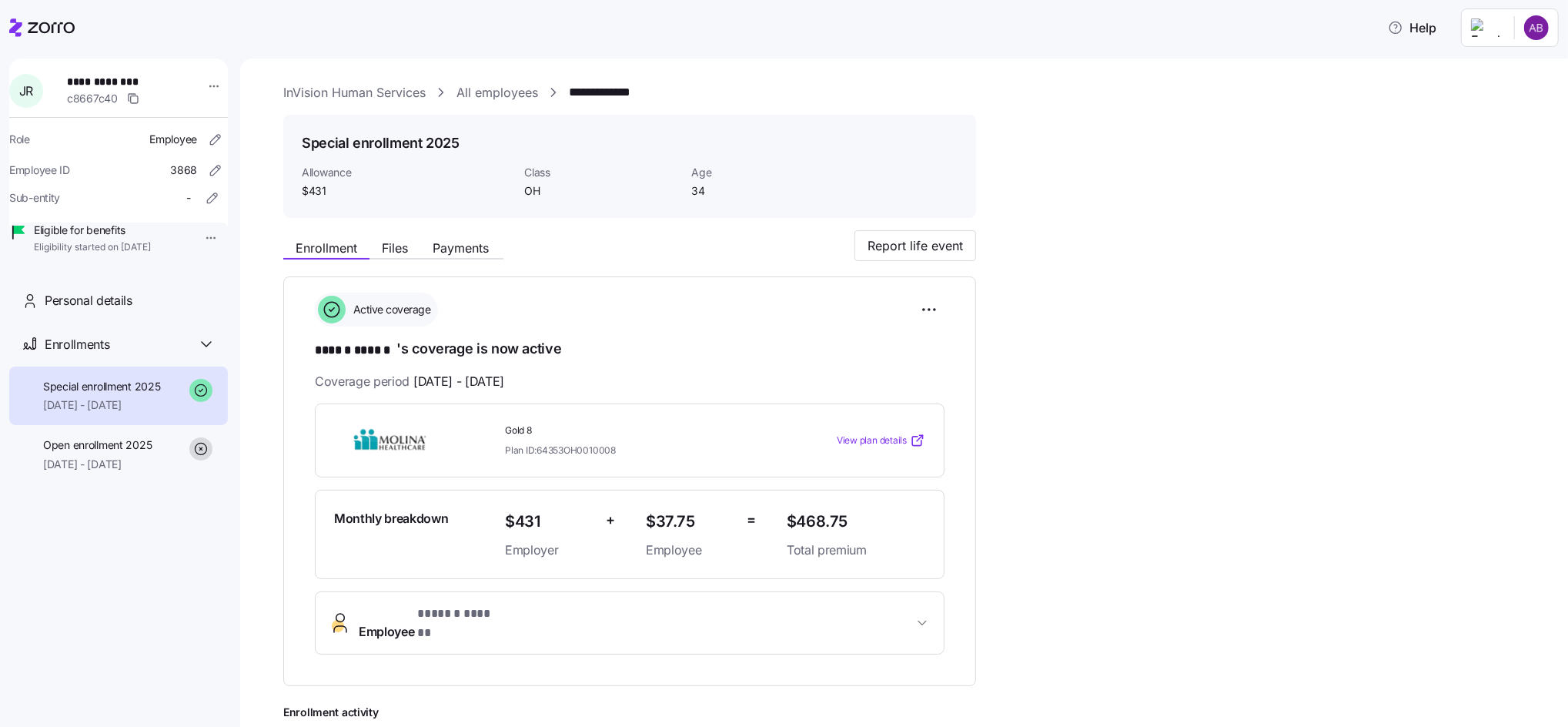
click at [876, 437] on span "View plan details" at bounding box center [872, 441] width 70 height 15
click at [199, 234] on html "**********" at bounding box center [784, 358] width 1568 height 718
click at [266, 275] on div "Terminate employee" at bounding box center [250, 273] width 102 height 17
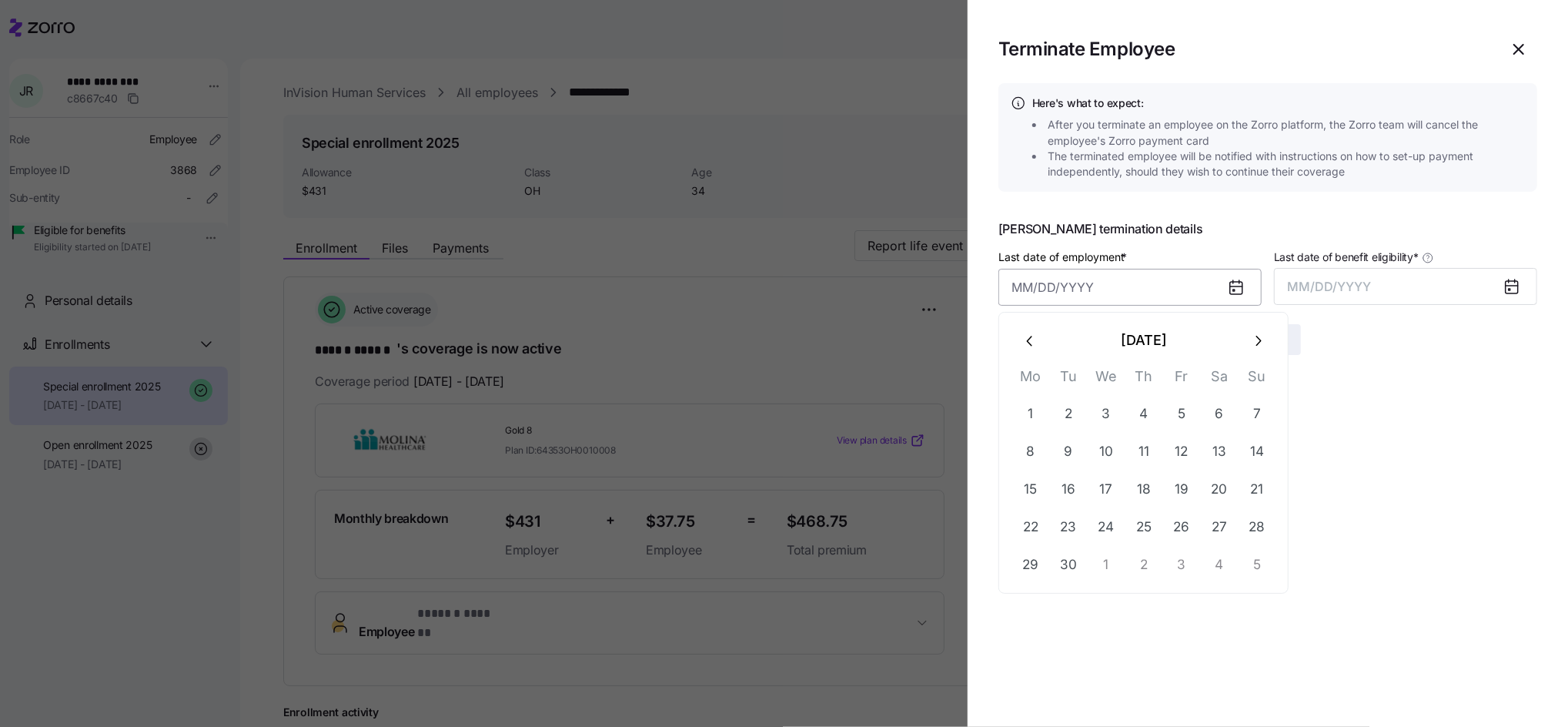
click at [1026, 287] on input "Last date of employment *" at bounding box center [1130, 286] width 263 height 37
click at [1035, 455] on button "8" at bounding box center [1030, 452] width 37 height 37
type input "[DATE]"
click at [1440, 286] on button "MM/DD/YYYY" at bounding box center [1405, 286] width 263 height 37
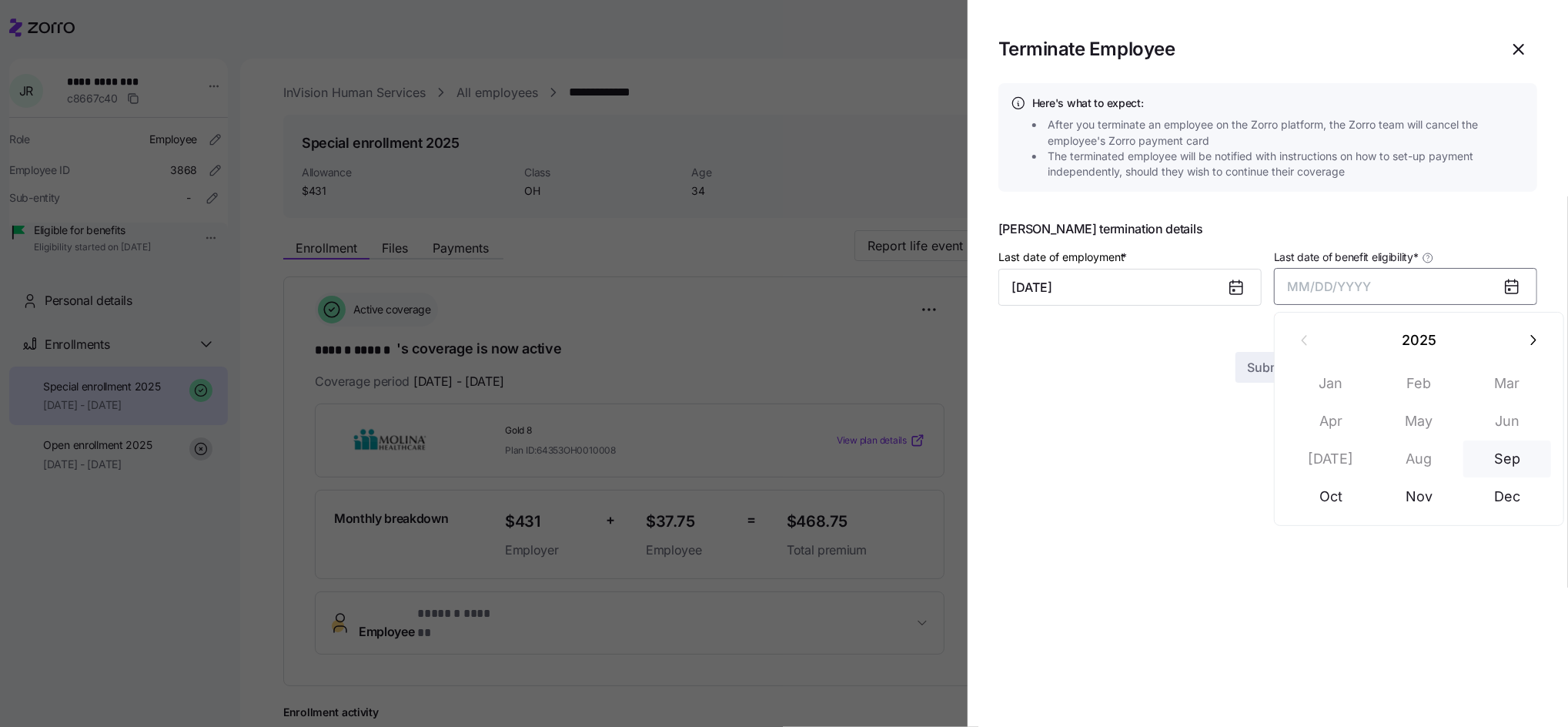
click at [1516, 465] on button "Sep" at bounding box center [1507, 459] width 88 height 37
click at [1278, 334] on span "Submit" at bounding box center [1268, 340] width 41 height 19
